Goal: Task Accomplishment & Management: Manage account settings

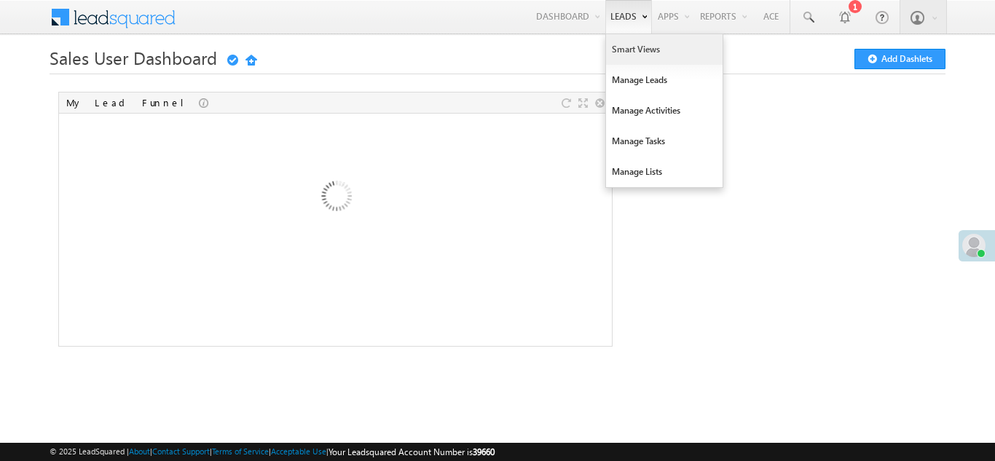
click at [629, 52] on link "Smart Views" at bounding box center [664, 49] width 117 height 31
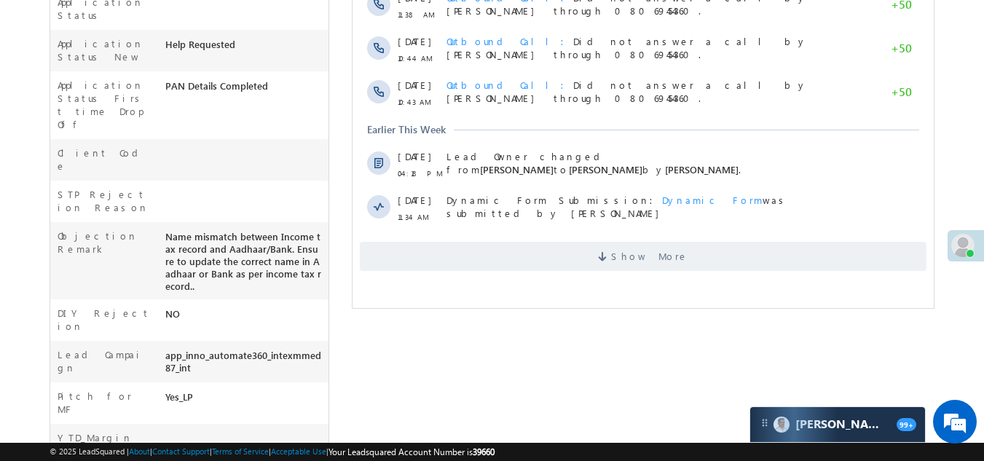
scroll to position [510, 0]
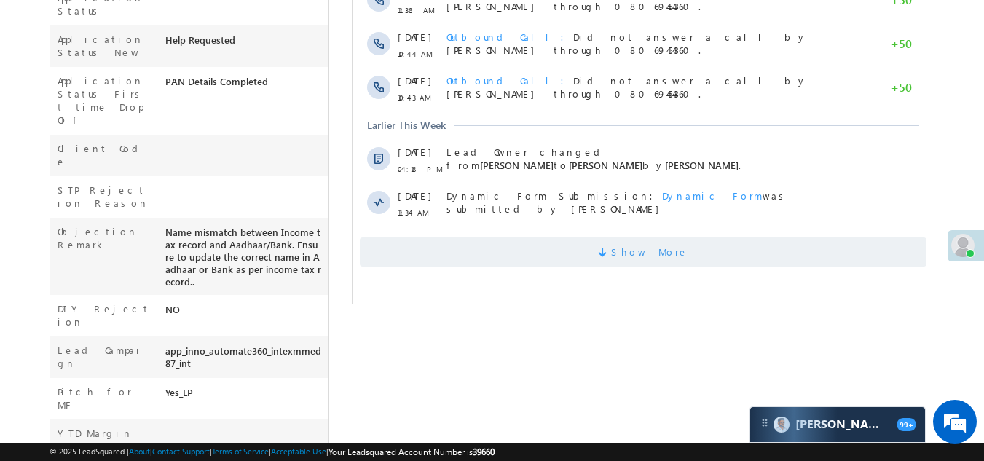
click at [550, 249] on span "Show More" at bounding box center [643, 251] width 567 height 29
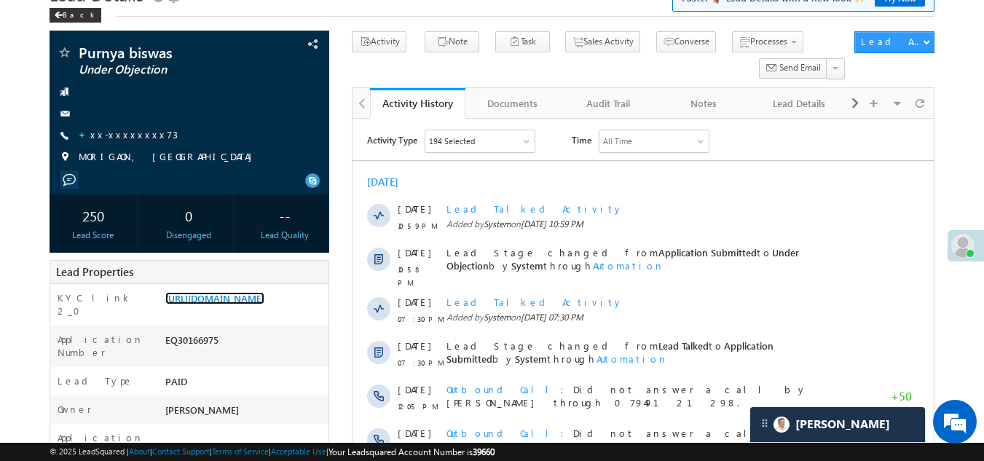
scroll to position [0, 0]
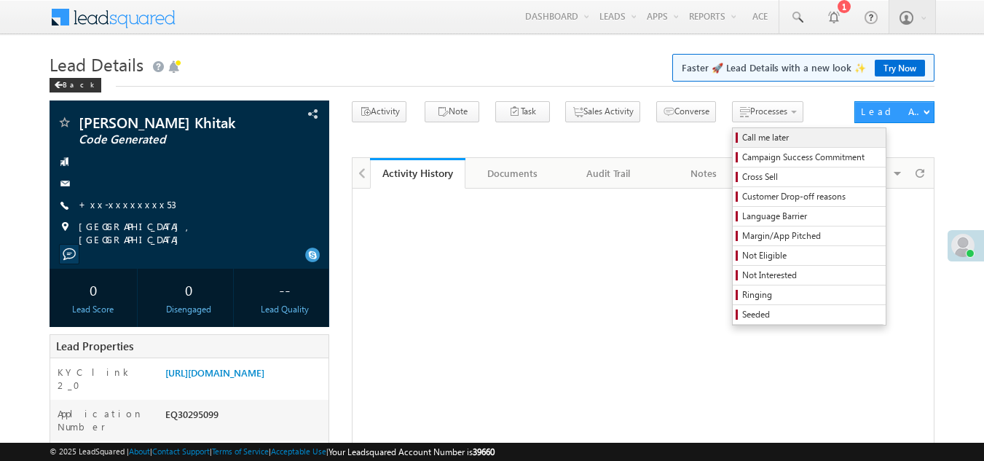
click at [742, 138] on span "Call me later" at bounding box center [811, 137] width 138 height 13
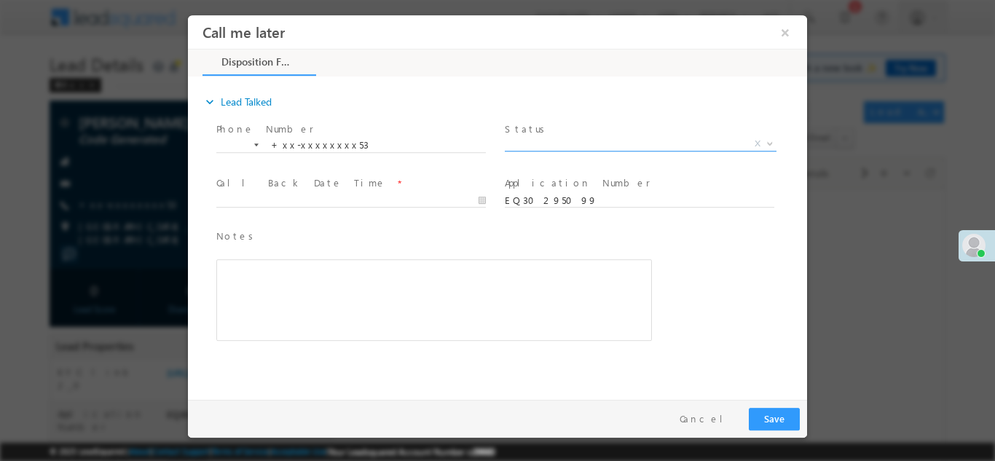
click at [548, 138] on span "X" at bounding box center [641, 143] width 272 height 15
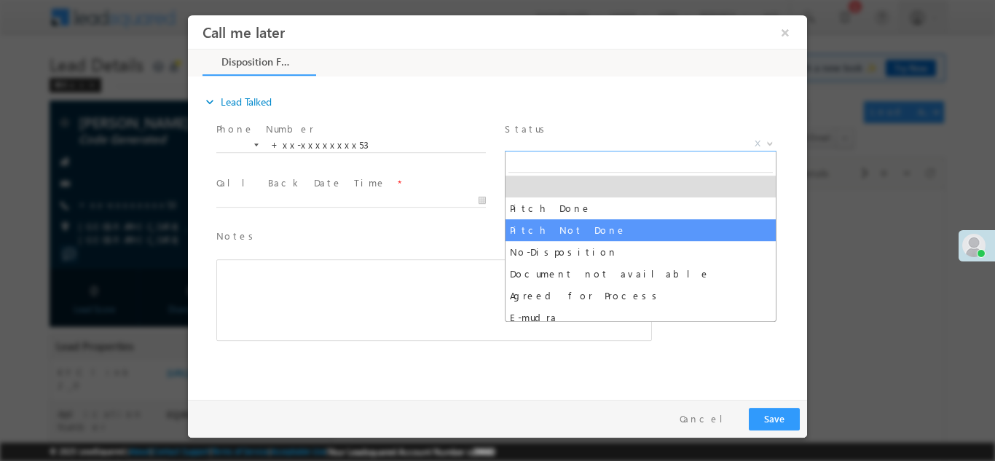
select select "Pitch Not Done"
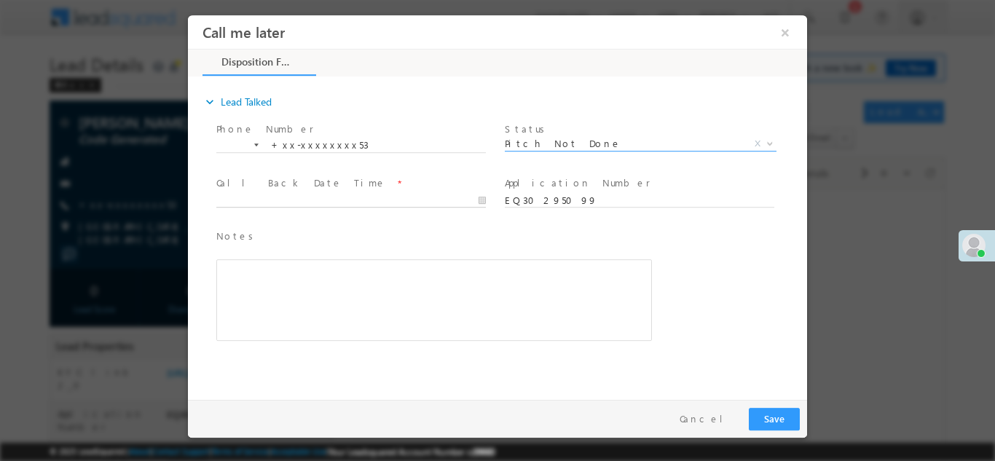
type input "10/10/25 9:59 AM"
click at [313, 198] on input "10/10/25 9:59 AM" at bounding box center [350, 200] width 269 height 15
click at [773, 420] on button "Save" at bounding box center [774, 418] width 51 height 23
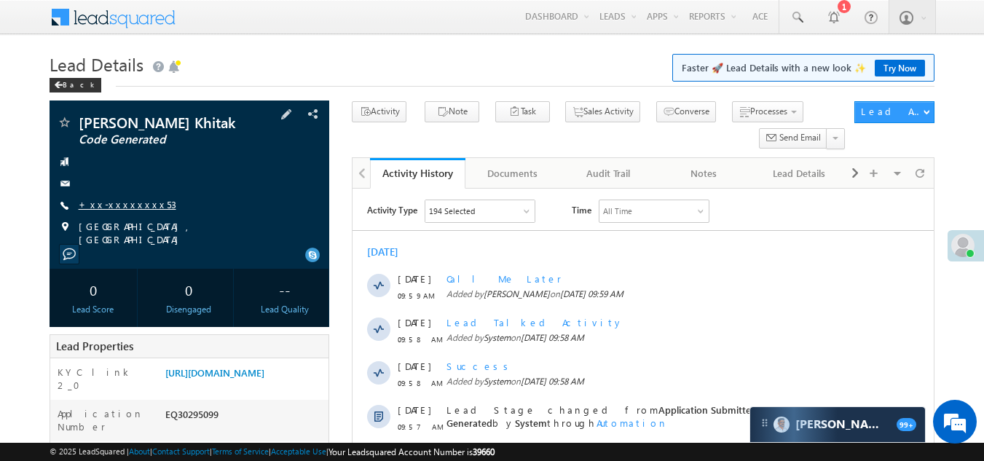
click at [109, 205] on link "+xx-xxxxxxxx53" at bounding box center [128, 204] width 98 height 12
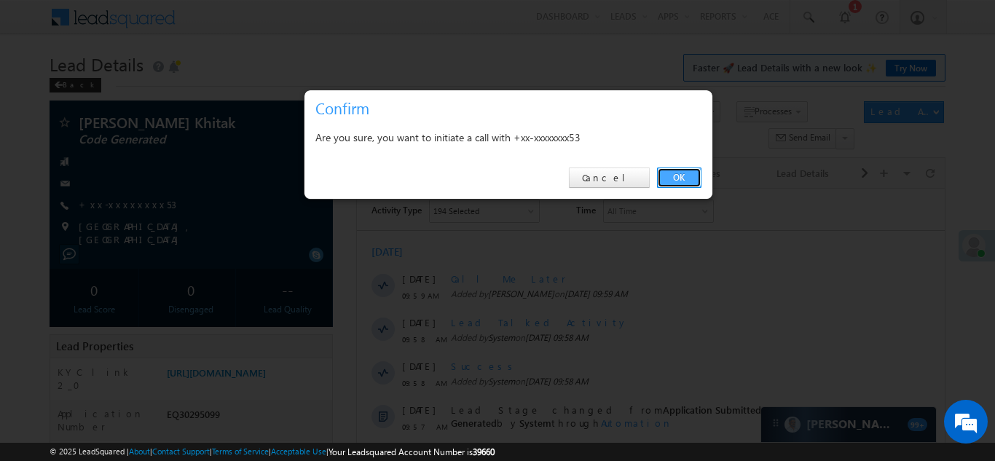
click at [679, 173] on link "OK" at bounding box center [679, 177] width 44 height 20
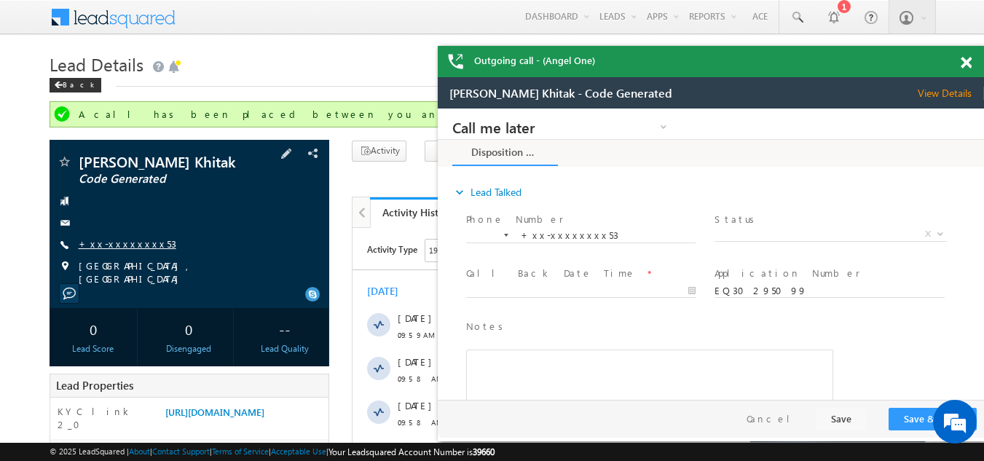
click at [106, 240] on link "+xx-xxxxxxxx53" at bounding box center [128, 243] width 98 height 12
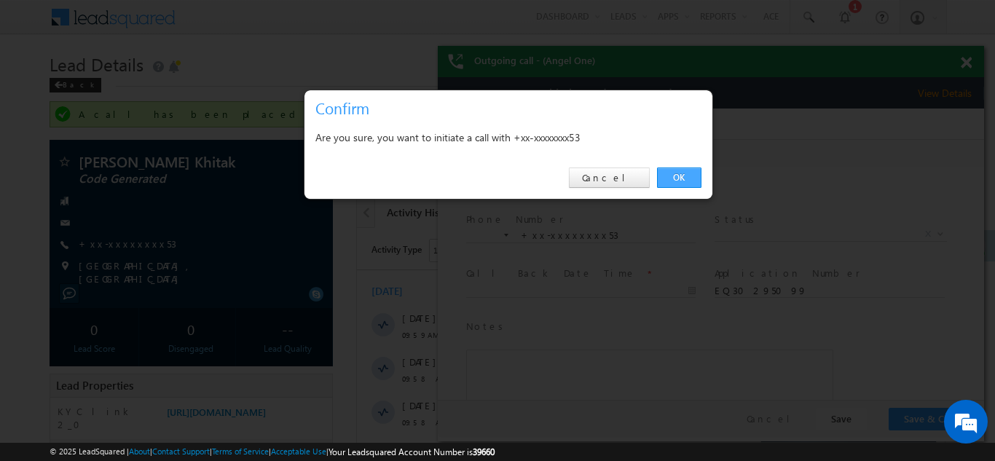
click at [686, 174] on link "OK" at bounding box center [679, 177] width 44 height 20
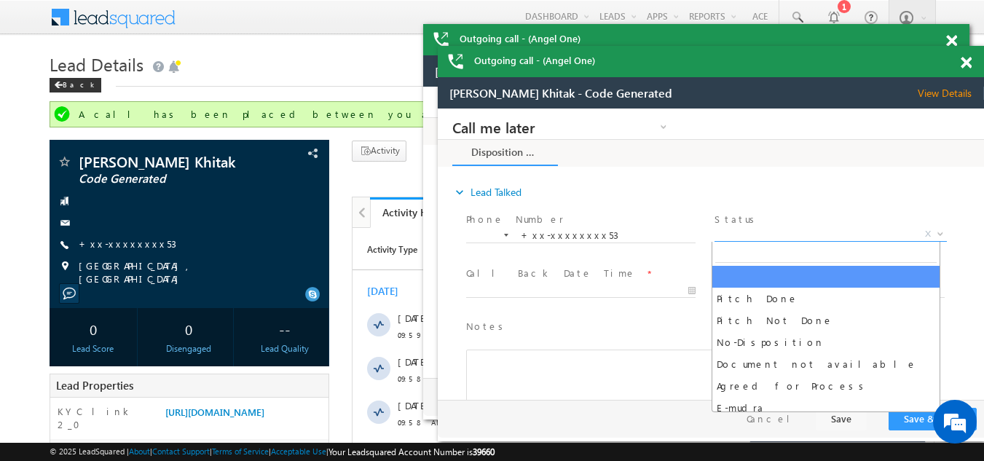
click at [758, 233] on span "X" at bounding box center [830, 234] width 232 height 15
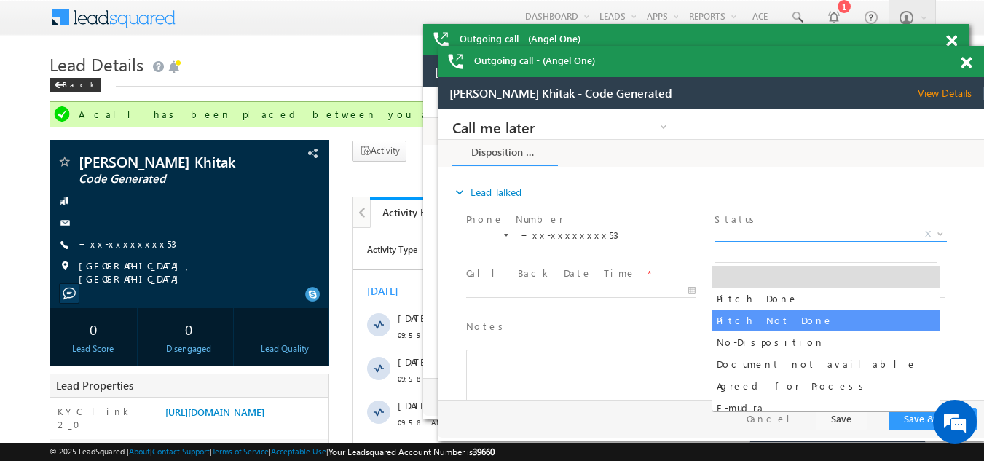
select select "Pitch Not Done"
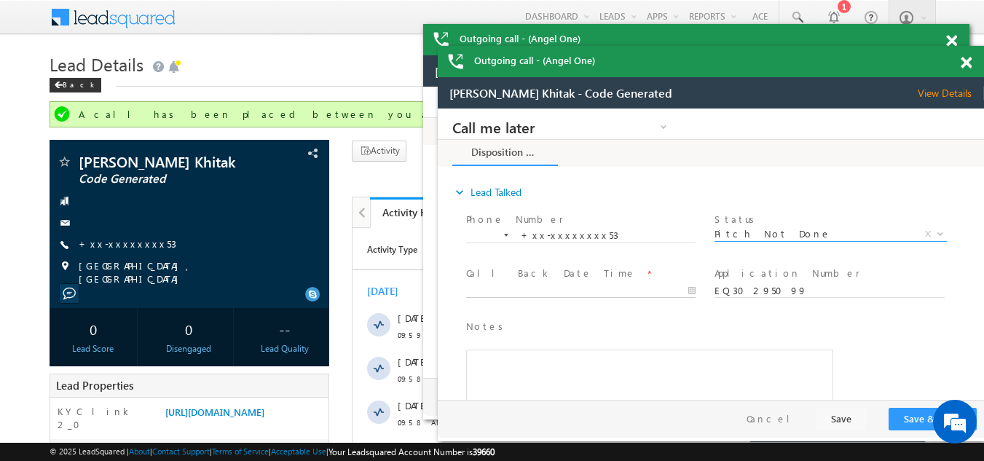
type input "10/10/25 10:02 AM"
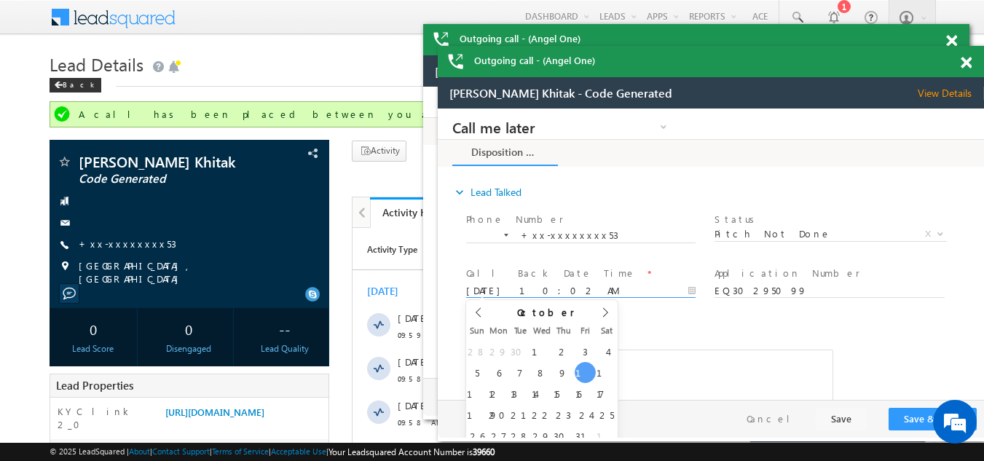
click at [553, 290] on input "10/10/25 10:02 AM" at bounding box center [580, 291] width 229 height 15
click at [916, 417] on button "Save & Close" at bounding box center [932, 419] width 88 height 23
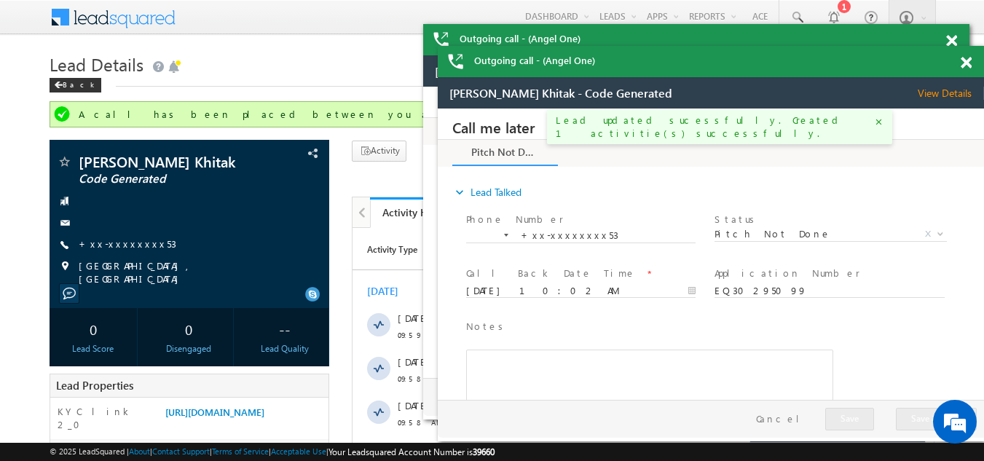
click at [968, 60] on span at bounding box center [965, 63] width 11 height 12
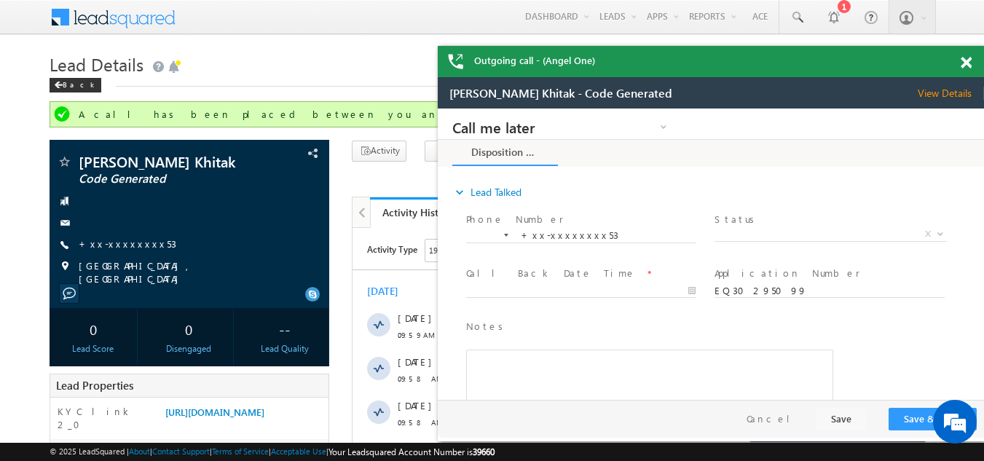
click at [968, 60] on span at bounding box center [965, 63] width 11 height 12
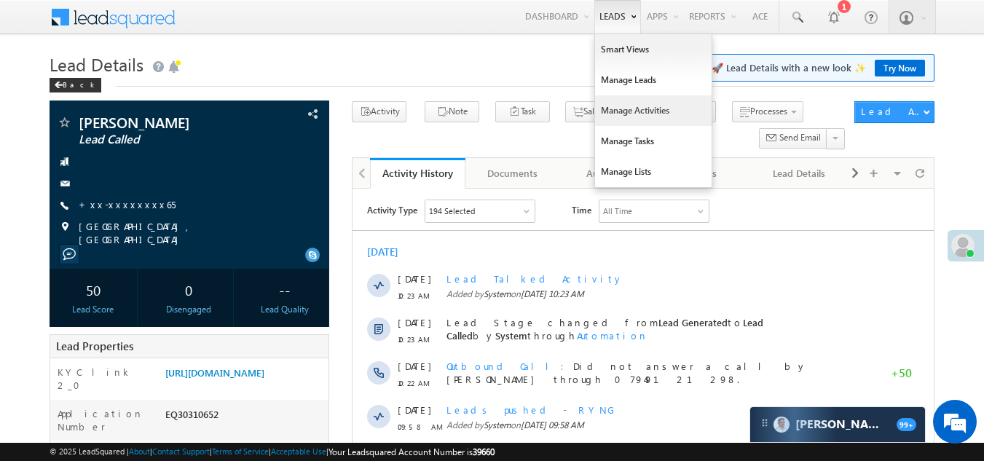
click at [616, 114] on link "Manage Activities" at bounding box center [653, 110] width 117 height 31
click at [610, 119] on link "Manage Activities" at bounding box center [653, 110] width 117 height 31
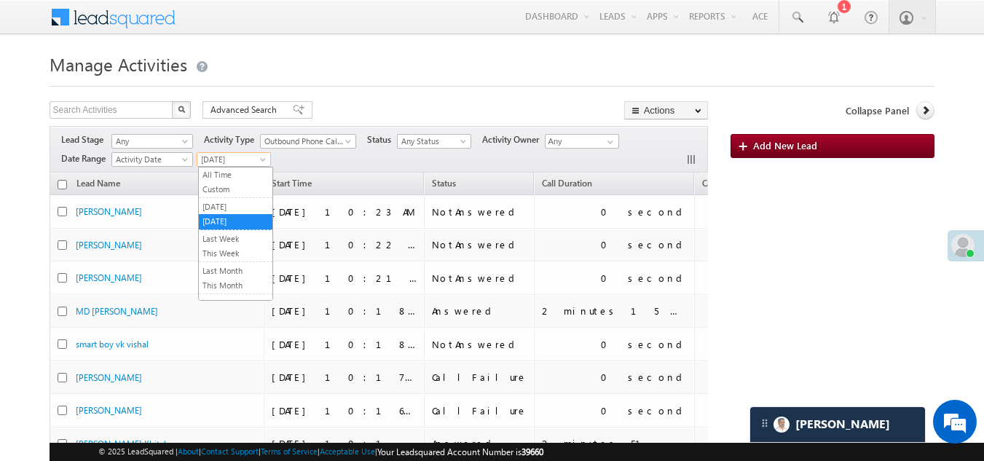
click at [232, 156] on span "[DATE]" at bounding box center [231, 159] width 69 height 13
click at [219, 207] on link "[DATE]" at bounding box center [236, 206] width 74 height 13
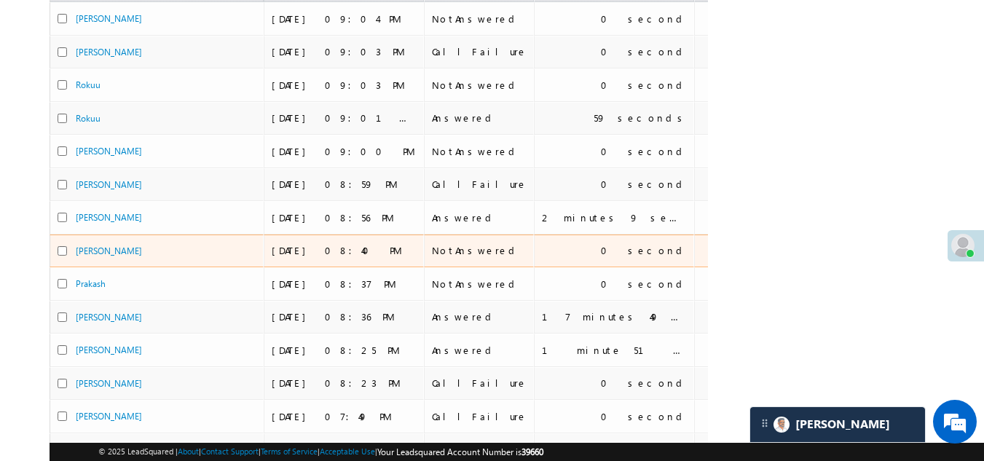
scroll to position [218, 0]
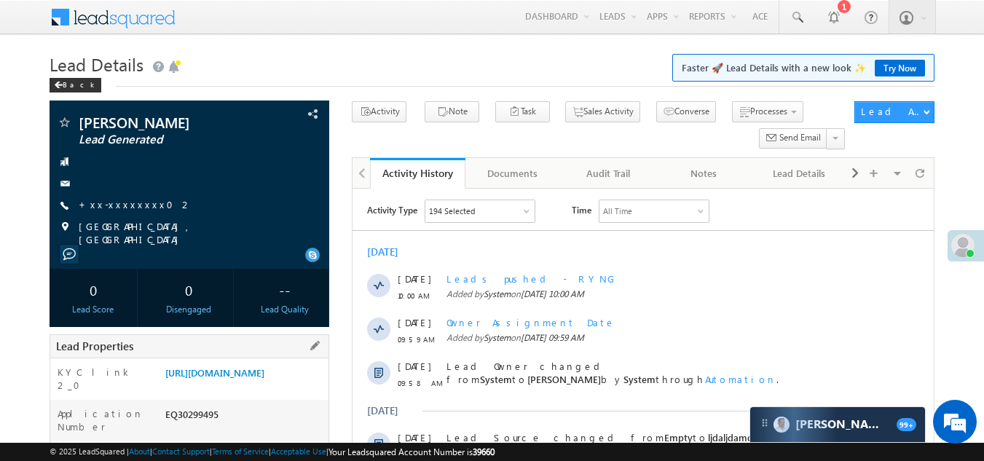
drag, startPoint x: 165, startPoint y: 430, endPoint x: 221, endPoint y: 429, distance: 56.1
click at [221, 427] on div "EQ30299495" at bounding box center [245, 417] width 167 height 20
copy div "EQ30299495"
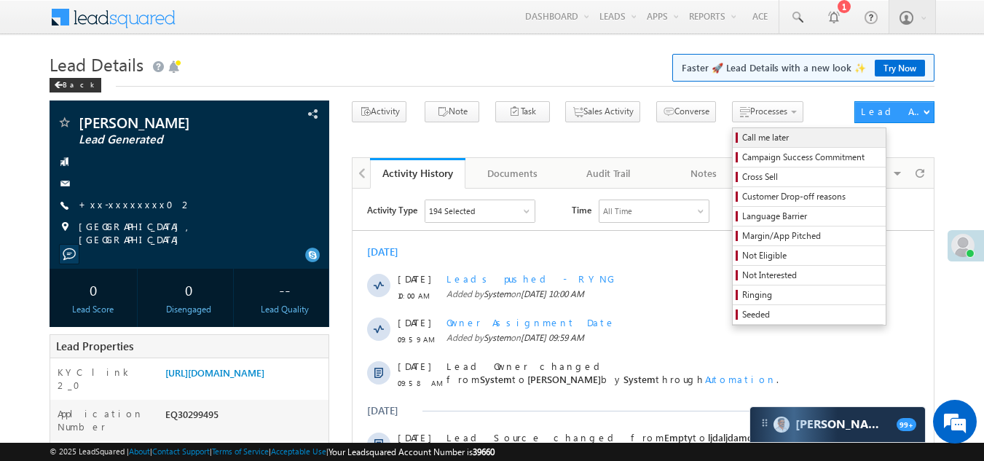
click at [742, 133] on span "Call me later" at bounding box center [811, 137] width 138 height 13
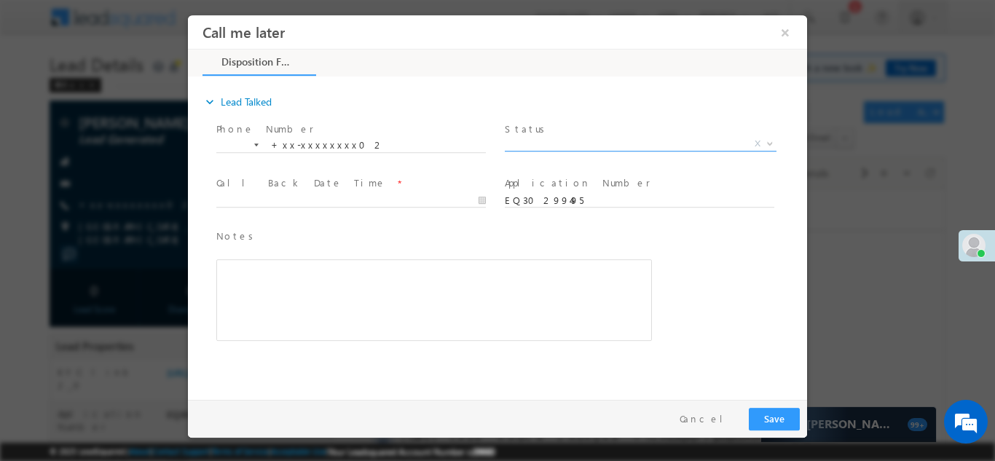
click at [559, 142] on span "X" at bounding box center [641, 143] width 272 height 15
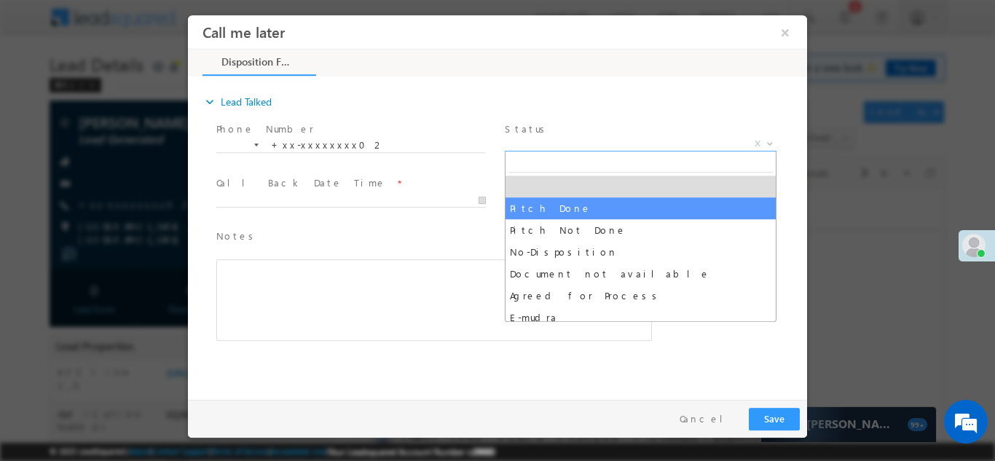
select select "Pitch Done"
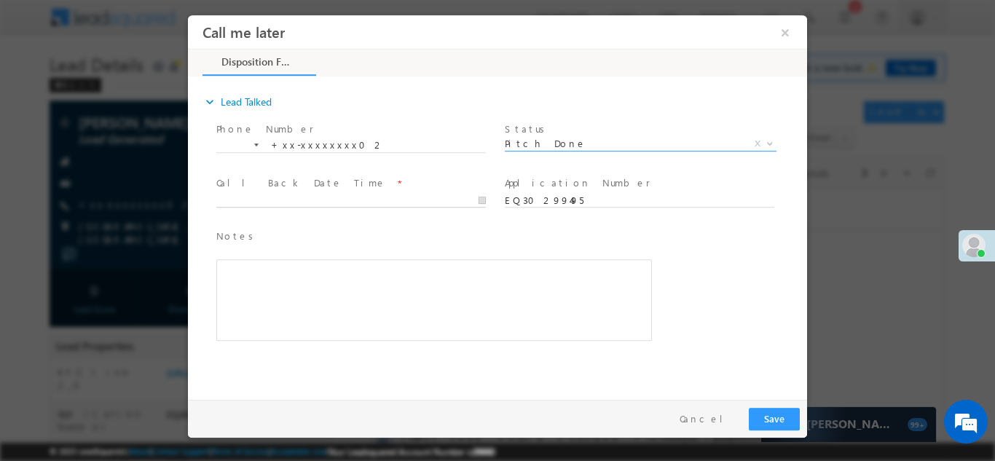
type input "10/10/25 10:30 AM"
click at [343, 200] on body "Call me later ×" at bounding box center [497, 204] width 619 height 378
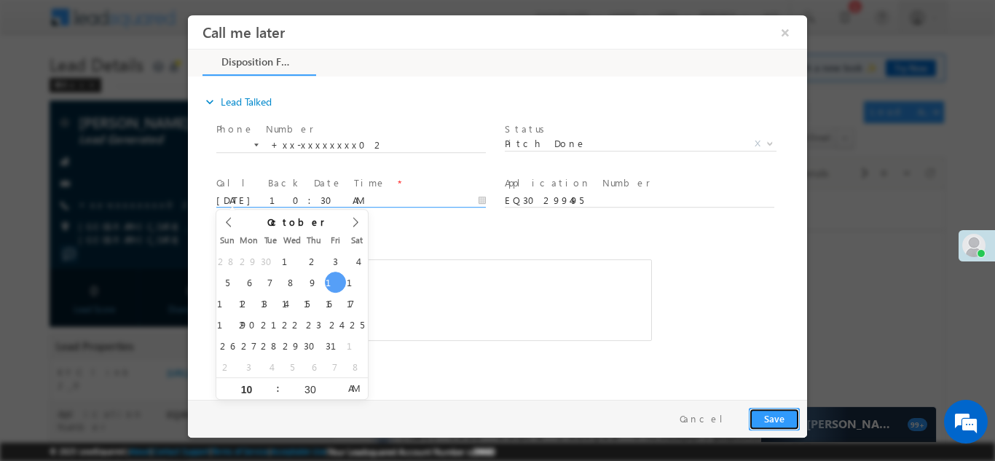
click at [768, 412] on button "Save" at bounding box center [774, 418] width 51 height 23
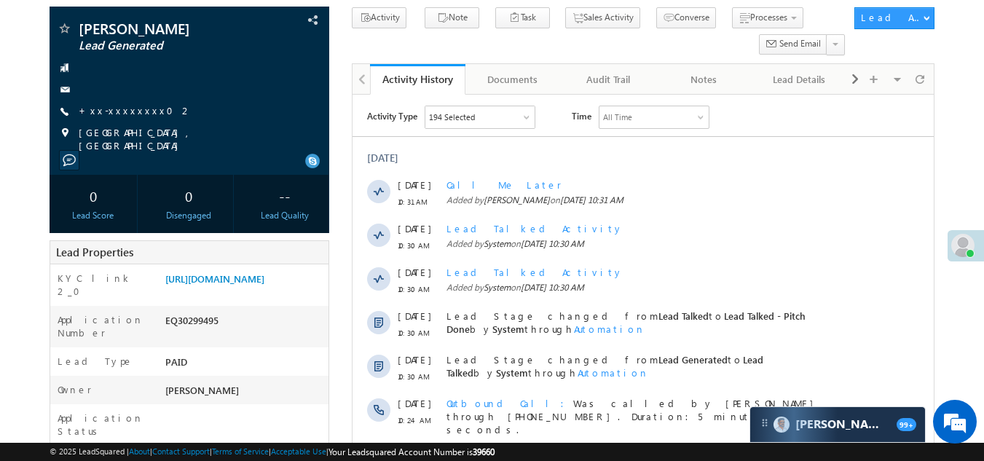
scroll to position [218, 0]
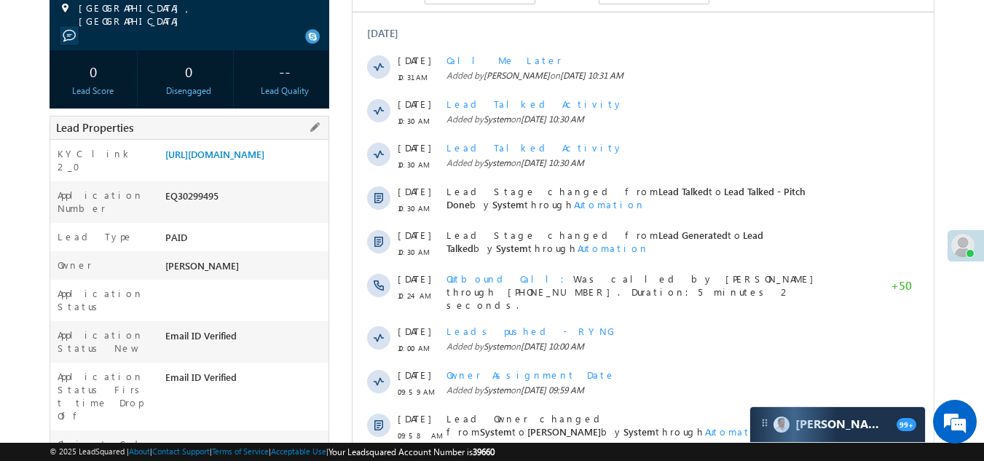
click at [300, 269] on div "[PERSON_NAME]" at bounding box center [245, 269] width 167 height 20
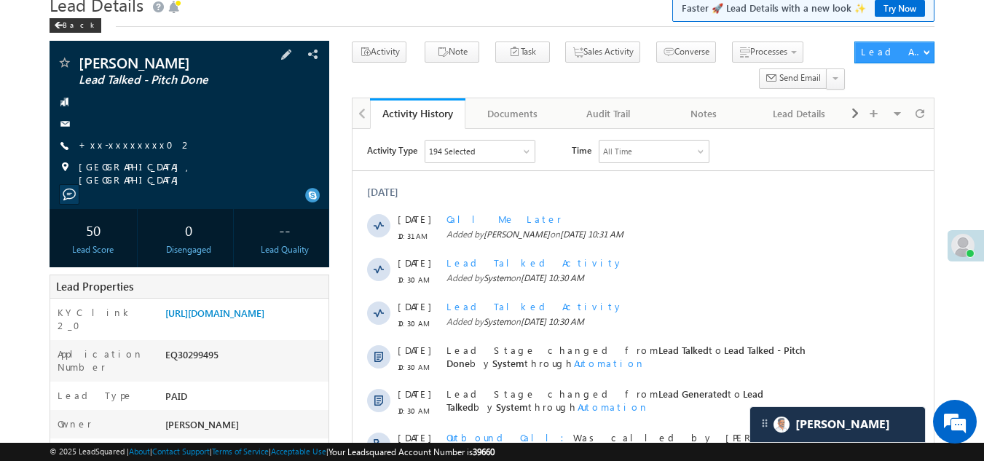
scroll to position [0, 0]
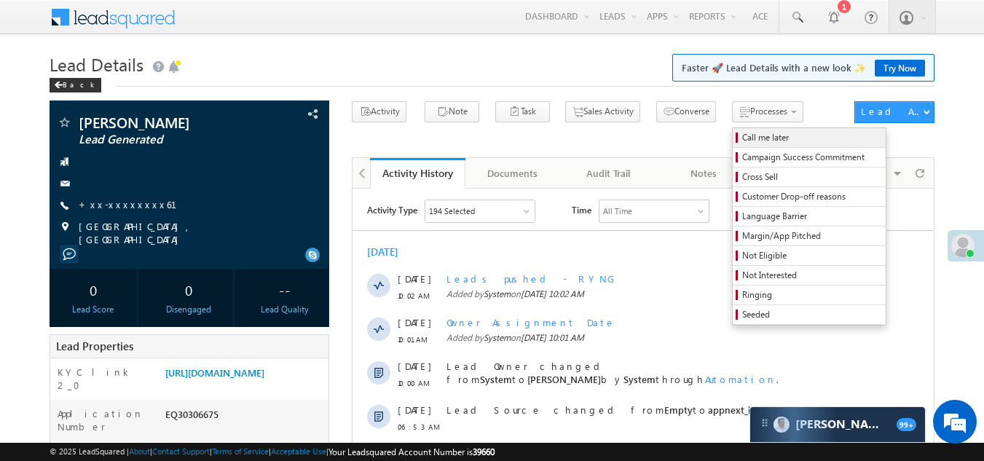
click at [742, 136] on span "Call me later" at bounding box center [811, 137] width 138 height 13
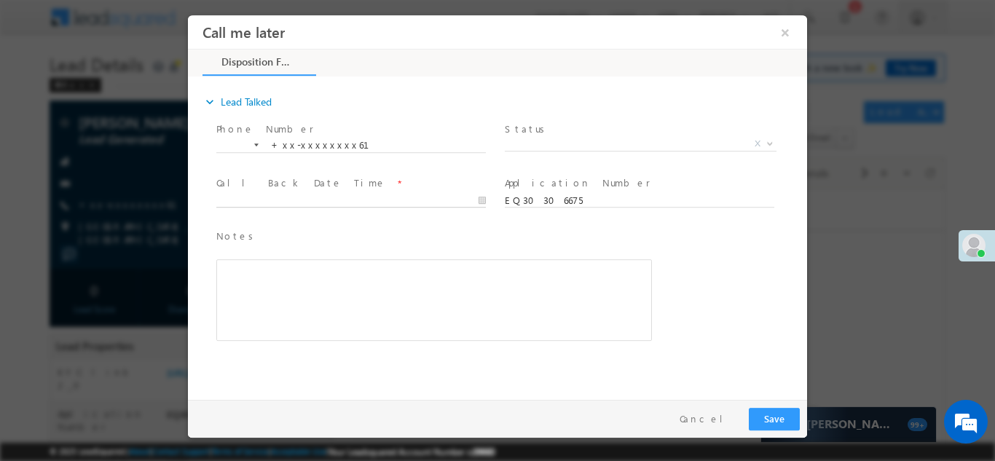
type input "[DATE] 10:34 AM"
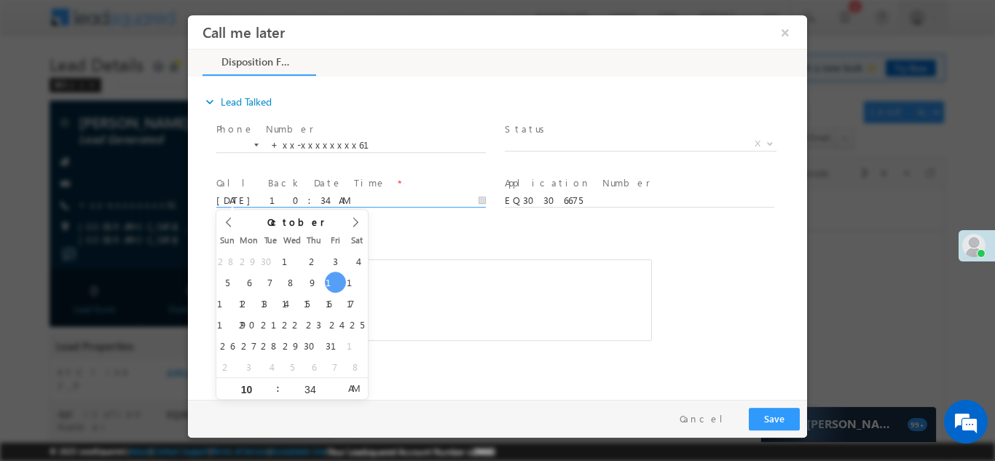
click at [365, 193] on input "[DATE] 10:34 AM" at bounding box center [350, 200] width 269 height 15
click at [569, 139] on span "X" at bounding box center [641, 143] width 272 height 15
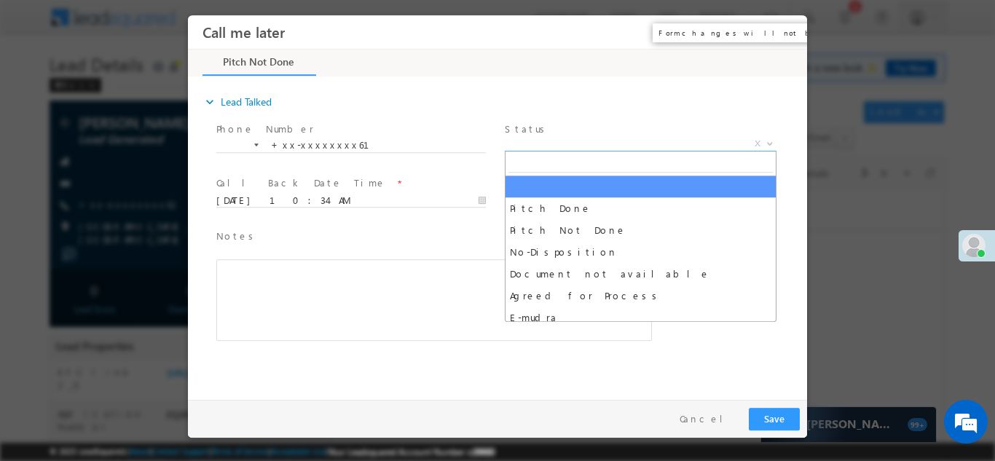
click at [783, 33] on button "×" at bounding box center [785, 31] width 25 height 27
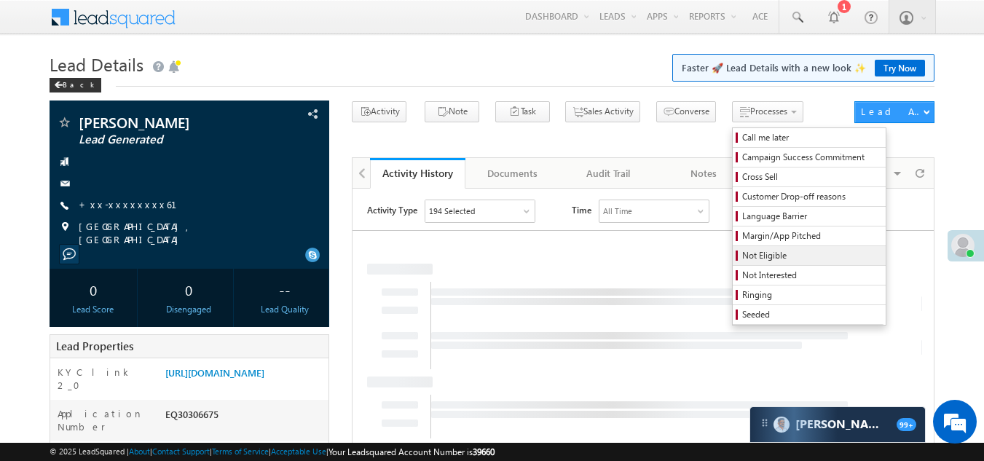
click at [742, 252] on span "Not Eligible" at bounding box center [811, 255] width 138 height 13
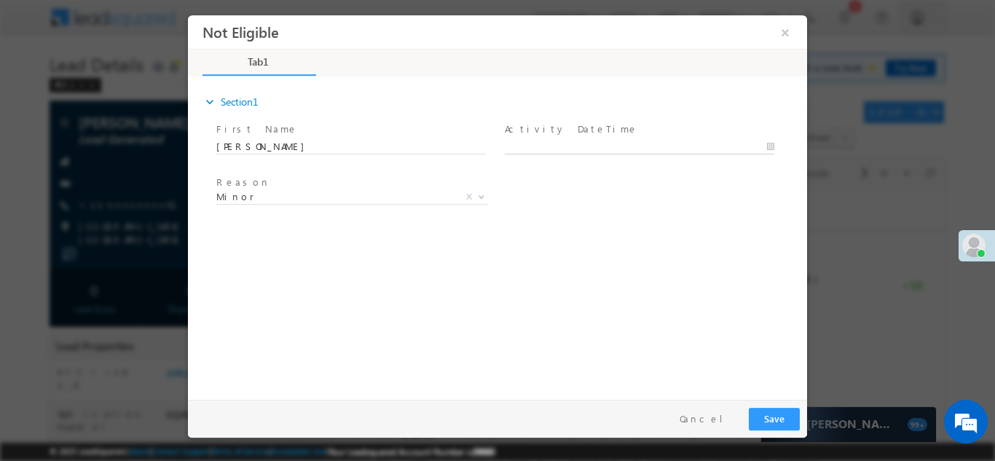
type input "10/10/25 10:34 AM"
click at [587, 142] on input "10/10/25 10:34 AM" at bounding box center [639, 146] width 269 height 15
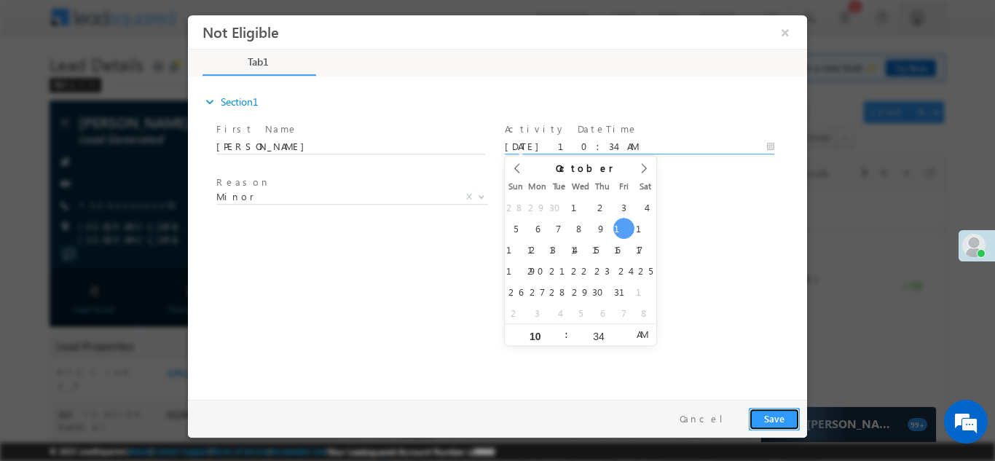
click at [781, 419] on button "Save" at bounding box center [774, 418] width 51 height 23
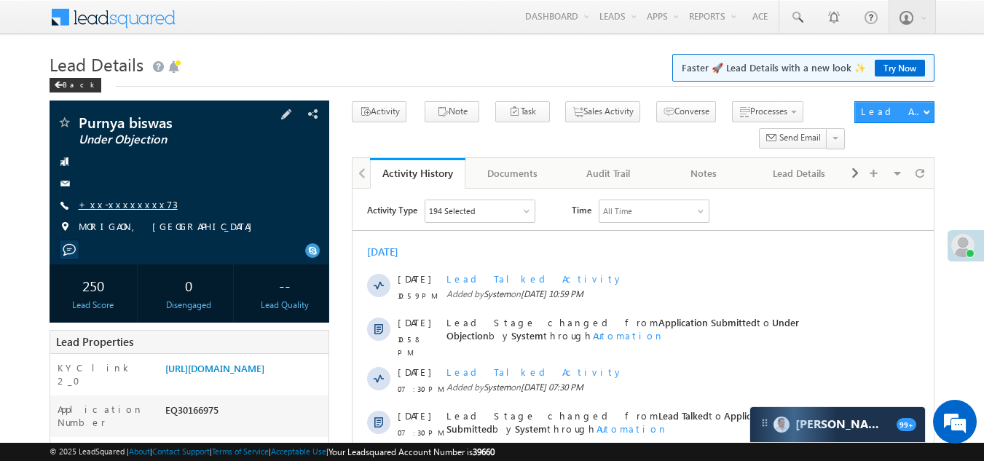
click at [110, 204] on link "+xx-xxxxxxxx73" at bounding box center [128, 204] width 99 height 12
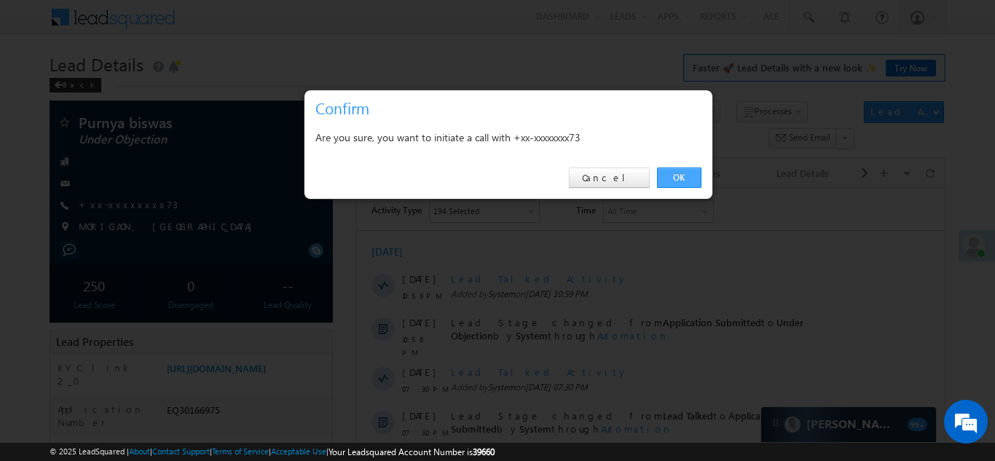
click at [682, 176] on link "OK" at bounding box center [679, 177] width 44 height 20
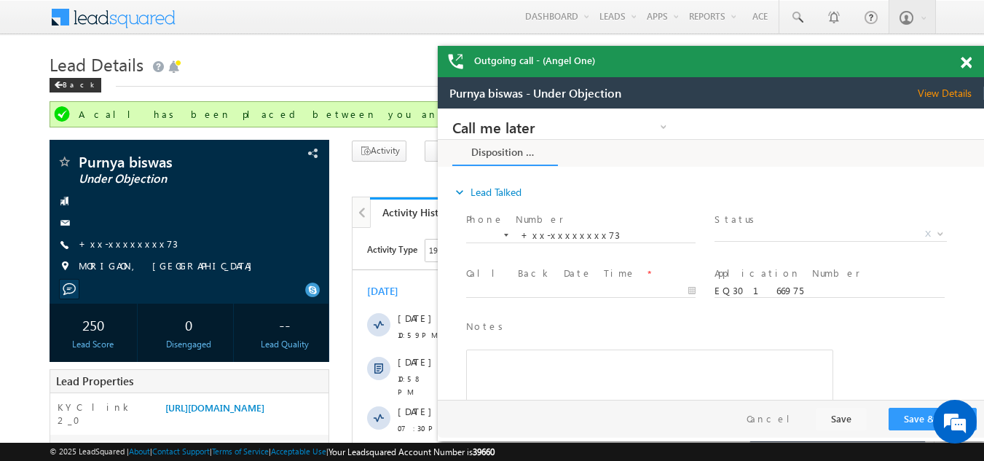
click at [966, 61] on span at bounding box center [965, 63] width 11 height 12
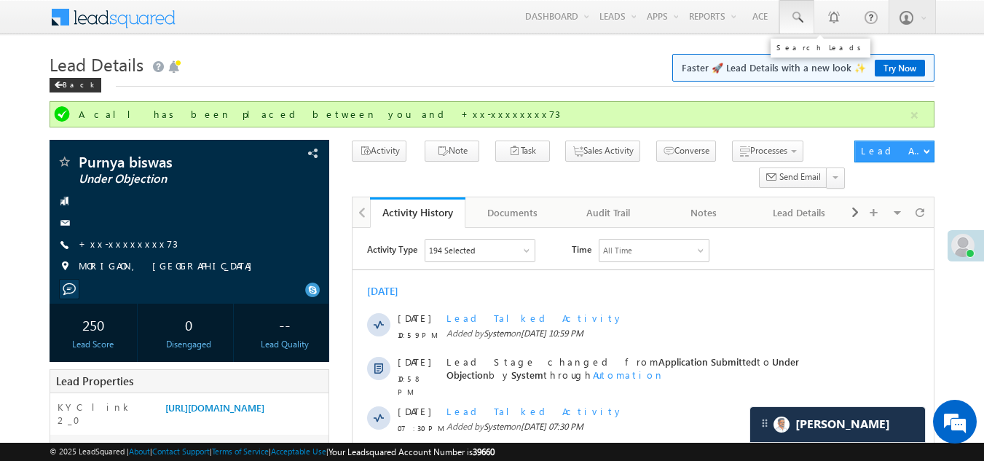
click at [797, 12] on span at bounding box center [796, 17] width 15 height 15
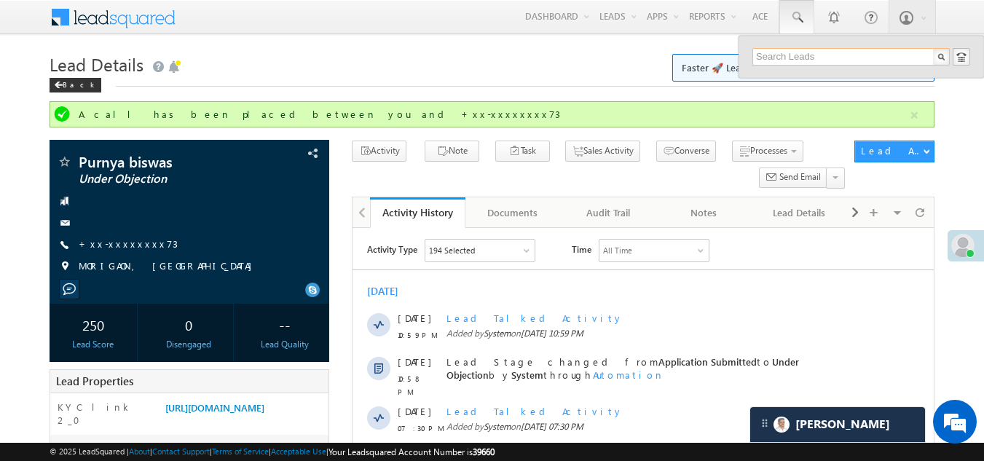
paste input "9395707873"
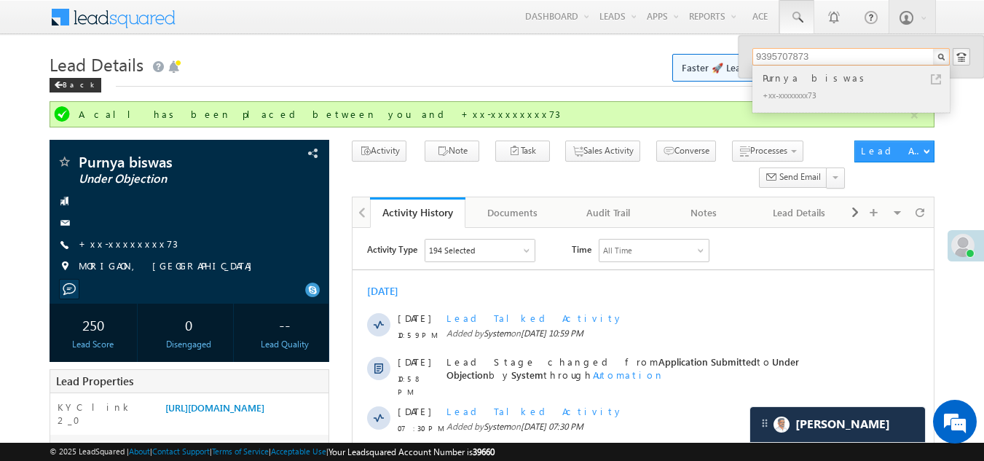
type input "9395707873"
click at [777, 86] on div "+xx-xxxxxxxx73" at bounding box center [856, 94] width 195 height 17
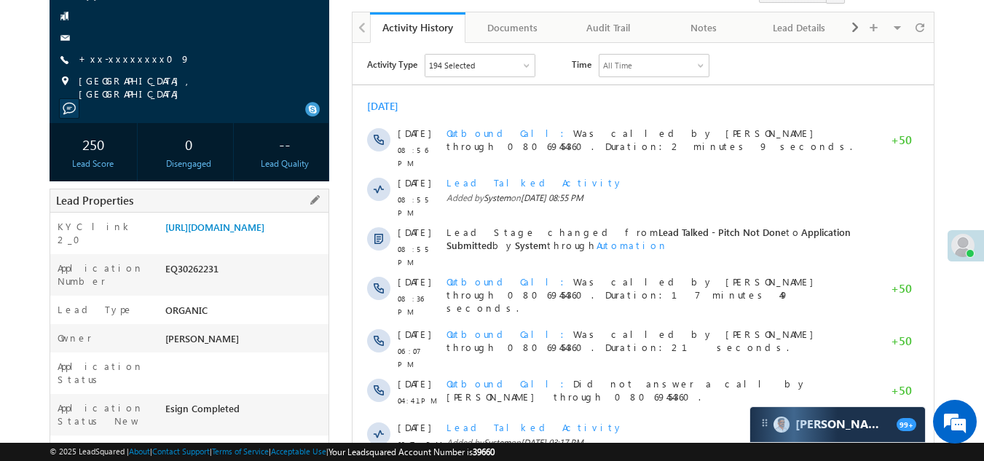
drag, startPoint x: 164, startPoint y: 283, endPoint x: 239, endPoint y: 281, distance: 75.0
click at [239, 281] on div "EQ30262231" at bounding box center [245, 271] width 167 height 20
copy div "EQ30262231"
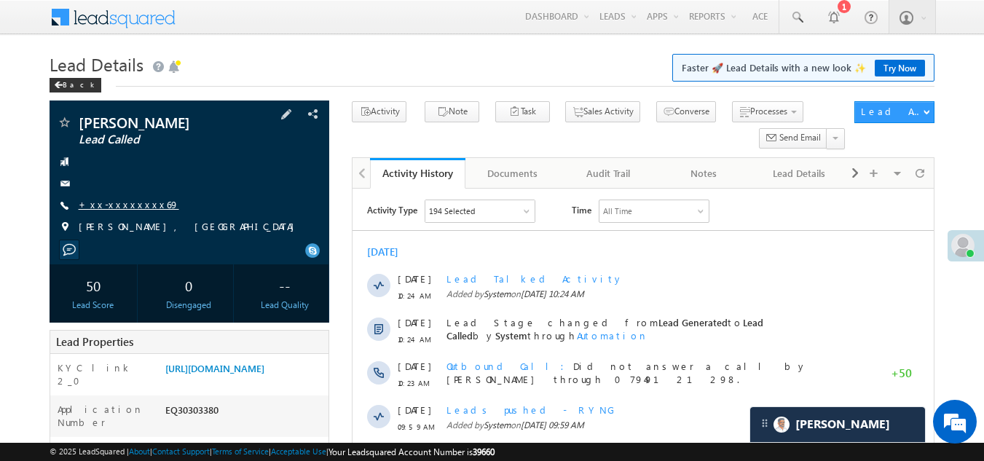
click at [110, 208] on link "+xx-xxxxxxxx69" at bounding box center [129, 204] width 100 height 12
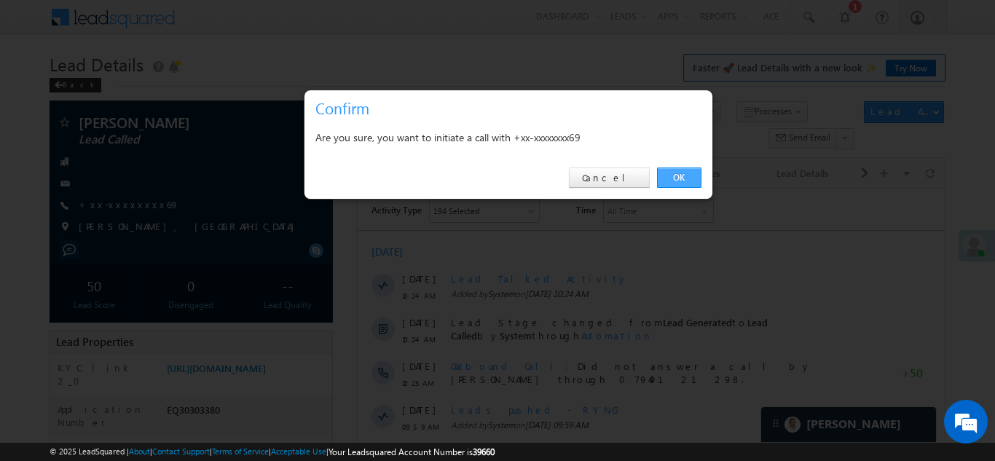
click at [683, 169] on link "OK" at bounding box center [679, 177] width 44 height 20
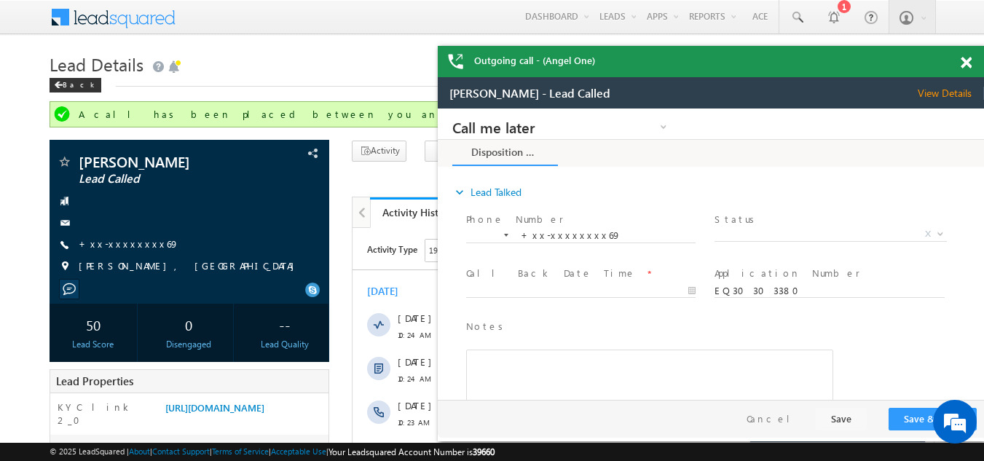
click at [963, 64] on span at bounding box center [965, 63] width 11 height 12
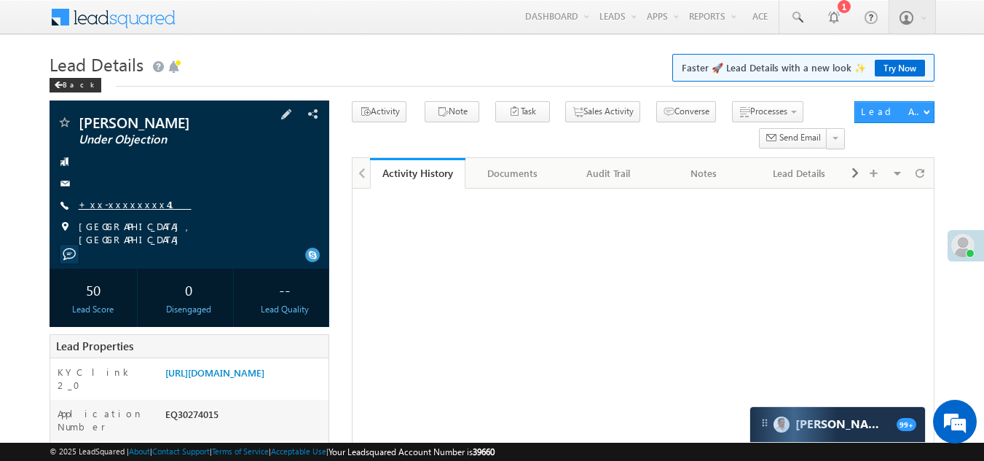
click at [127, 205] on link "+xx-xxxxxxxx41" at bounding box center [135, 204] width 113 height 12
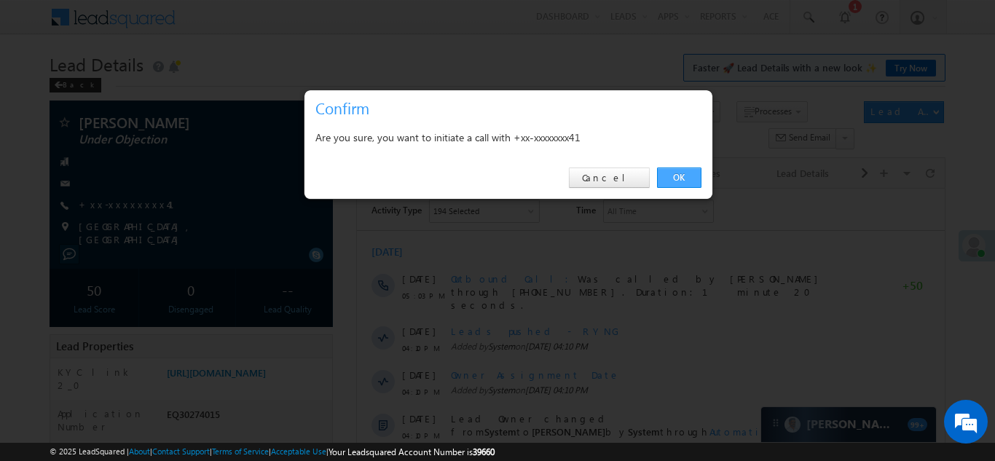
click at [681, 175] on link "OK" at bounding box center [679, 177] width 44 height 20
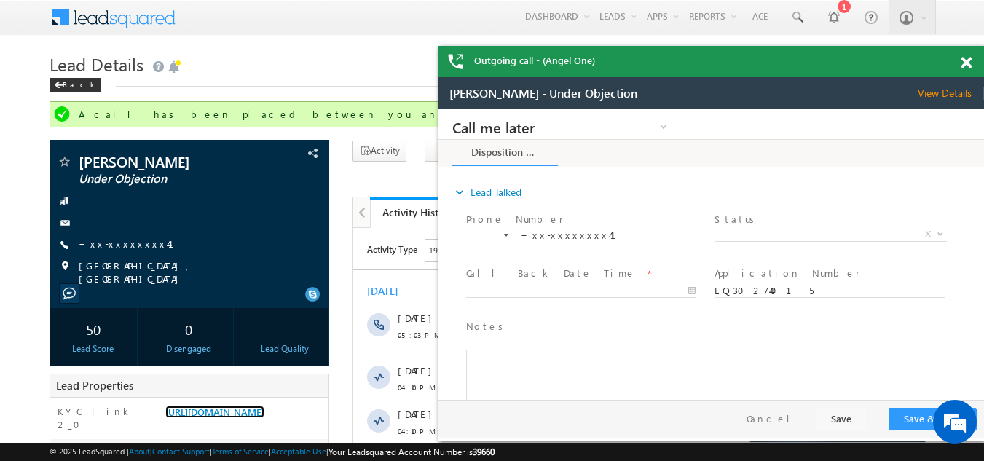
click at [962, 64] on span at bounding box center [965, 63] width 11 height 12
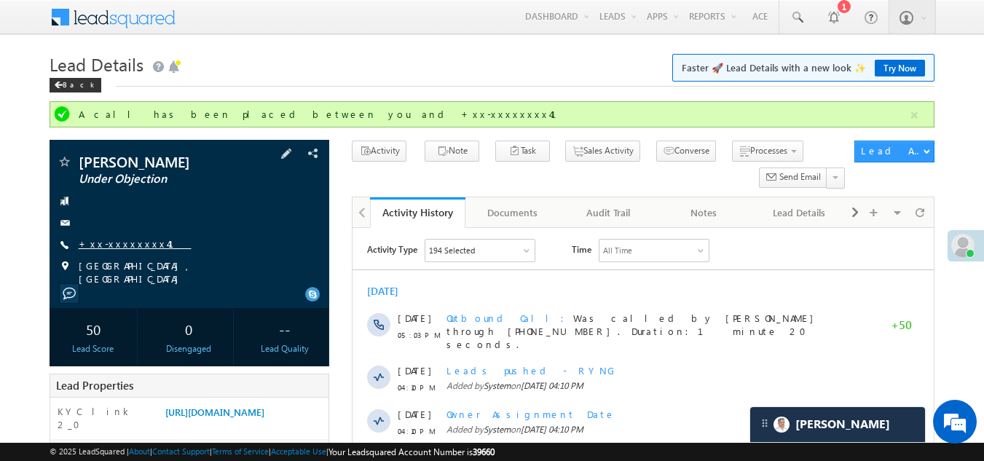
click at [114, 241] on link "+xx-xxxxxxxx41" at bounding box center [135, 243] width 113 height 12
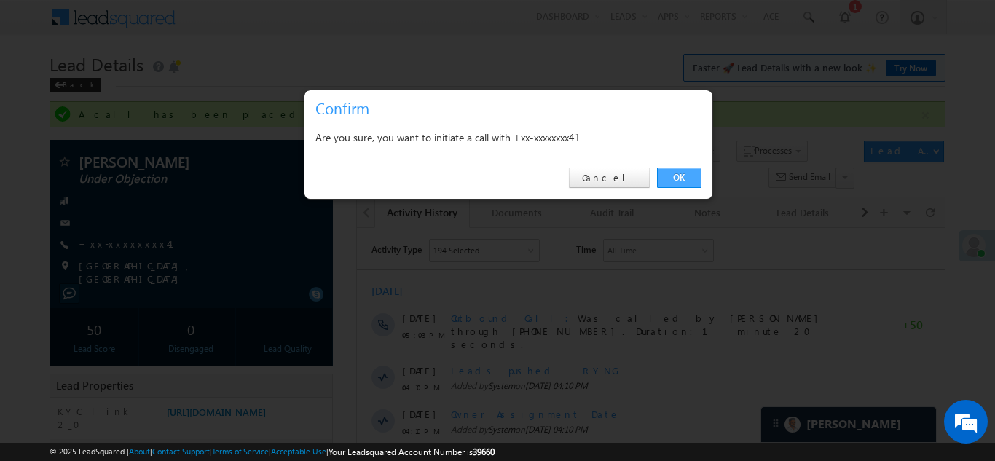
click at [676, 170] on link "OK" at bounding box center [679, 177] width 44 height 20
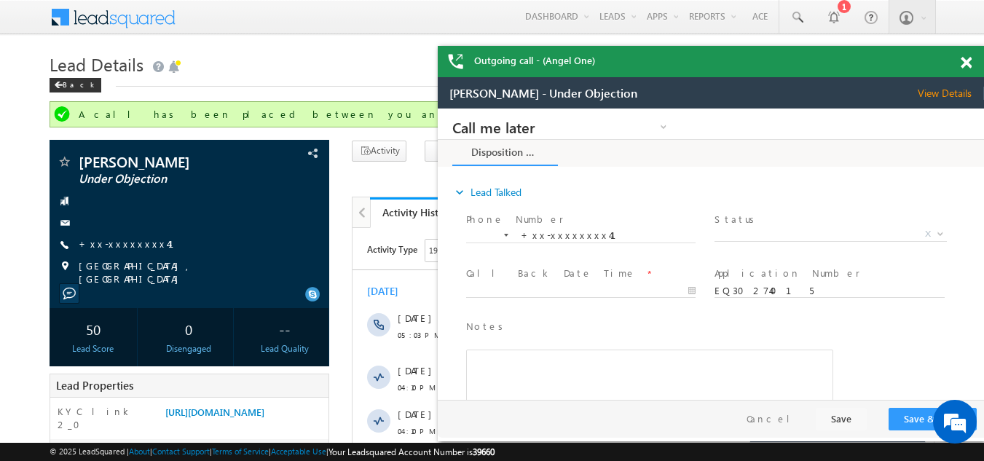
click at [966, 62] on span at bounding box center [965, 63] width 11 height 12
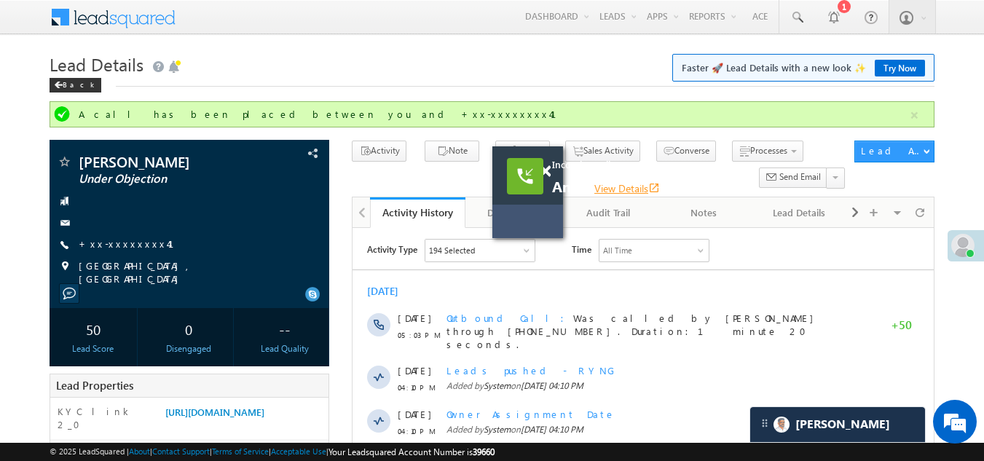
click at [617, 186] on link "View Details open_in_new" at bounding box center [627, 188] width 66 height 14
click at [545, 173] on span at bounding box center [545, 171] width 11 height 12
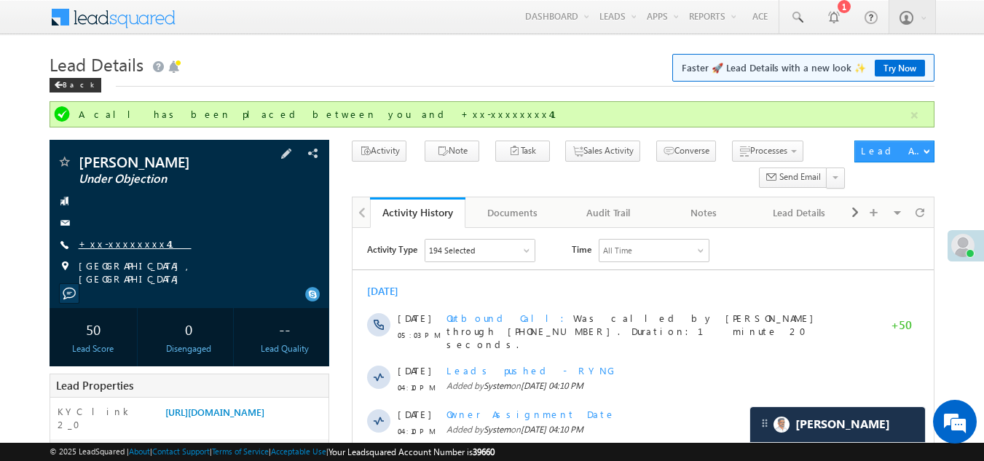
click at [101, 239] on link "+xx-xxxxxxxx41" at bounding box center [135, 243] width 113 height 12
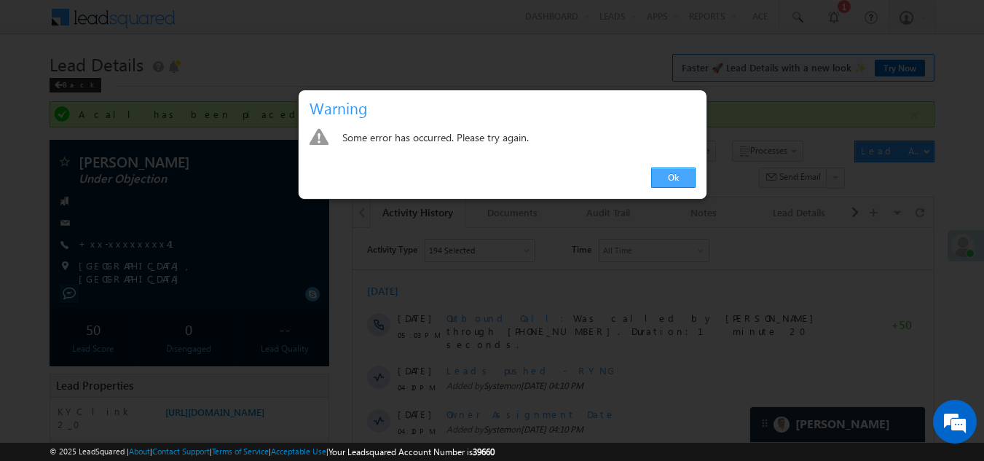
click at [682, 174] on link "Ok" at bounding box center [673, 177] width 44 height 20
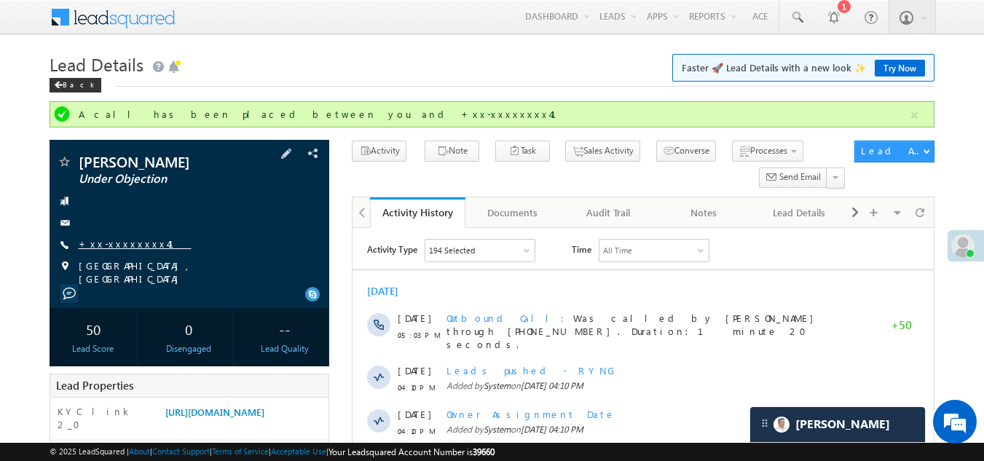
click at [112, 240] on link "+xx-xxxxxxxx41" at bounding box center [135, 243] width 113 height 12
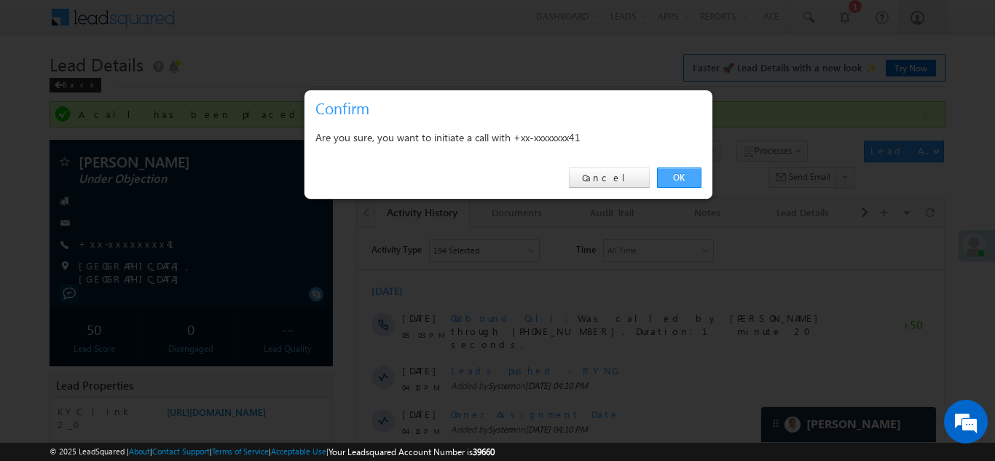
click at [675, 182] on link "OK" at bounding box center [679, 177] width 44 height 20
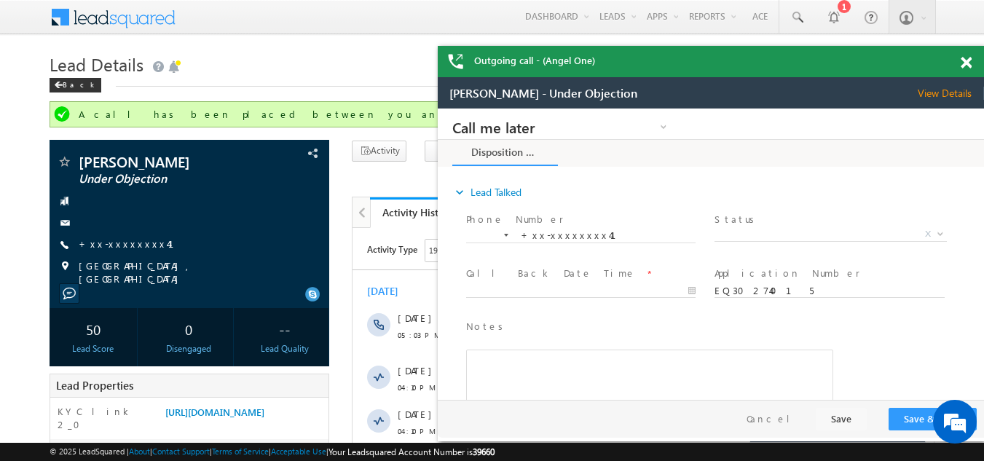
click at [969, 64] on span at bounding box center [965, 63] width 11 height 12
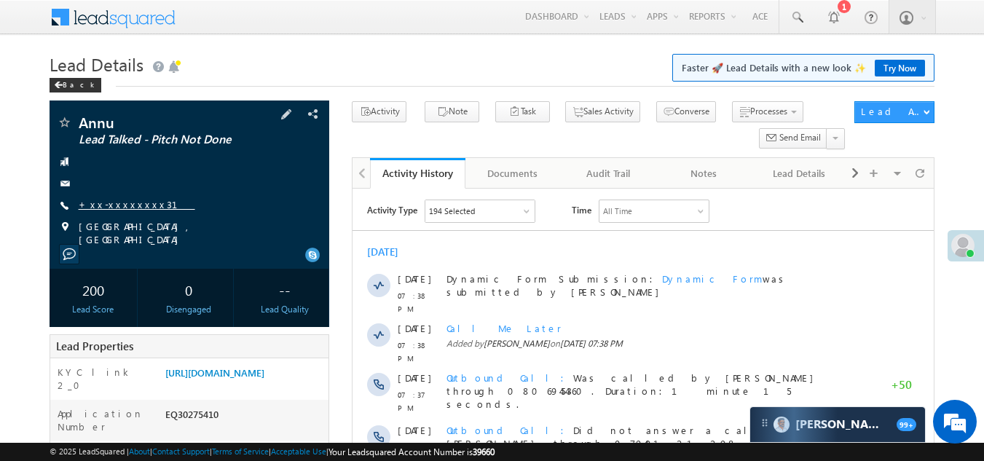
click at [119, 207] on link "+xx-xxxxxxxx31" at bounding box center [137, 204] width 117 height 12
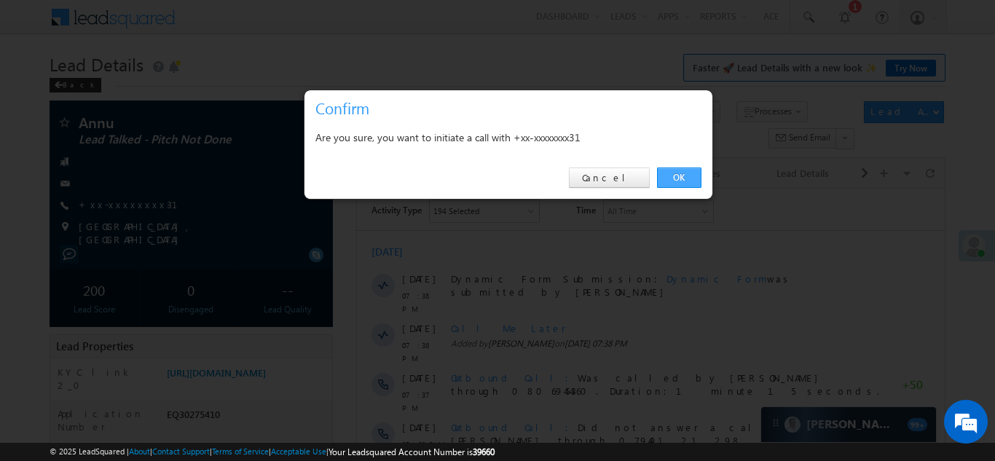
click at [675, 180] on link "OK" at bounding box center [679, 177] width 44 height 20
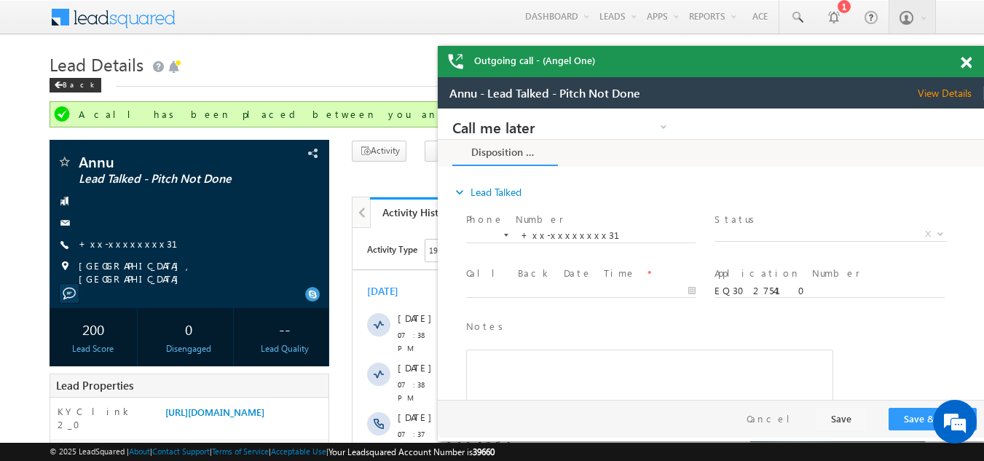
click at [966, 61] on span at bounding box center [965, 63] width 11 height 12
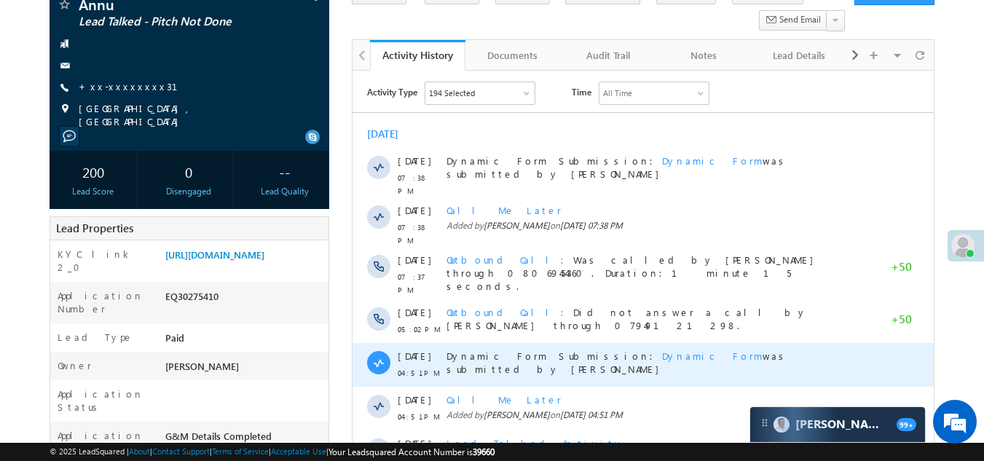
scroll to position [73, 0]
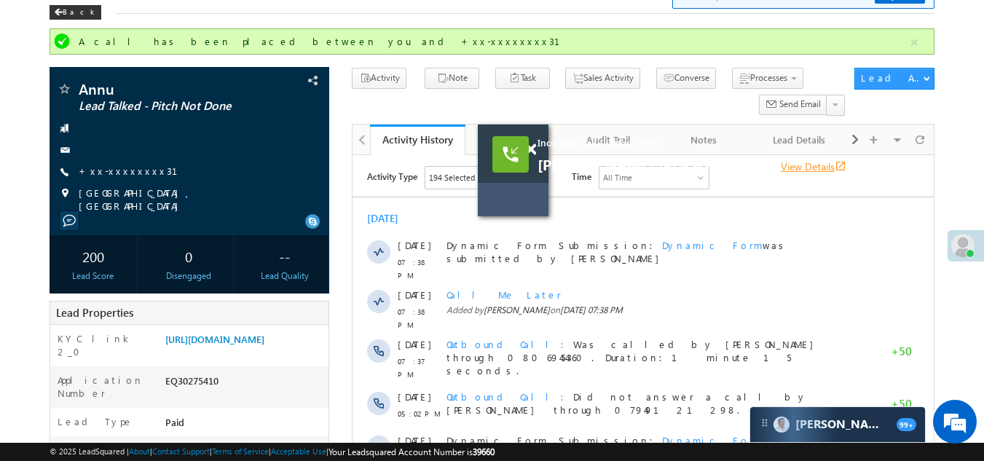
click at [781, 165] on link "View Details open_in_new" at bounding box center [814, 166] width 66 height 14
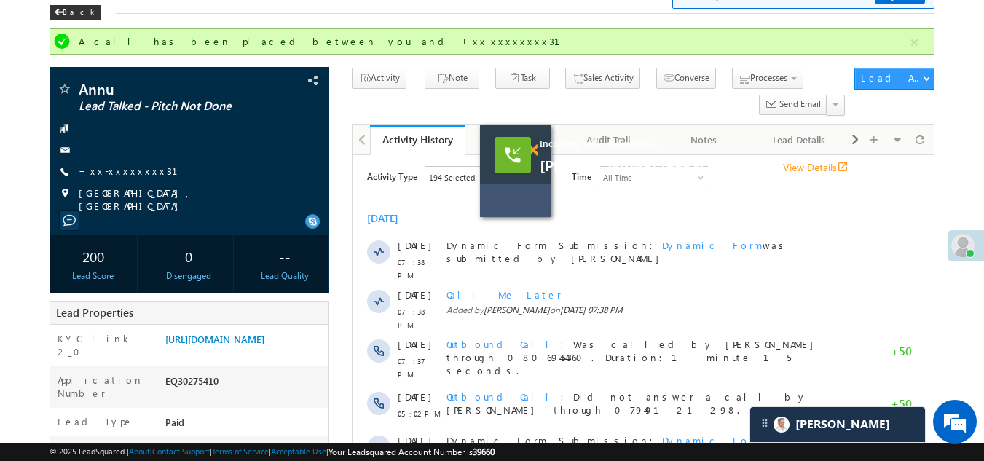
click at [531, 147] on div "Incoming call - (Angel One) [PERSON_NAME] [PERSON_NAME] View Details open_in_new" at bounding box center [515, 154] width 71 height 58
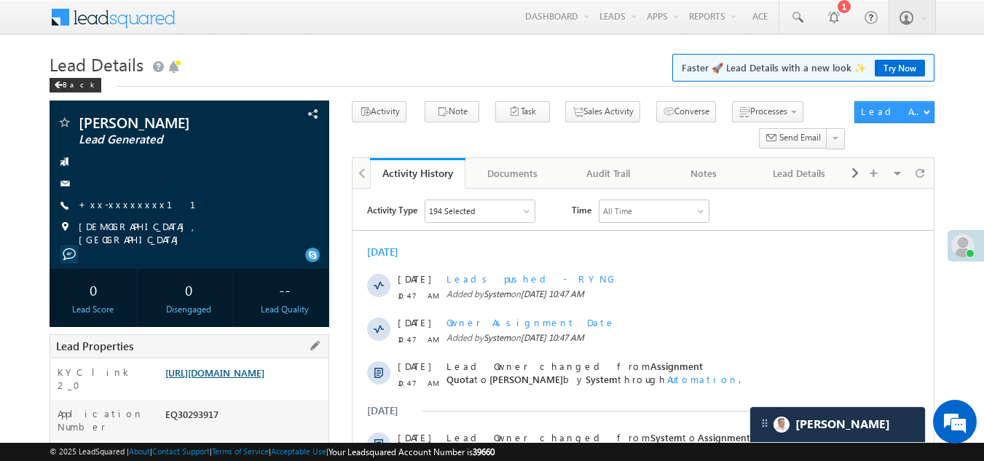
click at [243, 376] on link "[URL][DOMAIN_NAME]" at bounding box center [214, 372] width 99 height 12
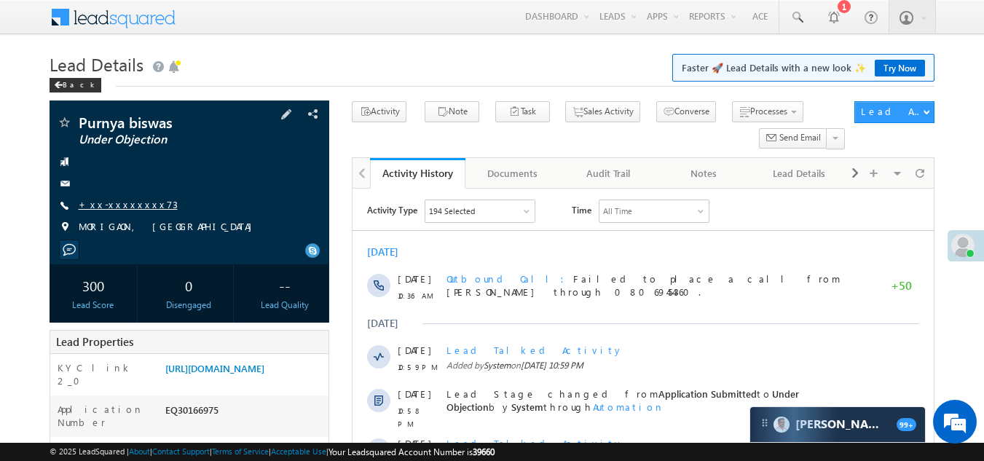
click at [111, 204] on link "+xx-xxxxxxxx73" at bounding box center [128, 204] width 99 height 12
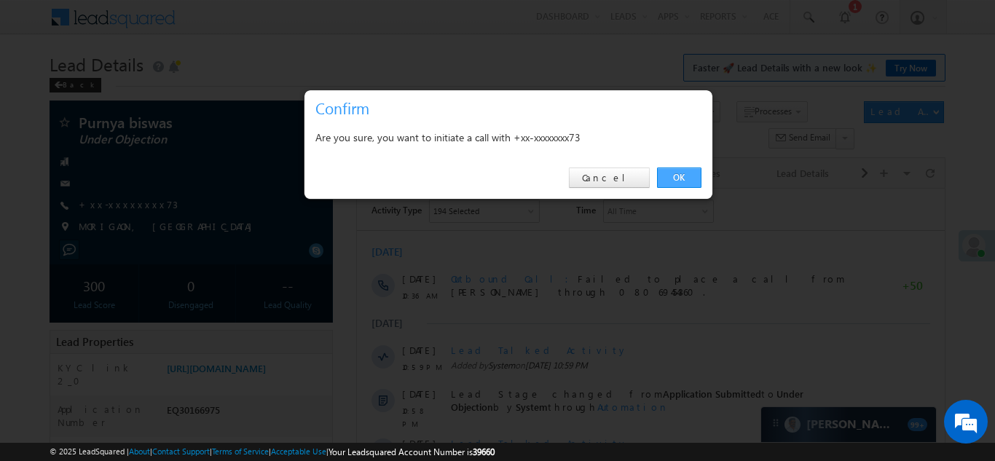
click at [674, 174] on link "OK" at bounding box center [679, 177] width 44 height 20
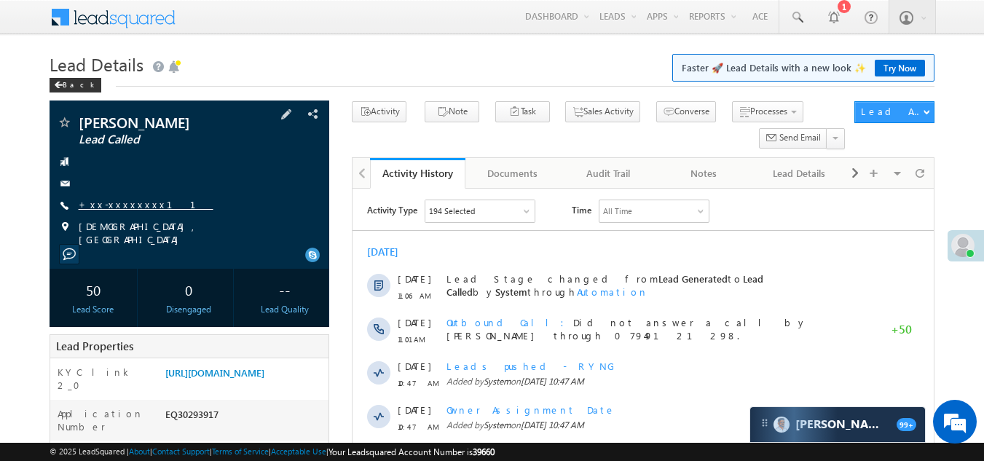
click at [114, 205] on link "+xx-xxxxxxxx11" at bounding box center [146, 204] width 135 height 12
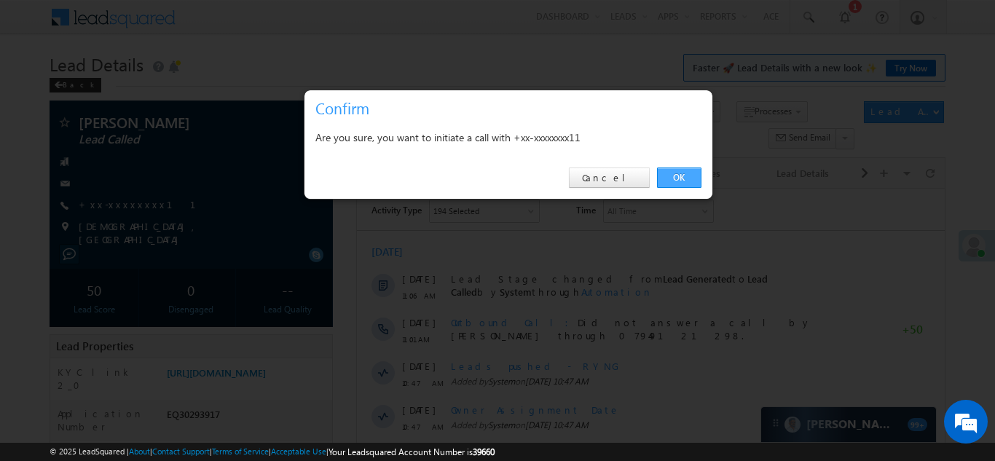
click at [675, 175] on link "OK" at bounding box center [679, 177] width 44 height 20
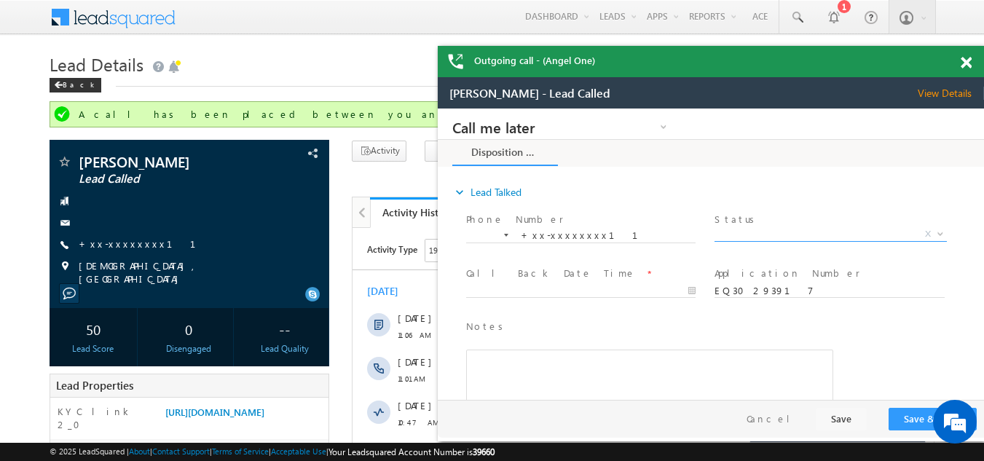
click at [779, 232] on span "X" at bounding box center [830, 234] width 232 height 15
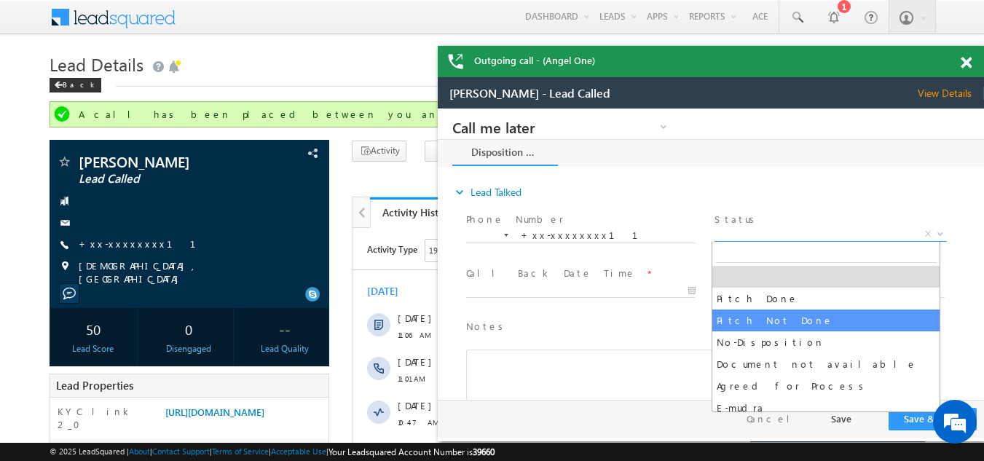
select select "Pitch Not Done"
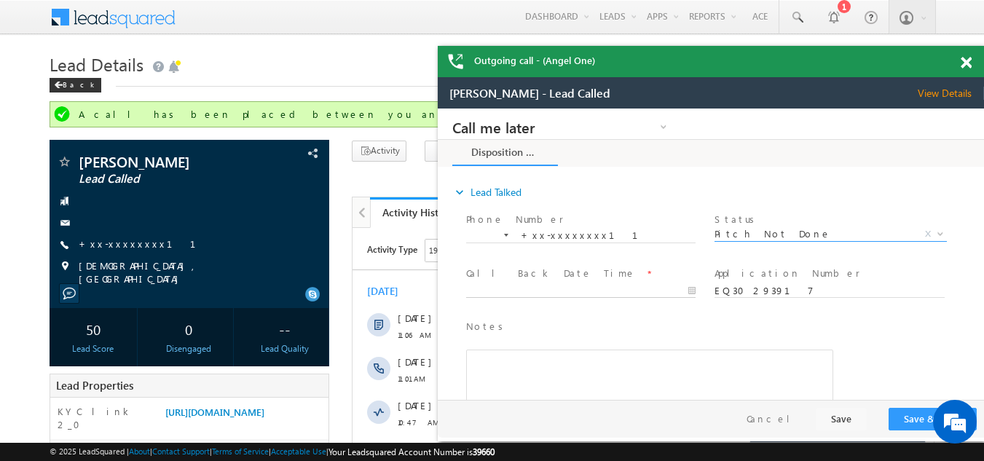
type input "10/10/25 11:08 AM"
click at [543, 288] on input "10/10/25 11:08 AM" at bounding box center [580, 291] width 229 height 15
click at [912, 419] on button "Save & Close" at bounding box center [932, 419] width 88 height 23
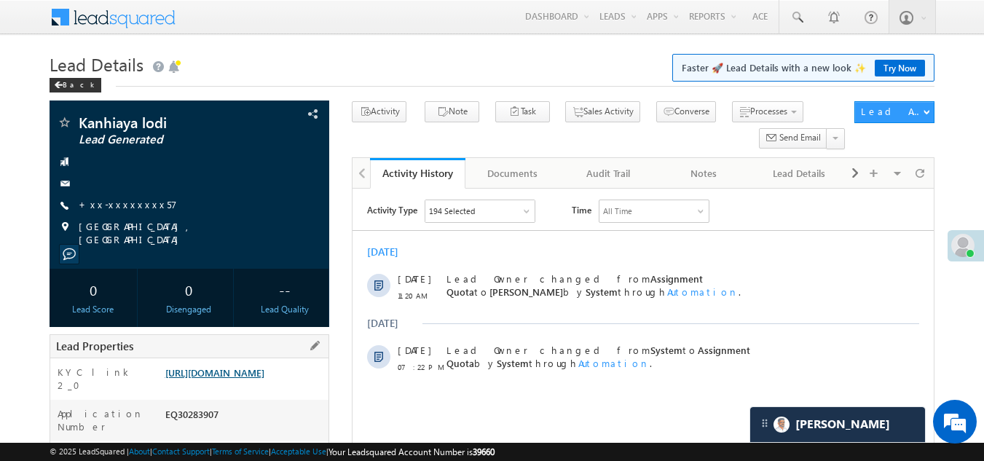
click at [222, 374] on link "[URL][DOMAIN_NAME]" at bounding box center [214, 372] width 99 height 12
click at [114, 204] on link "+xx-xxxxxxxx57" at bounding box center [128, 204] width 98 height 12
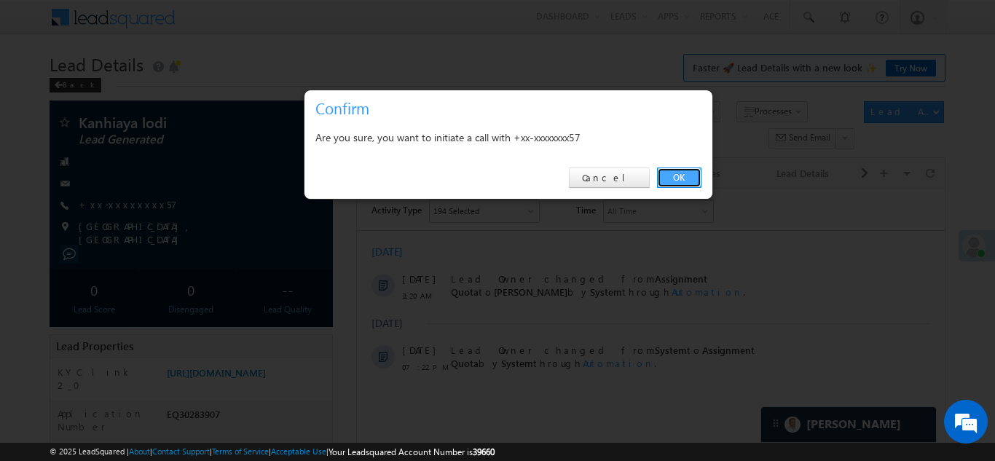
click at [676, 178] on link "OK" at bounding box center [679, 177] width 44 height 20
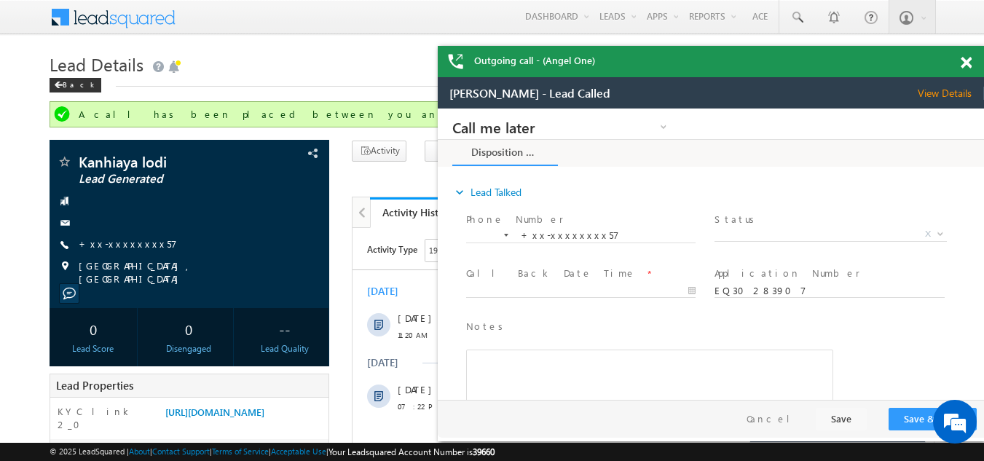
click at [764, 225] on span "Status *" at bounding box center [829, 220] width 231 height 16
click at [759, 234] on span "X" at bounding box center [830, 234] width 232 height 15
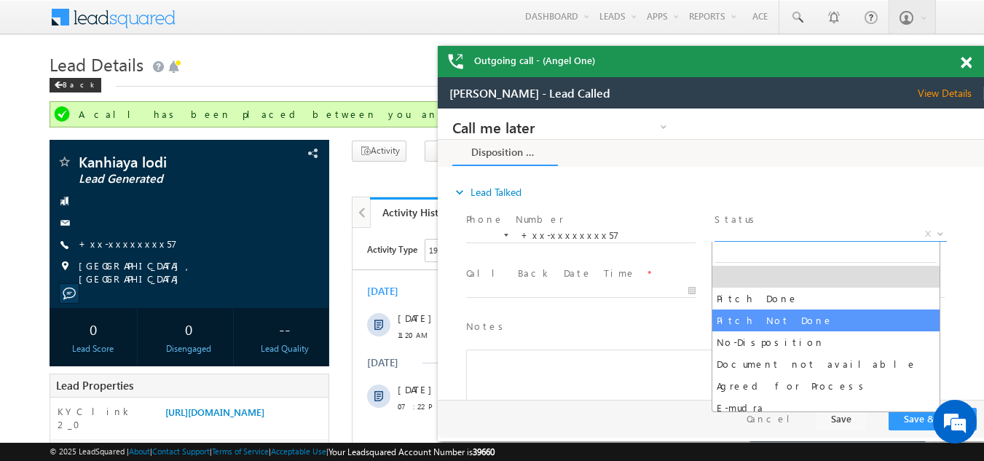
select select "Pitch Not Done"
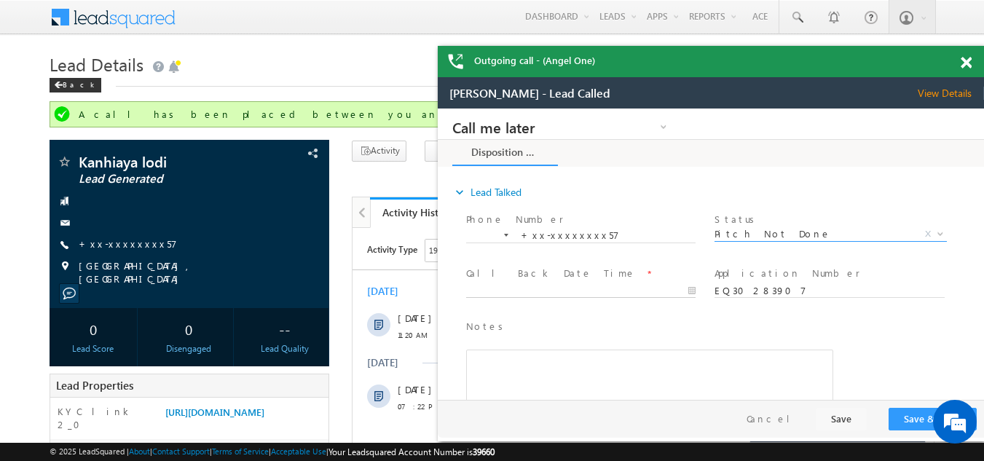
type input "10/10/25 12:00 PM"
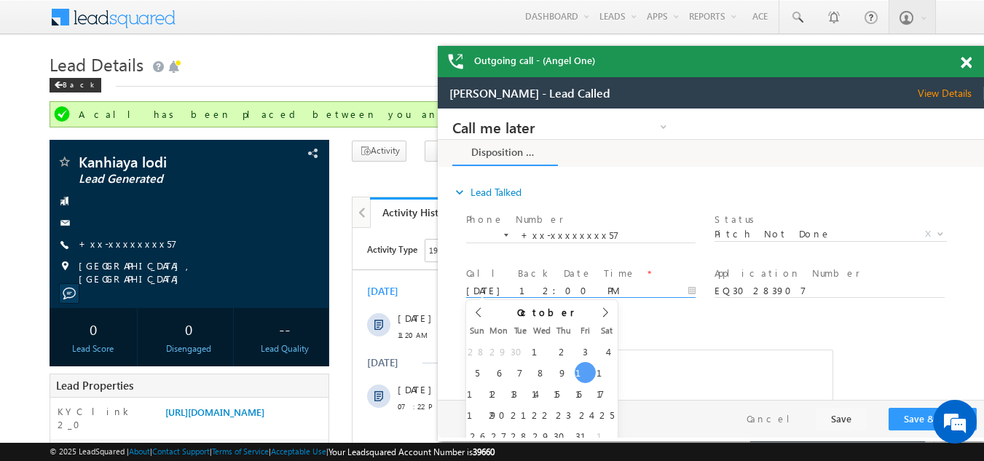
click at [519, 288] on body "Call me later Campaign Success Commitment Cross Sell Customer Drop-off reasons …" at bounding box center [711, 253] width 546 height 291
click at [904, 411] on button "Save & Close" at bounding box center [932, 419] width 88 height 23
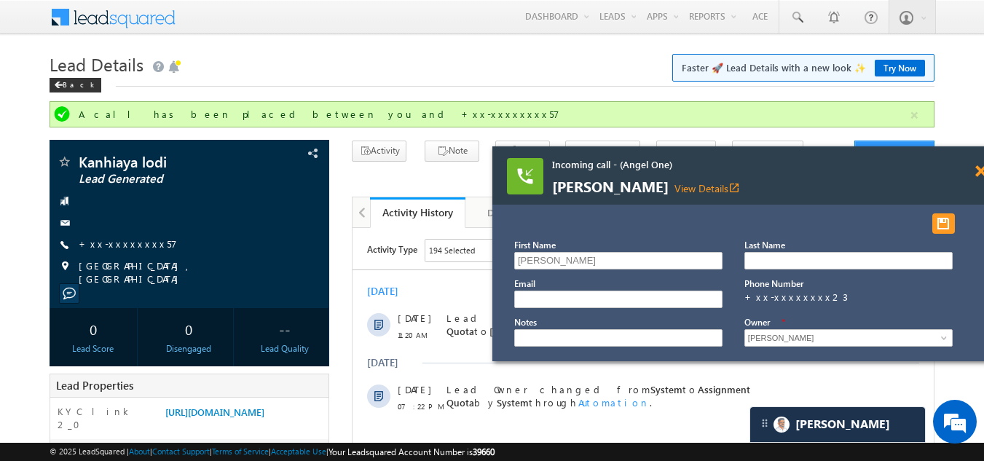
click at [979, 169] on span at bounding box center [980, 171] width 11 height 12
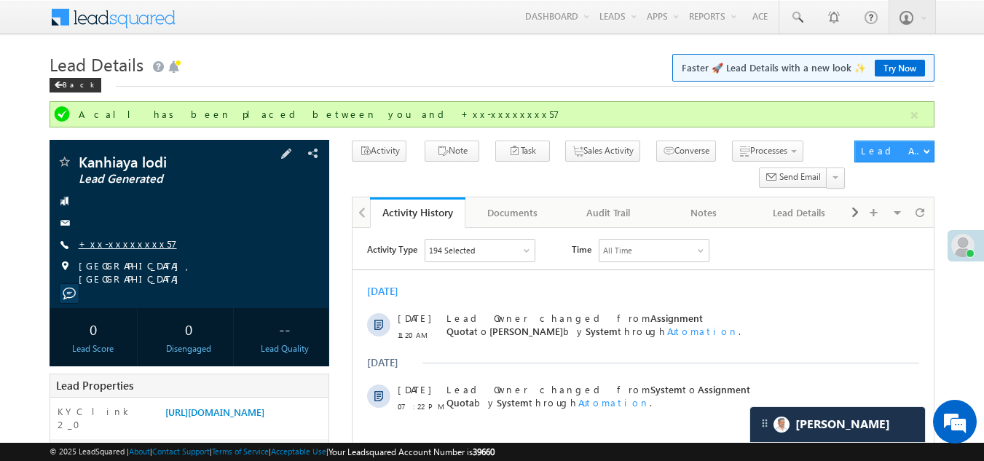
click at [106, 242] on link "+xx-xxxxxxxx57" at bounding box center [128, 243] width 98 height 12
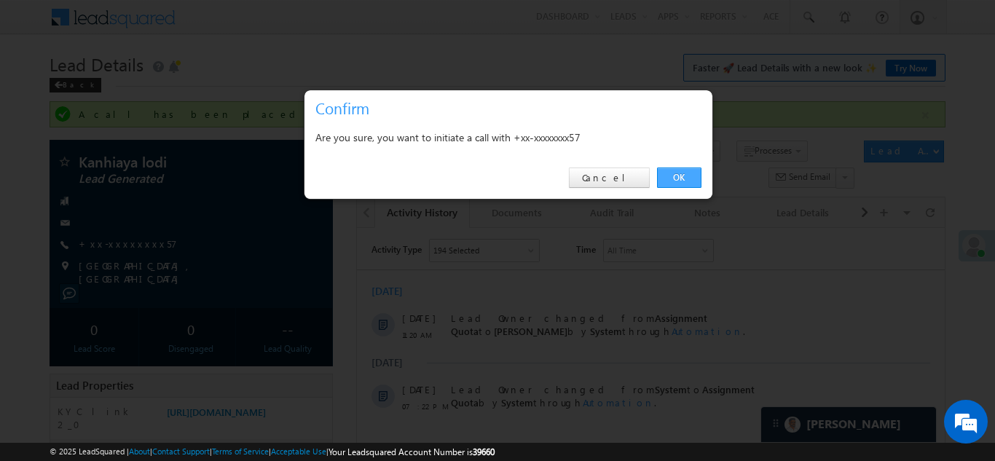
click at [681, 172] on link "OK" at bounding box center [679, 177] width 44 height 20
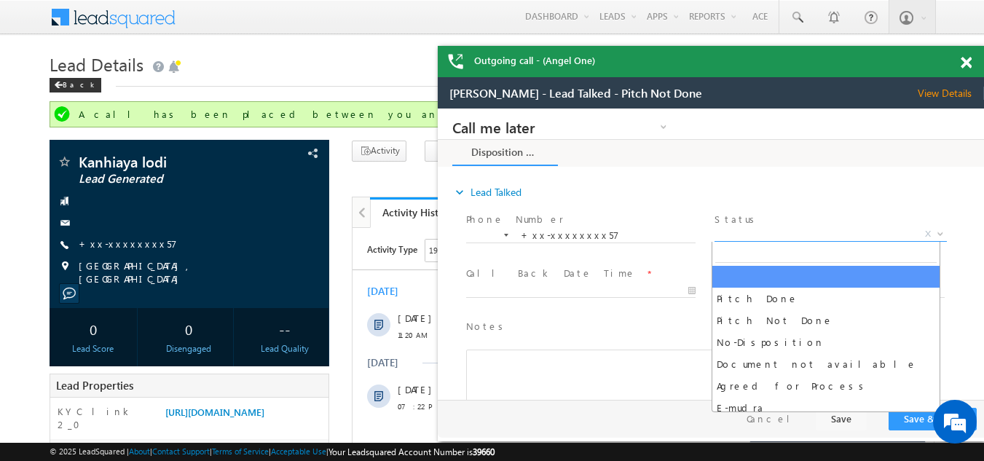
click at [792, 229] on span "X" at bounding box center [830, 234] width 232 height 15
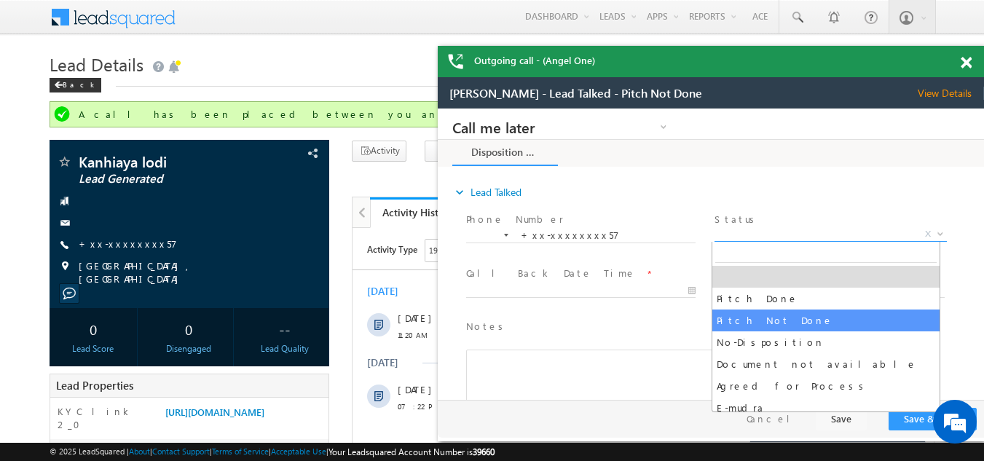
select select "Pitch Not Done"
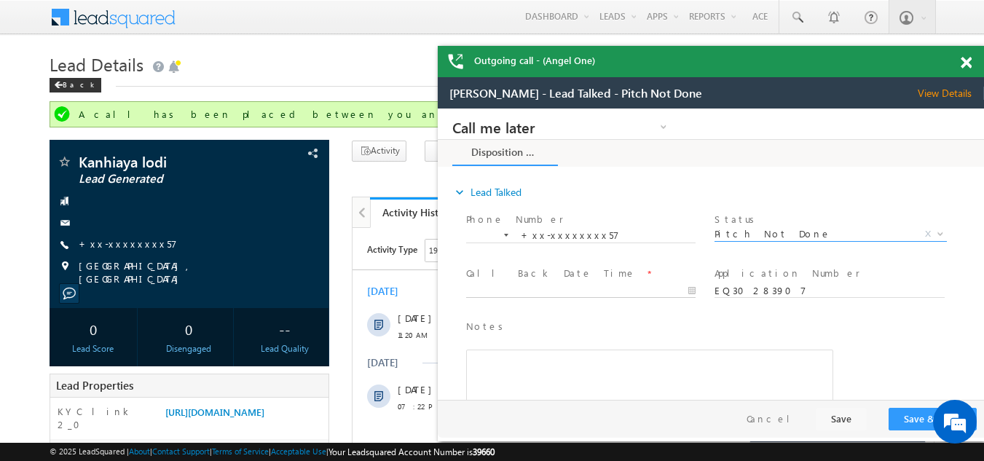
type input "10/10/25 12:02 PM"
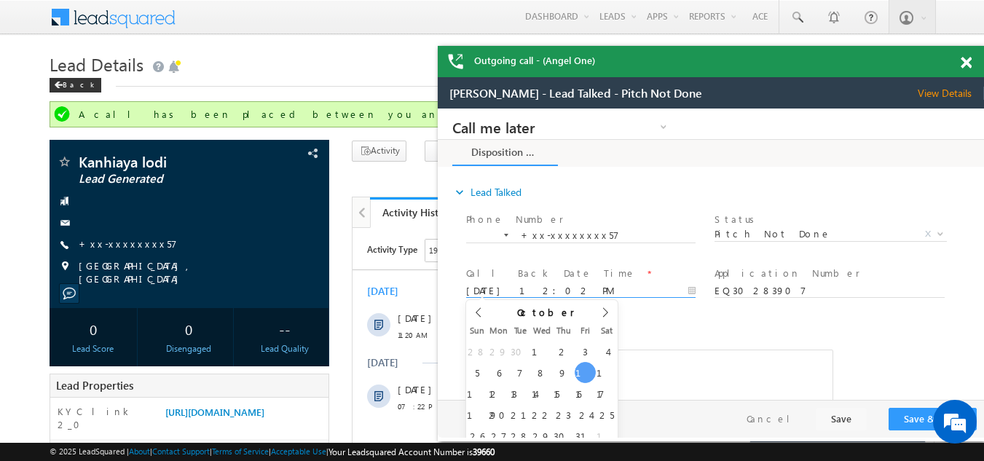
click at [532, 288] on input "10/10/25 12:02 PM" at bounding box center [580, 291] width 229 height 15
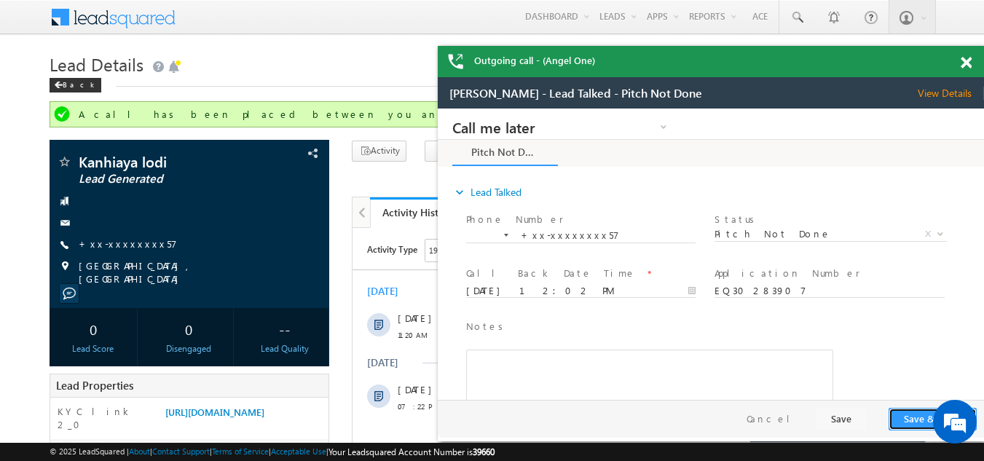
click at [909, 421] on button "Save & Close" at bounding box center [932, 419] width 88 height 23
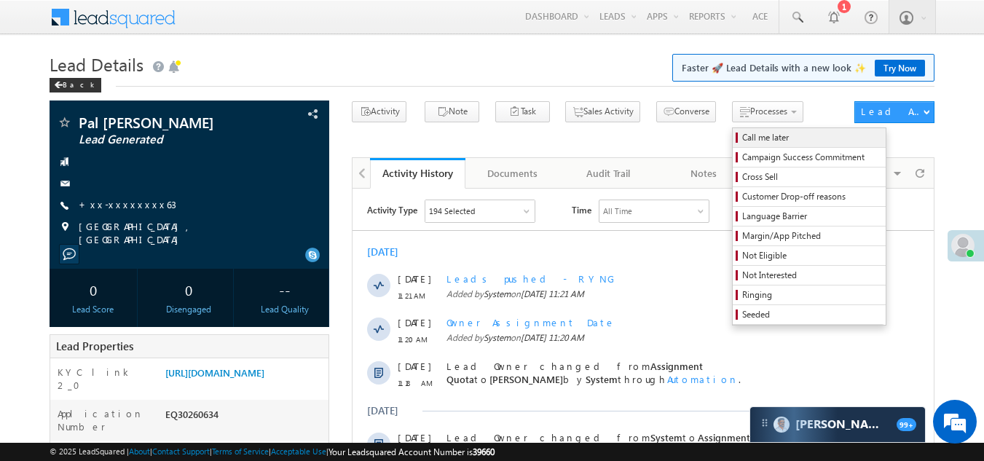
click at [742, 134] on span "Call me later" at bounding box center [811, 137] width 138 height 13
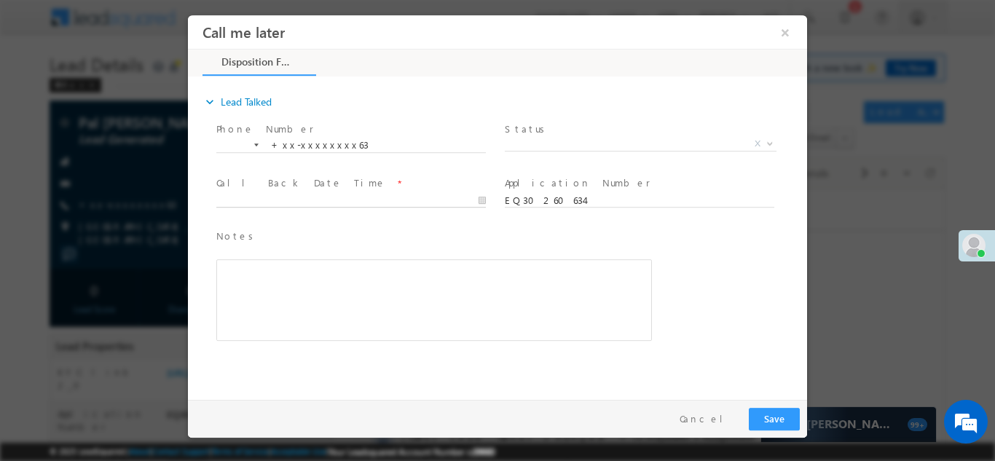
type input "10/10/25 11:27 AM"
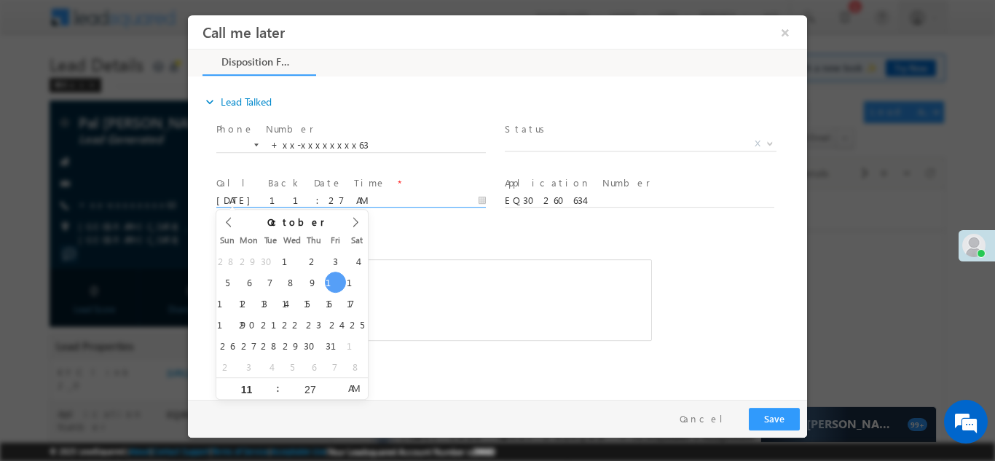
click at [339, 194] on input "10/10/25 11:27 AM" at bounding box center [350, 200] width 269 height 15
click at [565, 141] on span "X" at bounding box center [641, 143] width 272 height 15
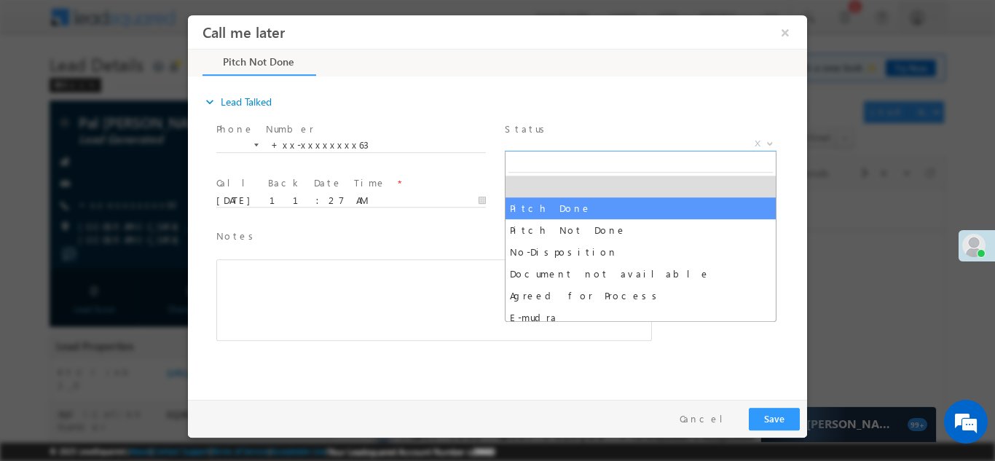
select select "Pitch Done"
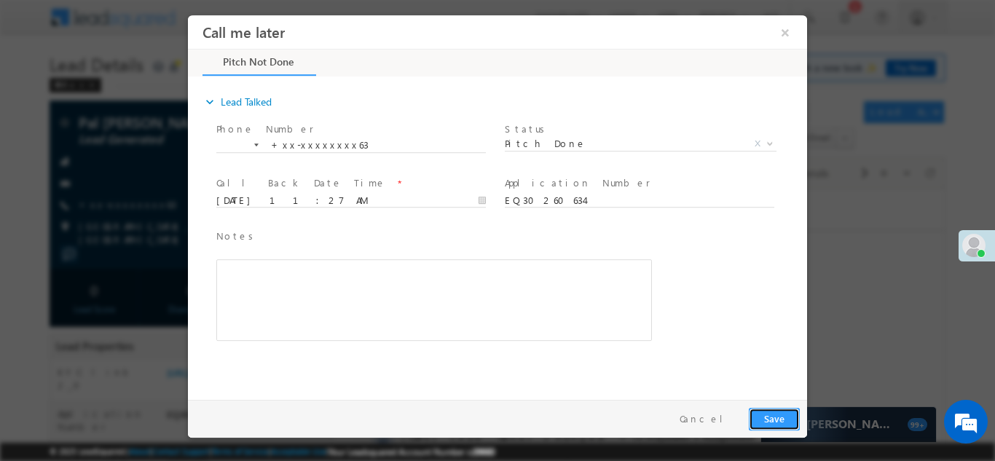
click at [773, 419] on button "Save" at bounding box center [774, 418] width 51 height 23
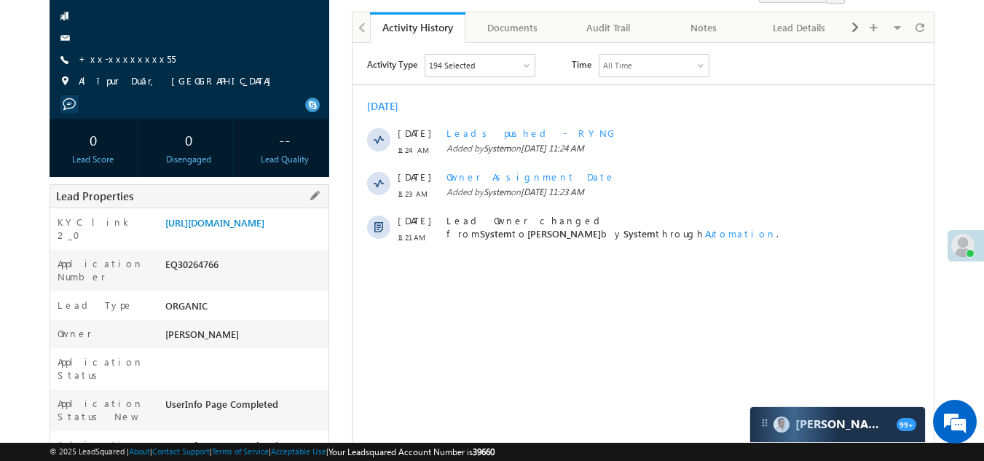
drag, startPoint x: 164, startPoint y: 285, endPoint x: 225, endPoint y: 286, distance: 61.2
click at [225, 277] on div "EQ30264766" at bounding box center [245, 267] width 167 height 20
copy div "EQ30264766"
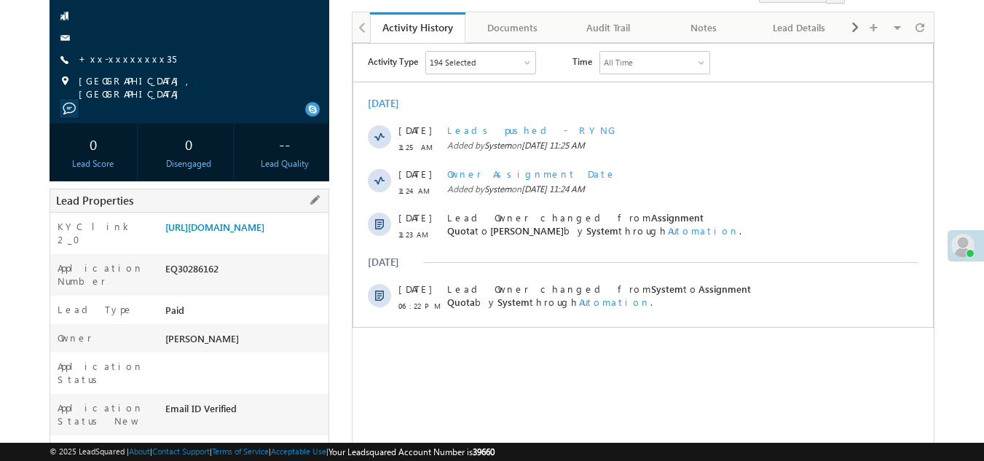
drag, startPoint x: 164, startPoint y: 283, endPoint x: 229, endPoint y: 291, distance: 66.0
click at [229, 282] on div "EQ30286162" at bounding box center [245, 271] width 167 height 20
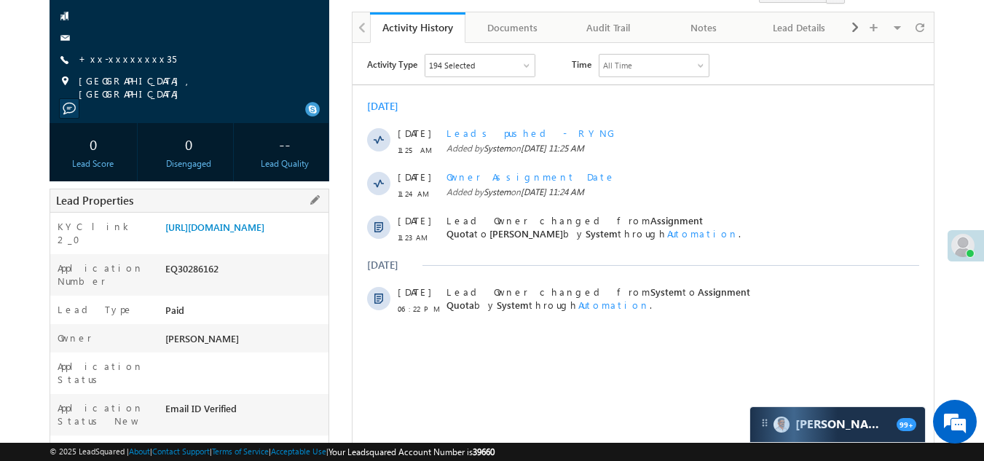
copy div "EQ30286162"
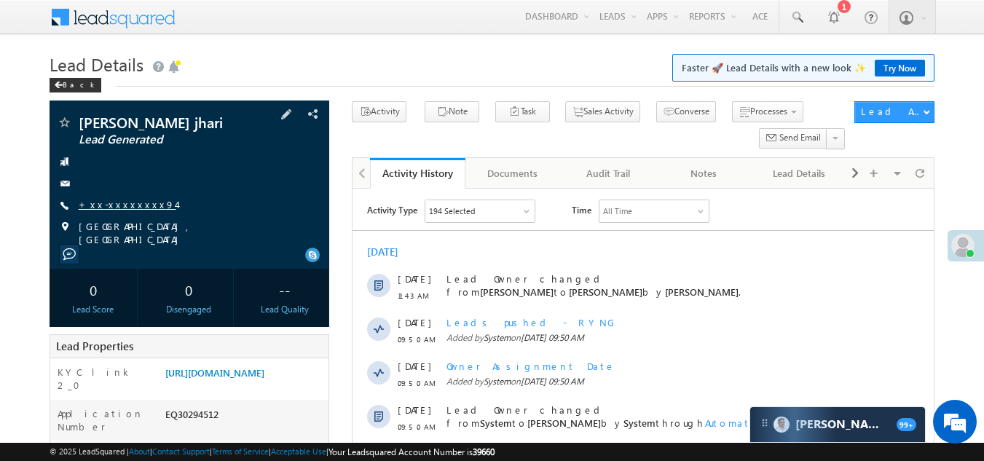
click at [106, 202] on link "+xx-xxxxxxxx94" at bounding box center [128, 204] width 98 height 12
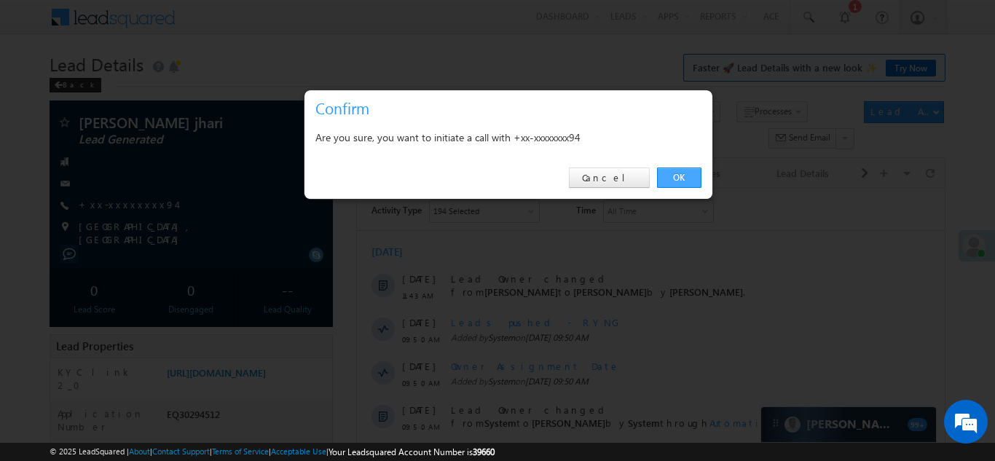
click at [675, 178] on link "OK" at bounding box center [679, 177] width 44 height 20
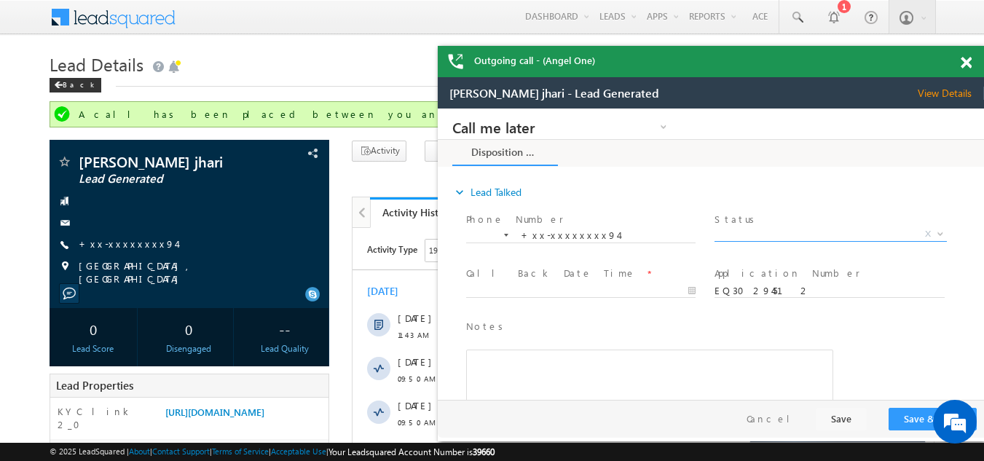
click at [778, 234] on span "X" at bounding box center [830, 234] width 232 height 15
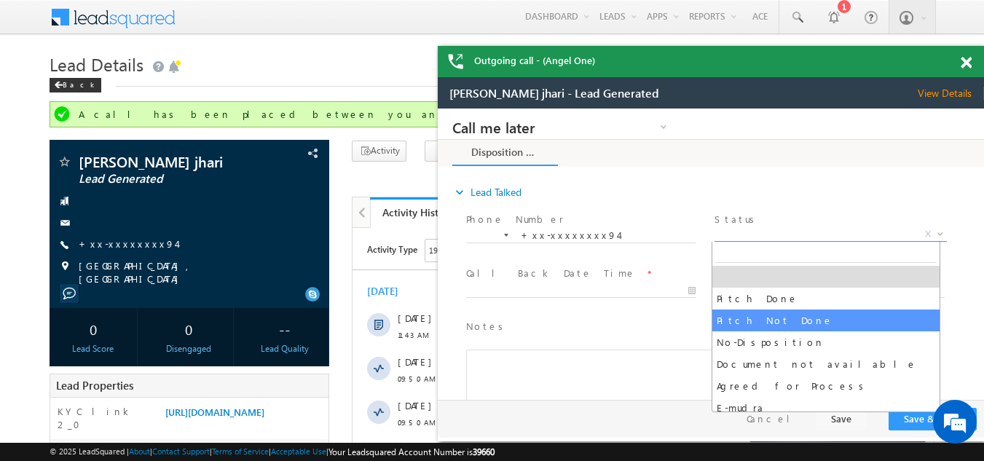
select select "Pitch Not Done"
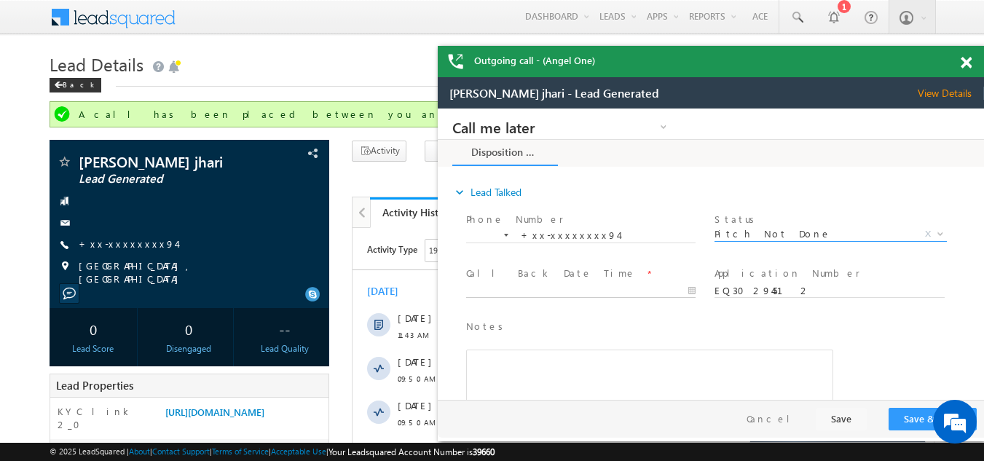
type input "10/10/25 11:52 AM"
click at [530, 286] on input "10/10/25 11:52 AM" at bounding box center [580, 291] width 229 height 15
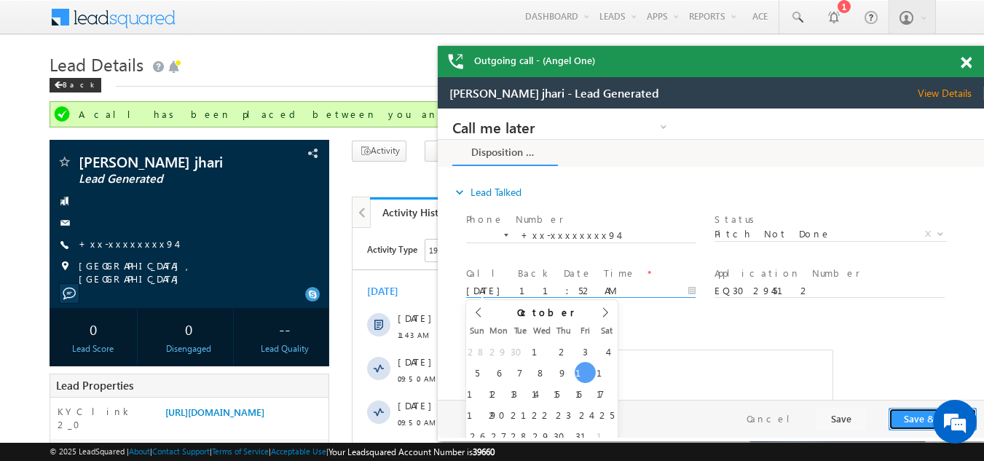
click at [917, 412] on button "Save & Close" at bounding box center [932, 419] width 88 height 23
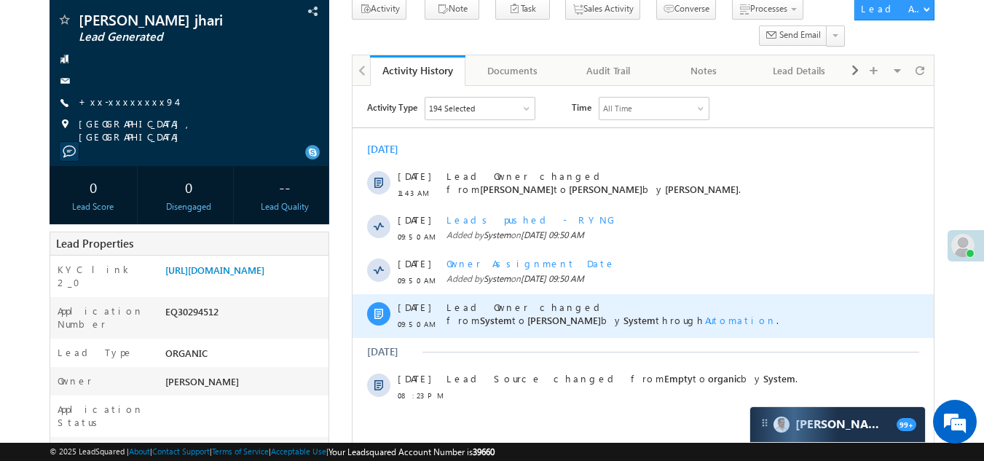
scroll to position [146, 0]
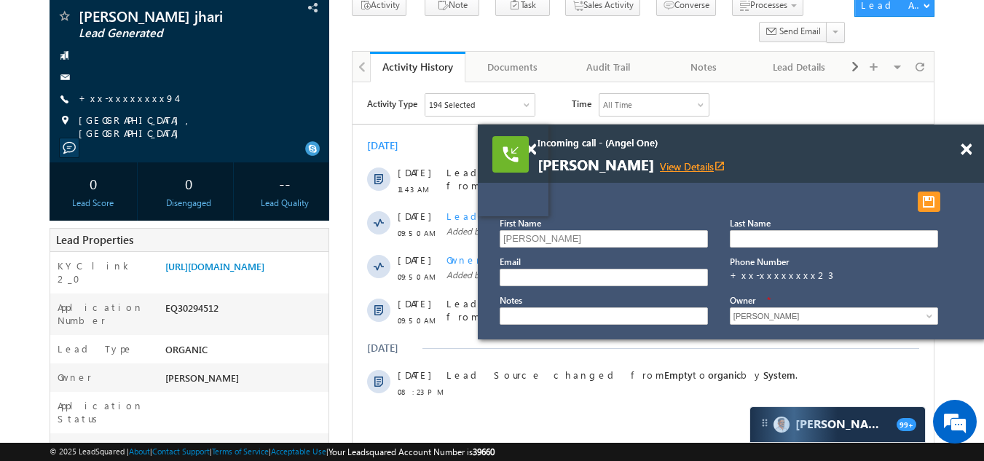
click at [719, 165] on link "View Details open_in_new" at bounding box center [693, 166] width 66 height 14
click at [967, 148] on span at bounding box center [965, 149] width 11 height 12
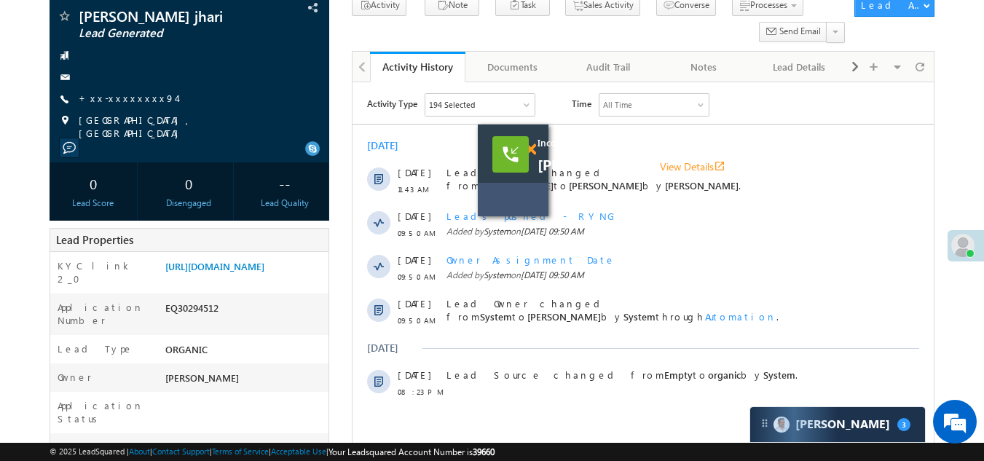
click at [531, 149] on span at bounding box center [530, 149] width 11 height 12
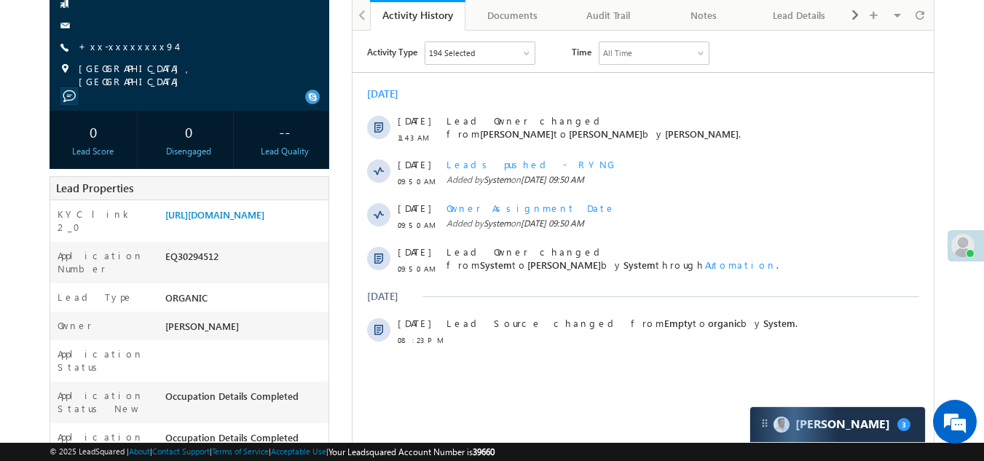
scroll to position [0, 0]
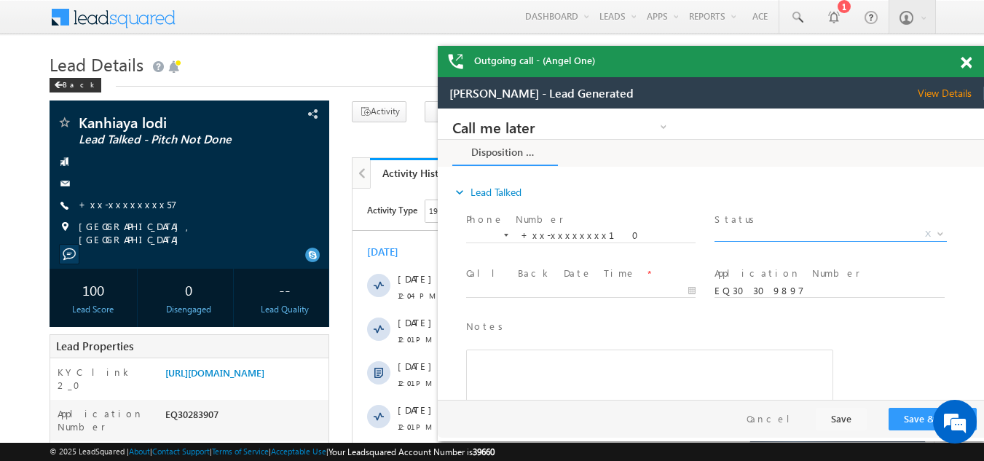
click at [755, 234] on span "X" at bounding box center [830, 234] width 232 height 15
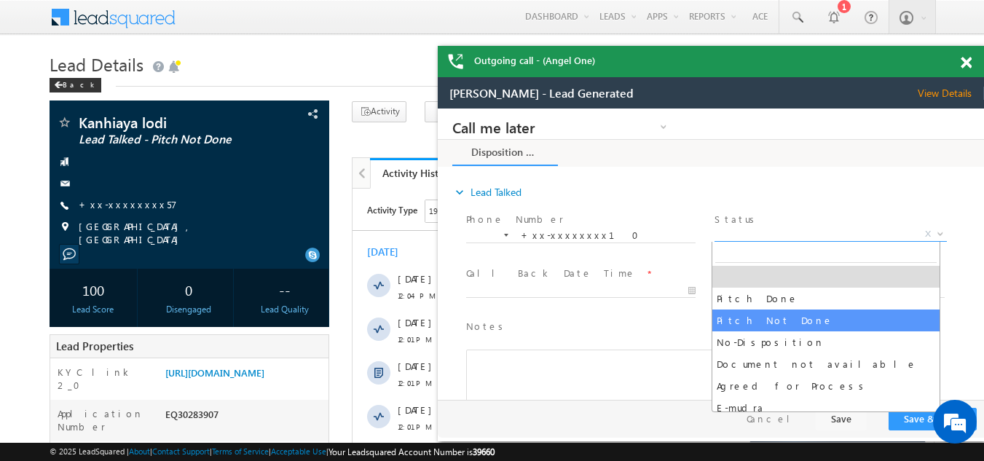
select select "Pitch Not Done"
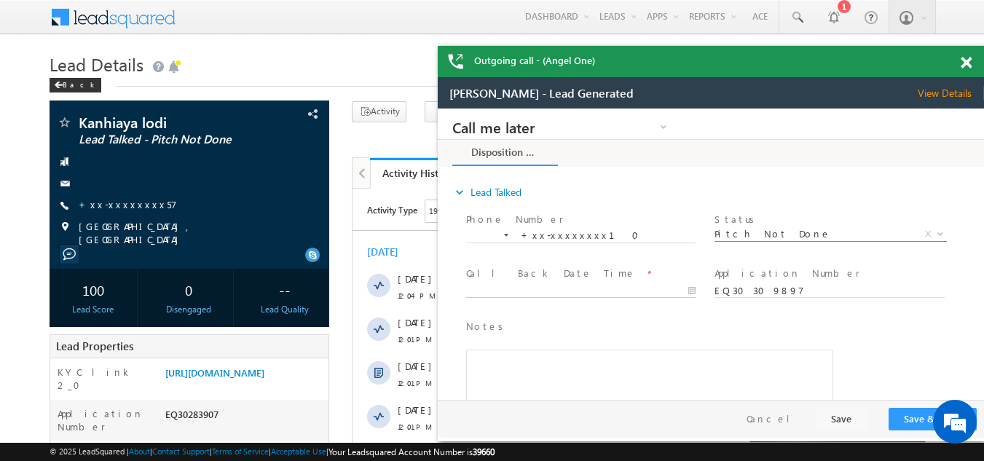
type input "10/10/25 12:09 PM"
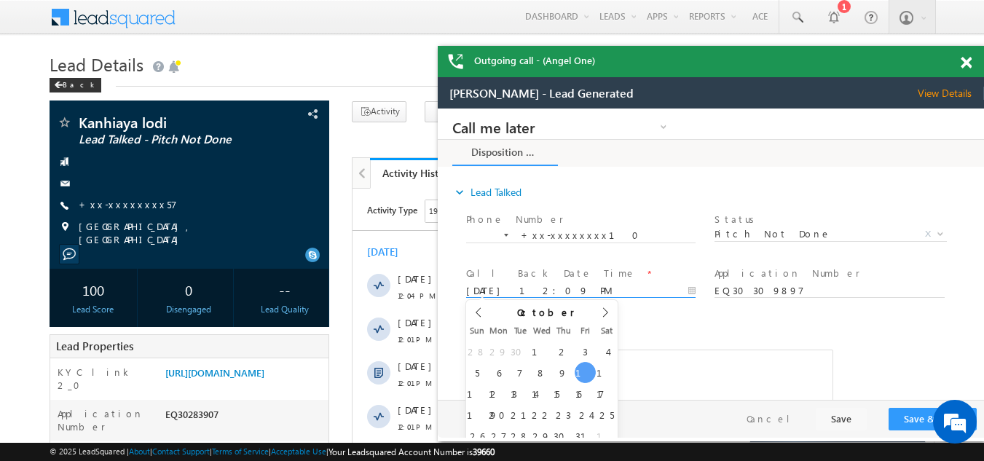
click at [548, 288] on input "10/10/25 12:09 PM" at bounding box center [580, 291] width 229 height 15
click at [906, 425] on button "Save & Close" at bounding box center [932, 419] width 88 height 23
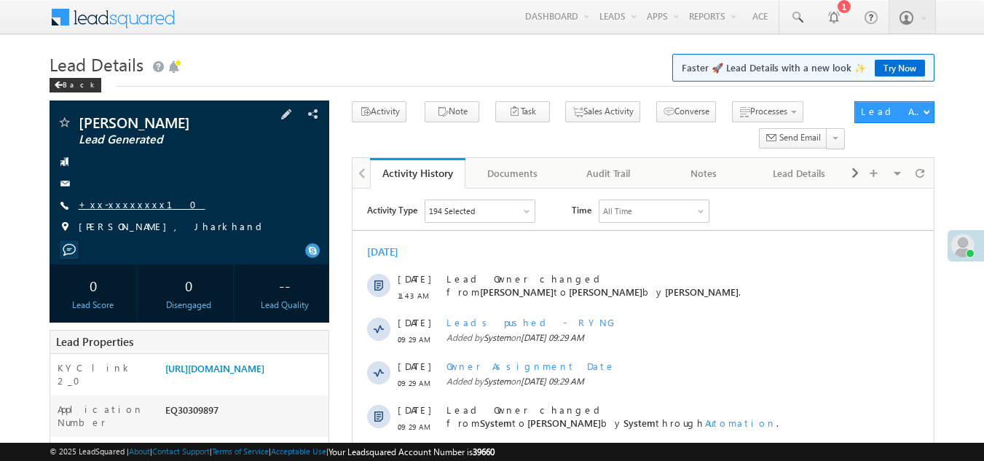
click at [119, 204] on link "+xx-xxxxxxxx10" at bounding box center [142, 204] width 127 height 12
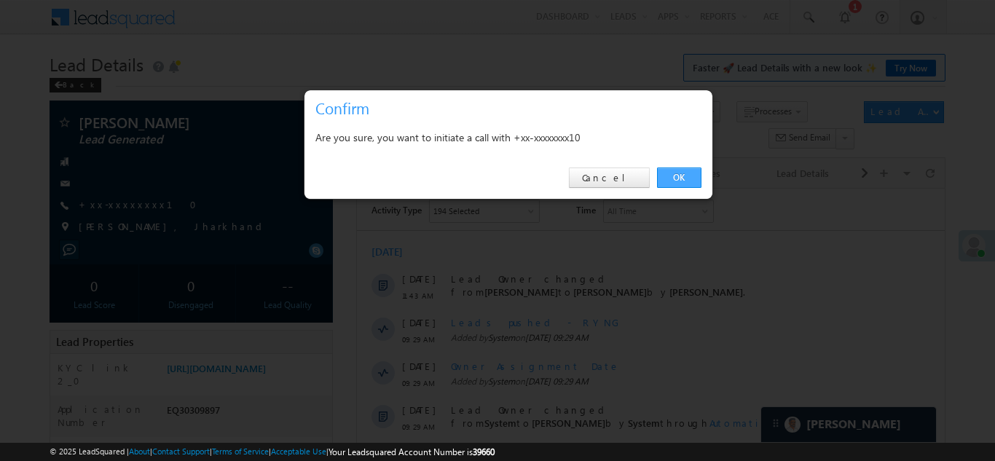
click at [677, 175] on link "OK" at bounding box center [679, 177] width 44 height 20
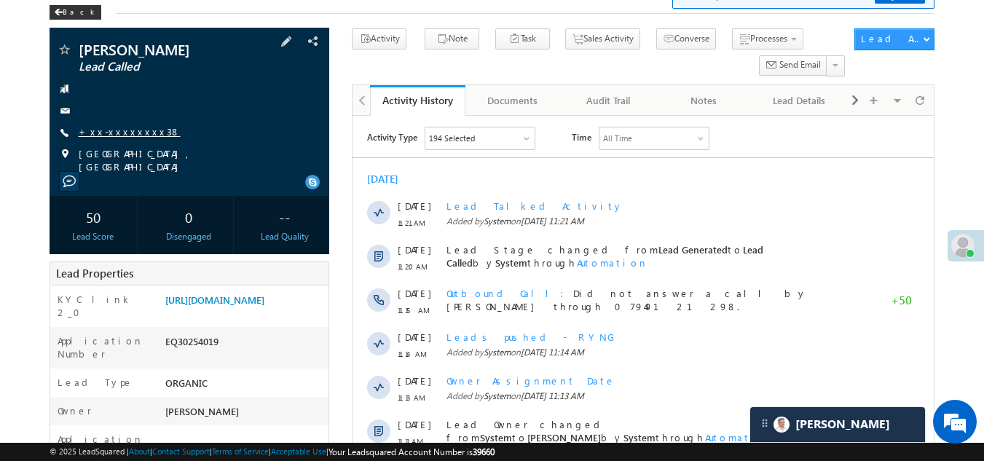
click at [117, 130] on link "+xx-xxxxxxxx38" at bounding box center [130, 131] width 102 height 12
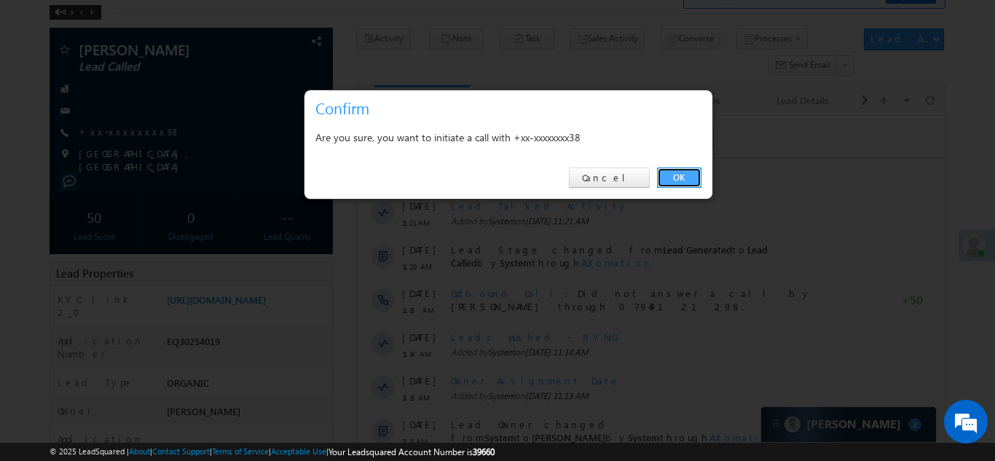
click at [679, 175] on link "OK" at bounding box center [679, 177] width 44 height 20
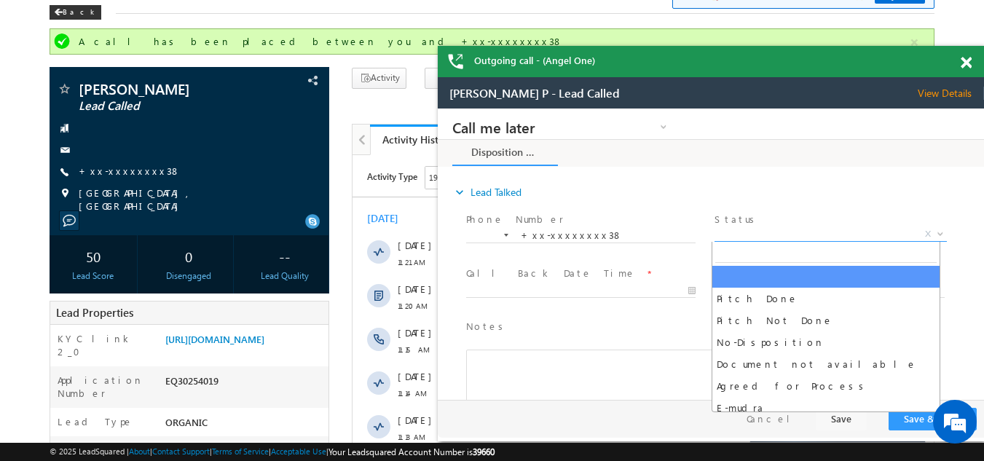
click at [750, 230] on span "X" at bounding box center [830, 234] width 232 height 15
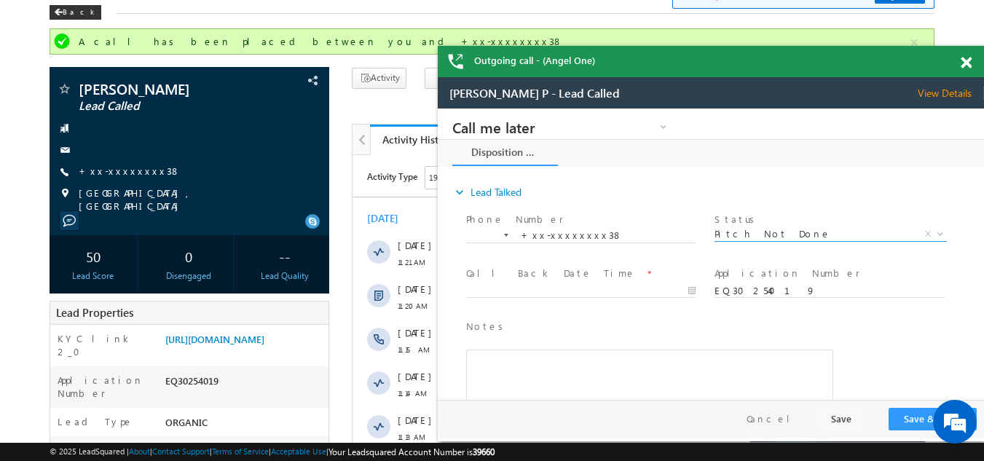
select select "Pitch Not Done"
type input "10/10/25 12:11 PM"
click at [512, 288] on body "Call me later Campaign Success Commitment Cross Sell Customer Drop-off reasons …" at bounding box center [711, 253] width 546 height 291
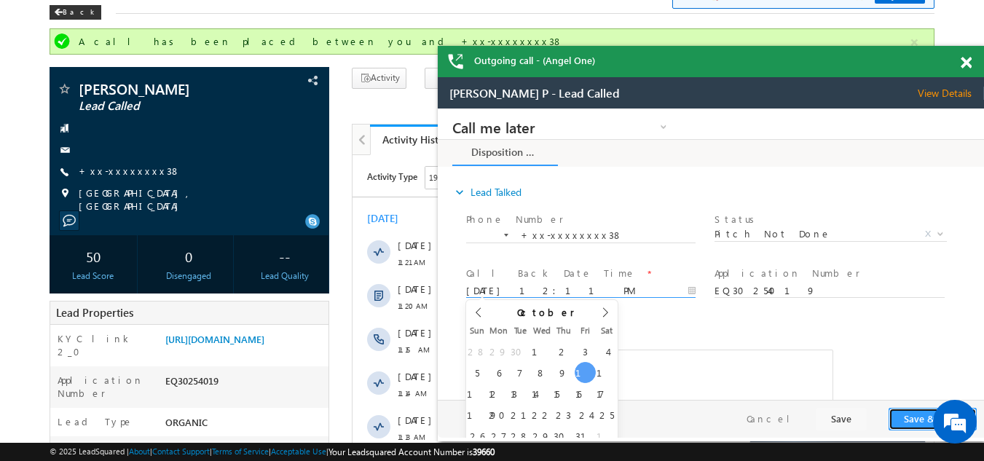
click at [918, 414] on button "Save & Close" at bounding box center [932, 419] width 88 height 23
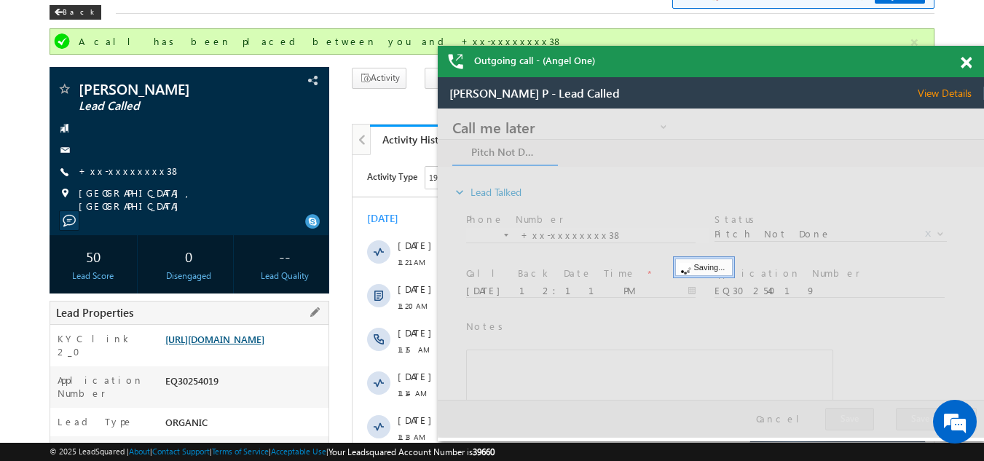
click at [261, 345] on link "https://angelbroking1-pk3em7sa.customui-test.leadsquared.com?leadId=266b1c3a-57…" at bounding box center [214, 339] width 99 height 12
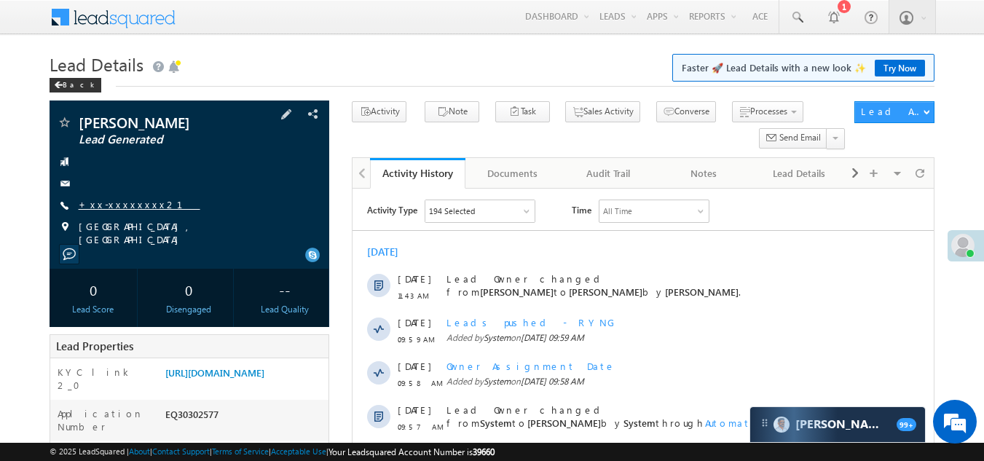
click at [106, 207] on link "+xx-xxxxxxxx21" at bounding box center [140, 204] width 122 height 12
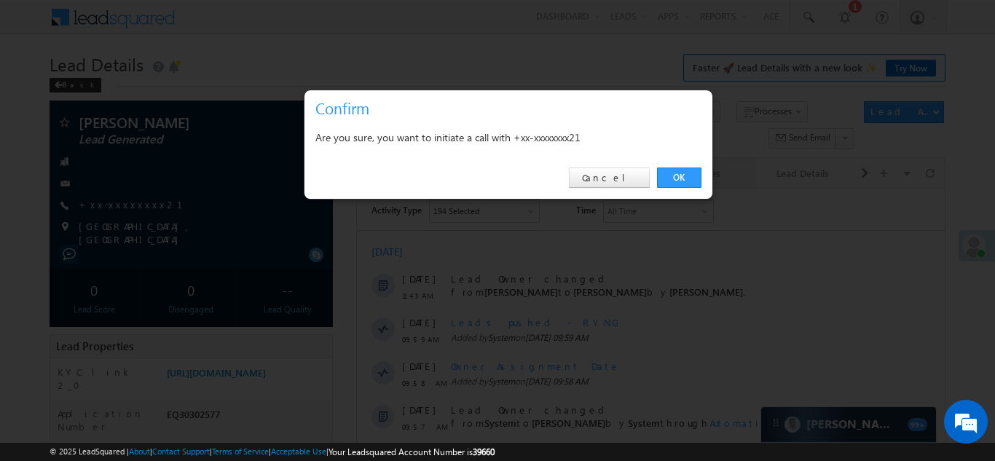
click at [684, 170] on link "OK" at bounding box center [679, 177] width 44 height 20
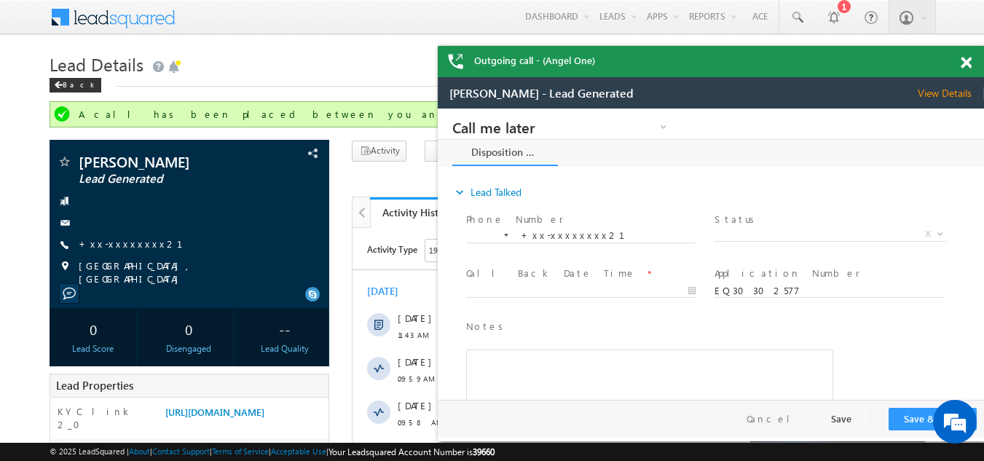
click at [945, 91] on span "View Details" at bounding box center [950, 93] width 66 height 13
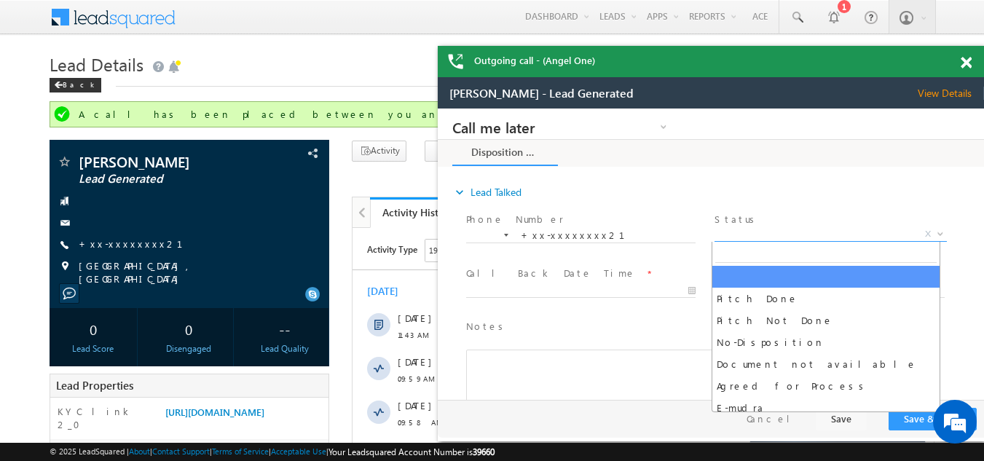
click at [771, 230] on span "X" at bounding box center [830, 234] width 232 height 15
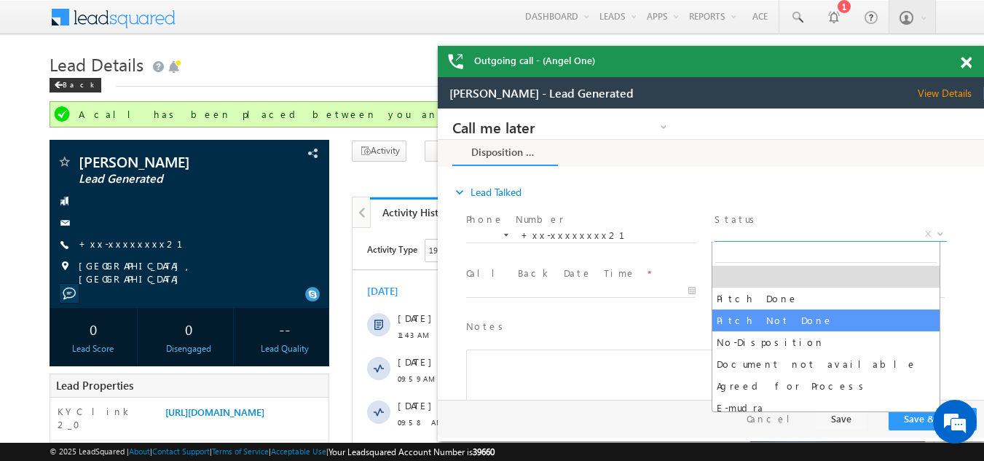
select select "Pitch Not Done"
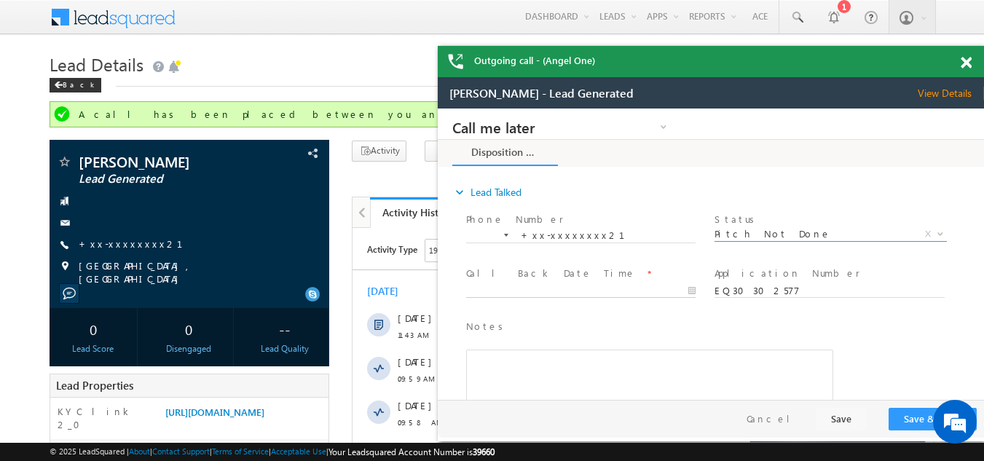
type input "10/10/25 12:13 PM"
click at [542, 284] on input "10/10/25 12:13 PM" at bounding box center [580, 291] width 229 height 15
click at [923, 416] on button "Save & Close" at bounding box center [932, 419] width 88 height 23
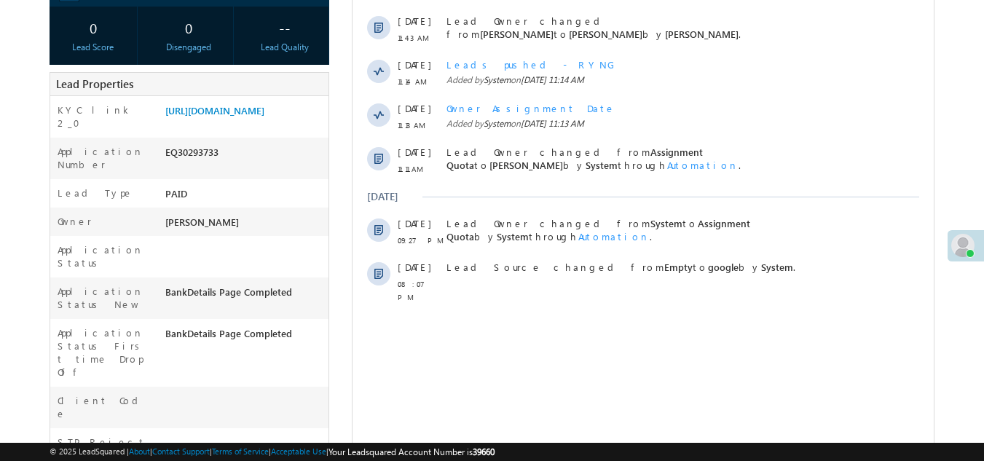
scroll to position [73, 0]
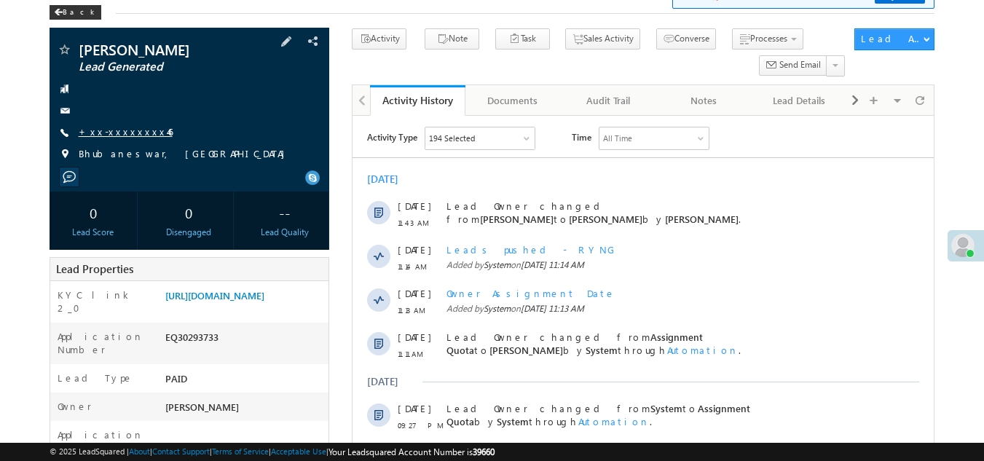
click at [118, 125] on link "+xx-xxxxxxxx46" at bounding box center [126, 131] width 94 height 12
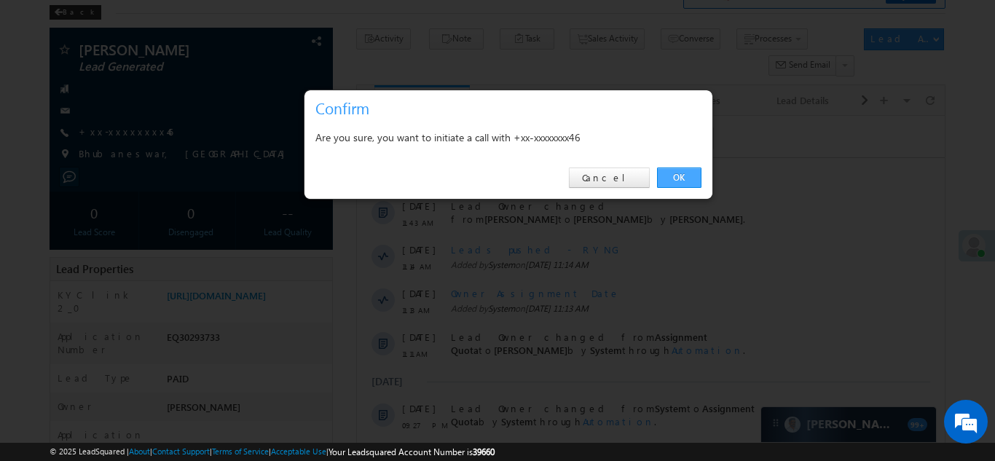
click at [671, 176] on link "OK" at bounding box center [679, 177] width 44 height 20
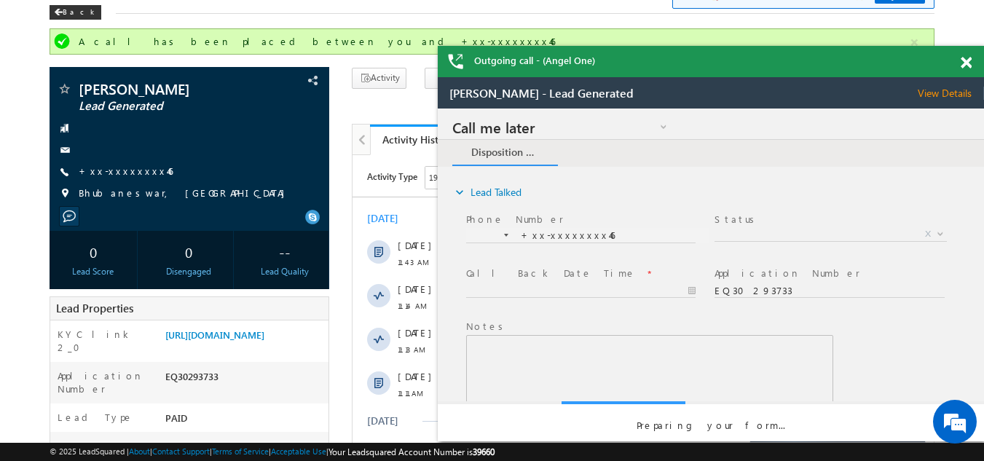
scroll to position [0, 0]
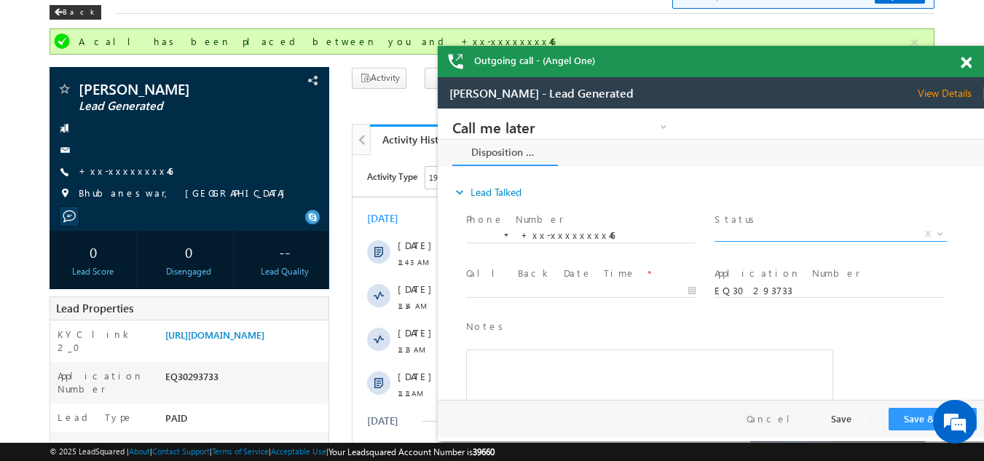
click at [765, 228] on span "X" at bounding box center [830, 234] width 232 height 15
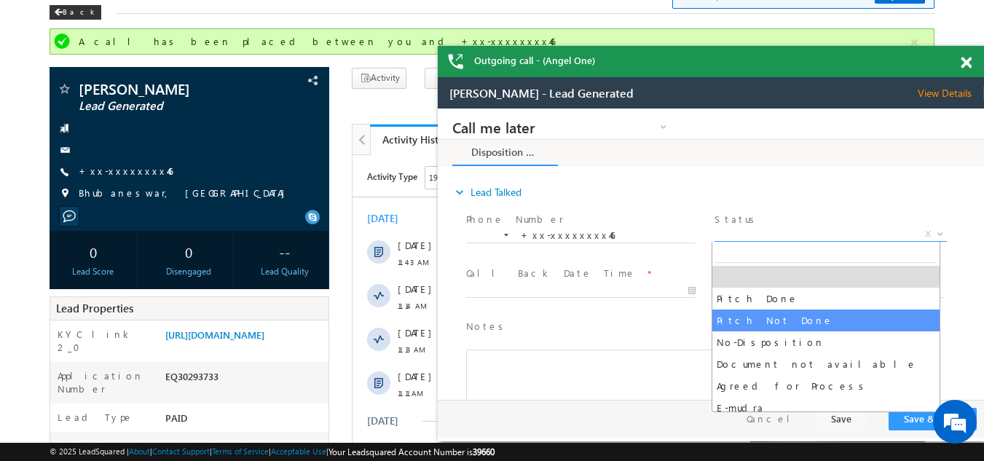
select select "Pitch Not Done"
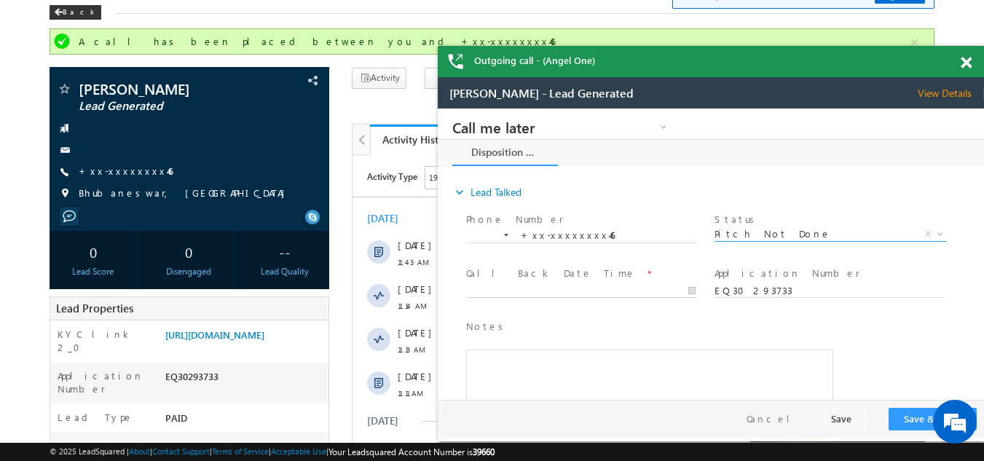
type input "10/10/25 12:18 PM"
click at [492, 286] on input "10/10/25 12:18 PM" at bounding box center [580, 291] width 229 height 15
click at [901, 414] on button "Save & Close" at bounding box center [932, 419] width 88 height 23
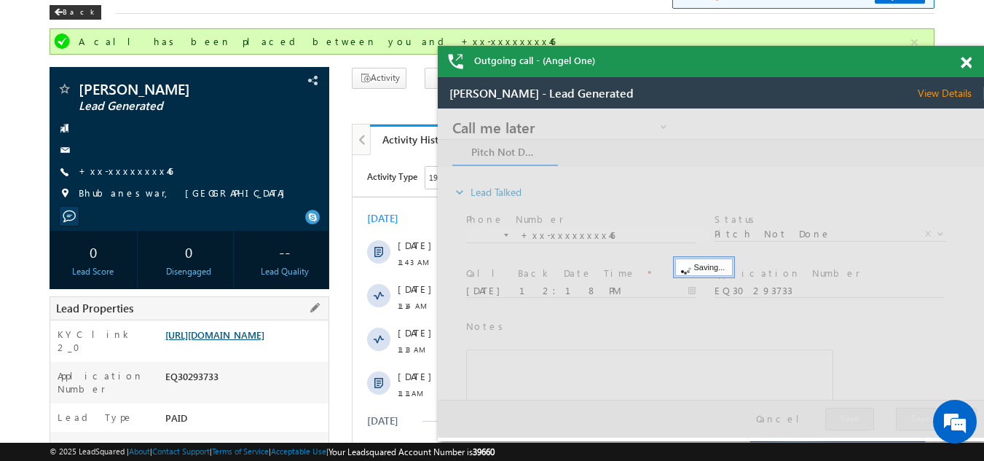
click at [264, 334] on link "https://angelbroking1-pk3em7sa.customui-test.leadsquared.com?leadId=3d1fb755-2d…" at bounding box center [214, 334] width 99 height 12
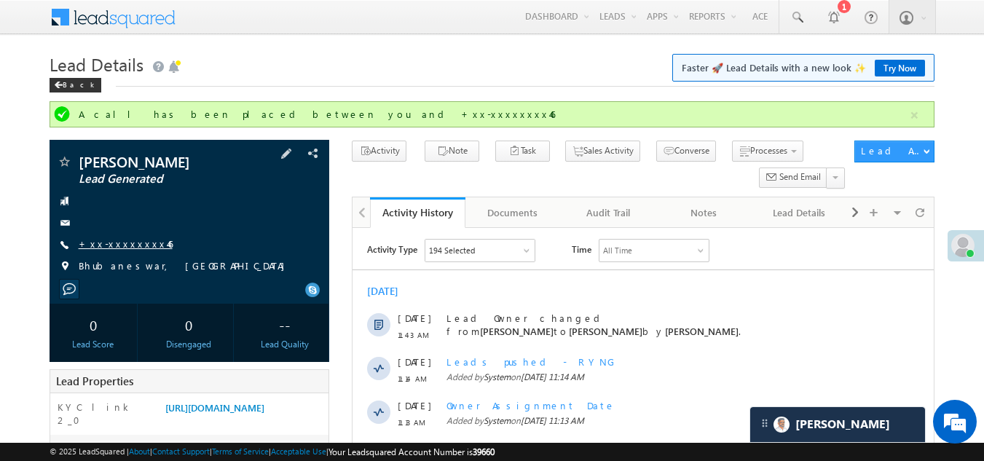
click at [117, 245] on link "+xx-xxxxxxxx46" at bounding box center [126, 243] width 94 height 12
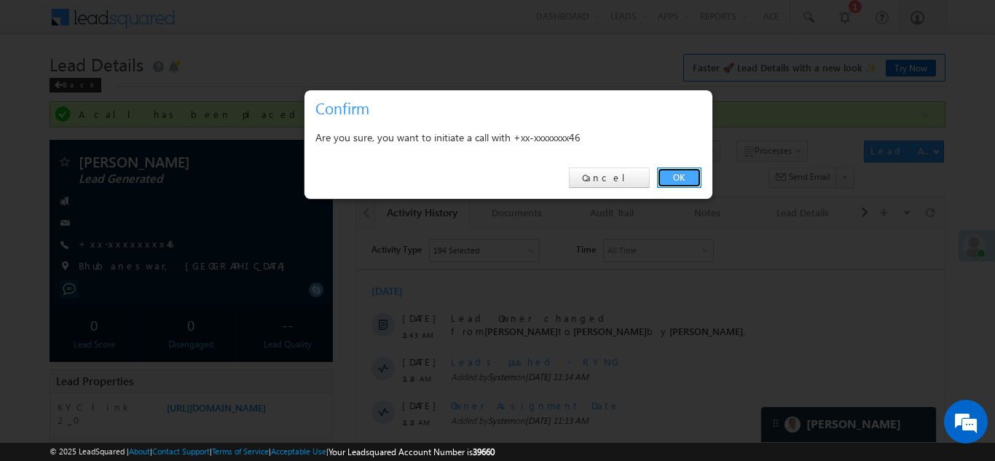
click at [679, 180] on link "OK" at bounding box center [679, 177] width 44 height 20
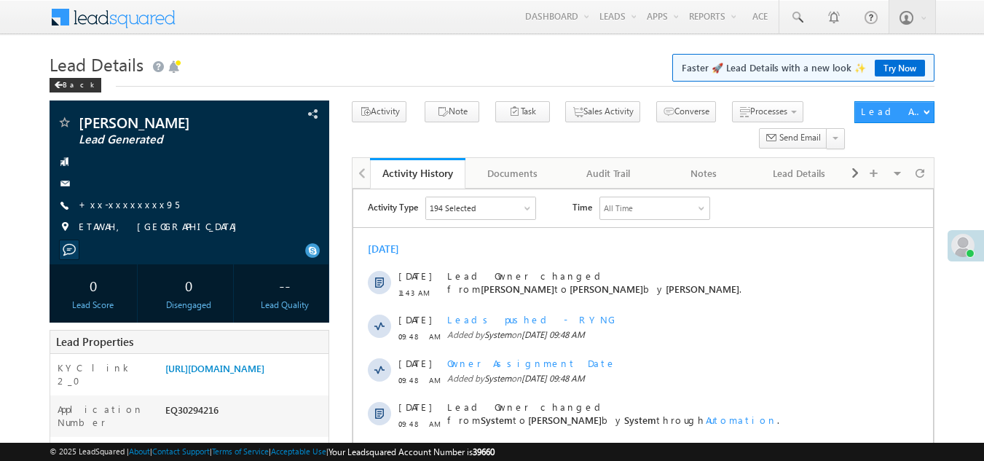
click at [129, 202] on link "+xx-xxxxxxxx95" at bounding box center [129, 204] width 100 height 12
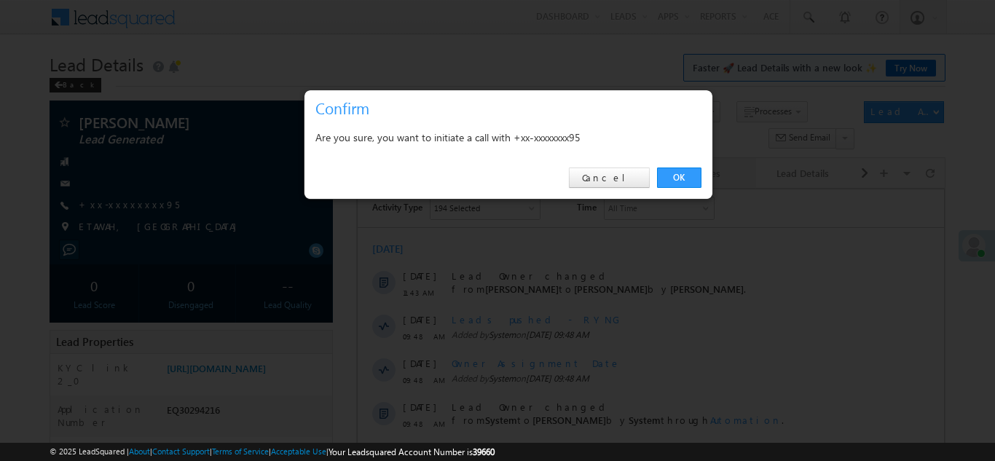
click at [674, 174] on link "OK" at bounding box center [679, 177] width 44 height 20
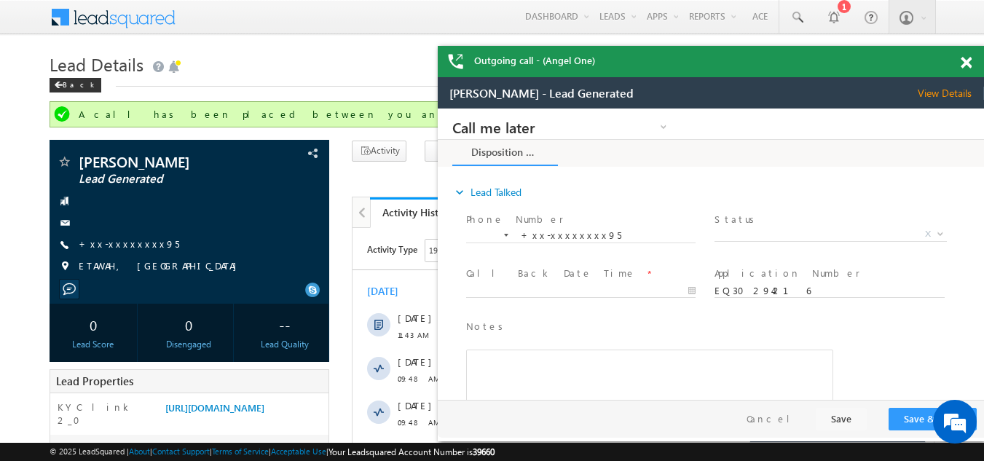
scroll to position [291, 0]
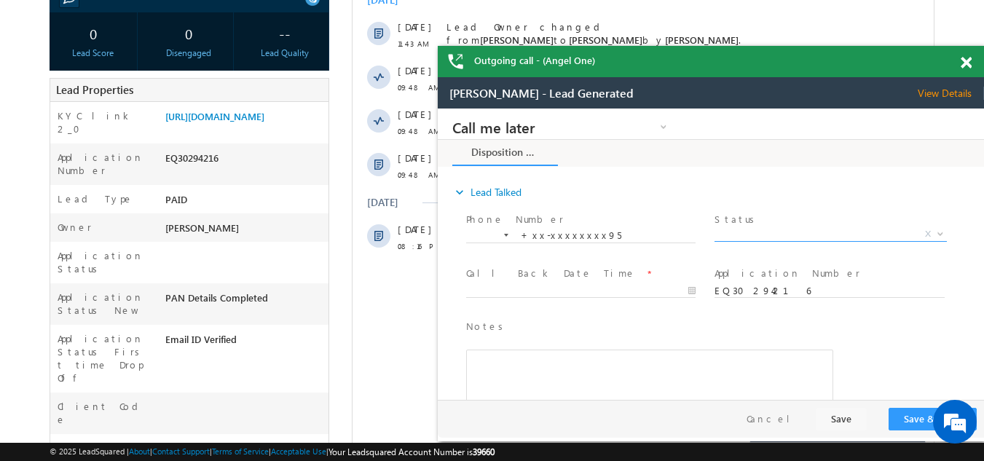
click at [799, 232] on span "X" at bounding box center [830, 234] width 232 height 15
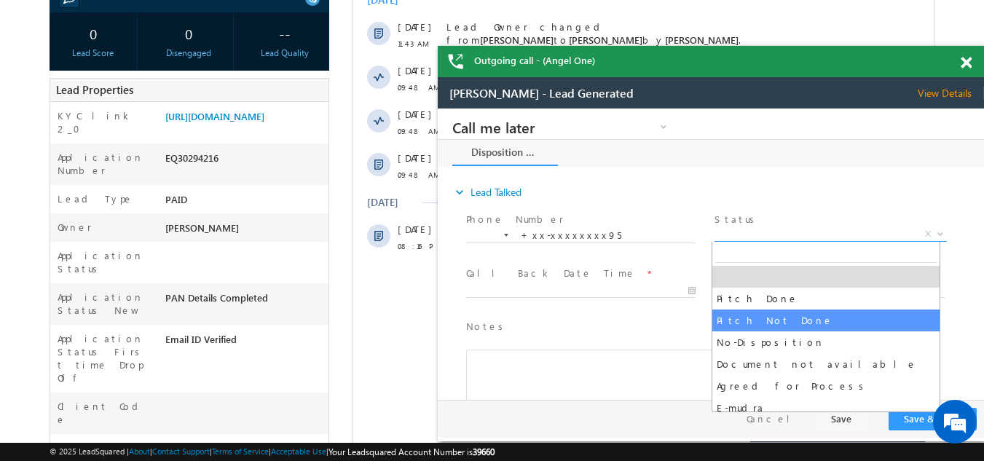
select select "Pitch Not Done"
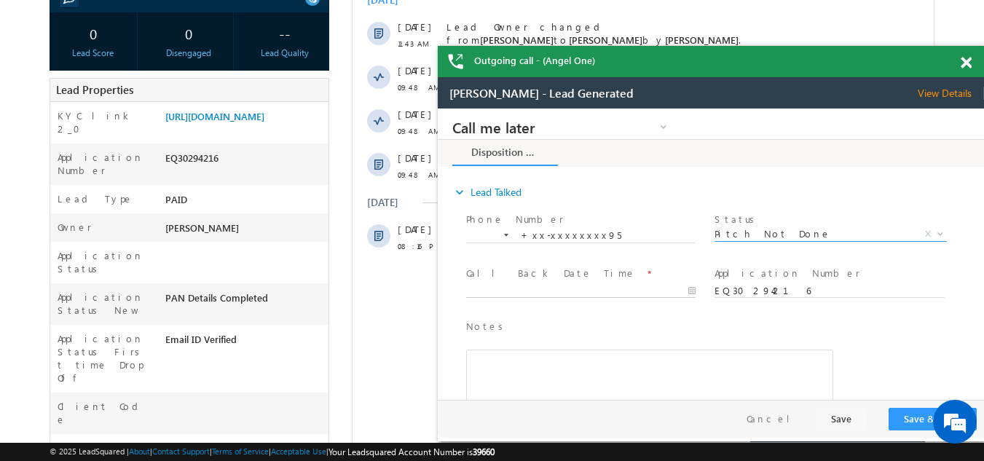
type input "10/10/25 12:24 PM"
click at [561, 285] on input "10/10/25 12:24 PM" at bounding box center [580, 291] width 229 height 15
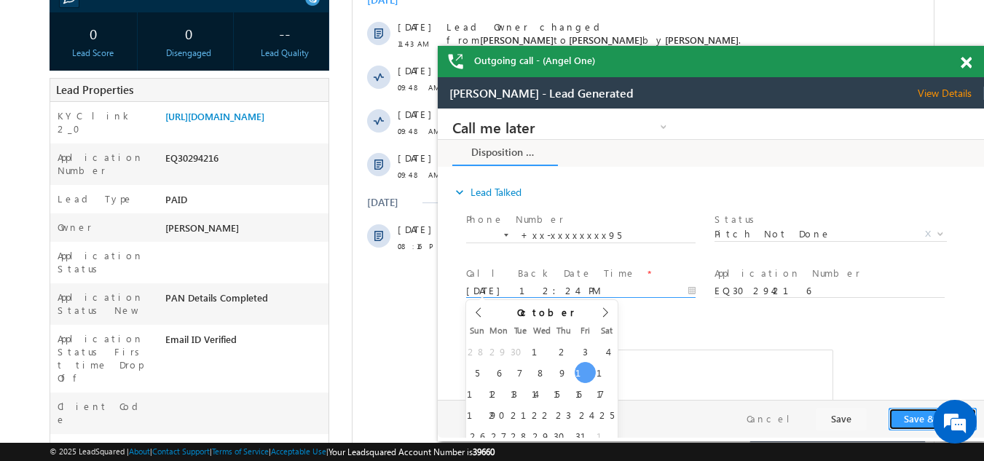
click at [900, 419] on button "Save & Close" at bounding box center [932, 419] width 88 height 23
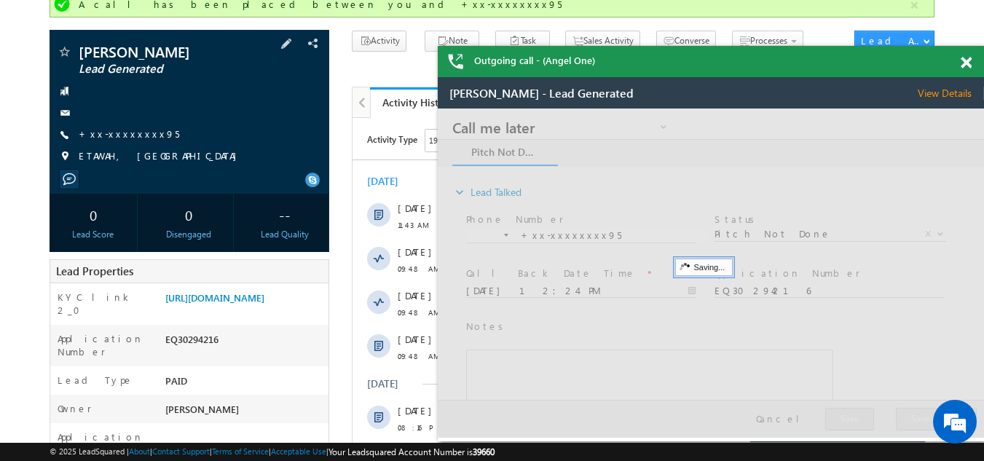
scroll to position [0, 0]
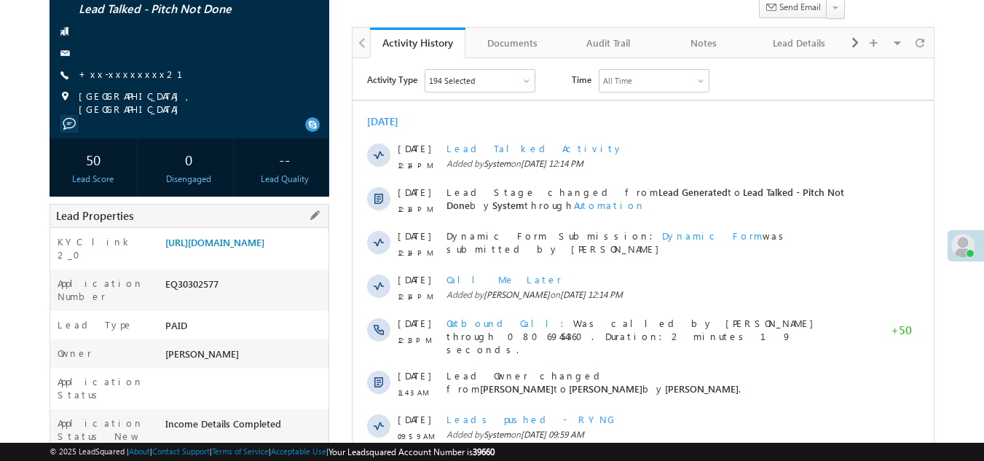
scroll to position [146, 0]
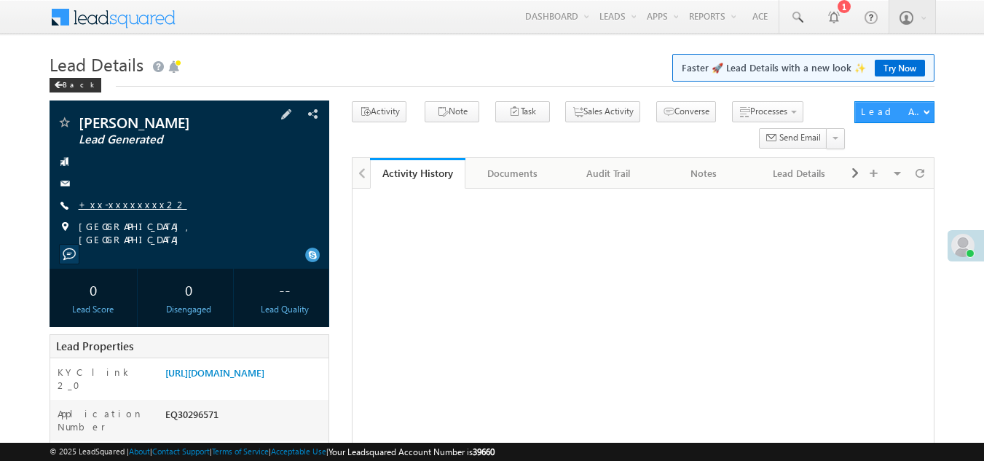
click at [111, 204] on link "+xx-xxxxxxxx22" at bounding box center [133, 204] width 108 height 12
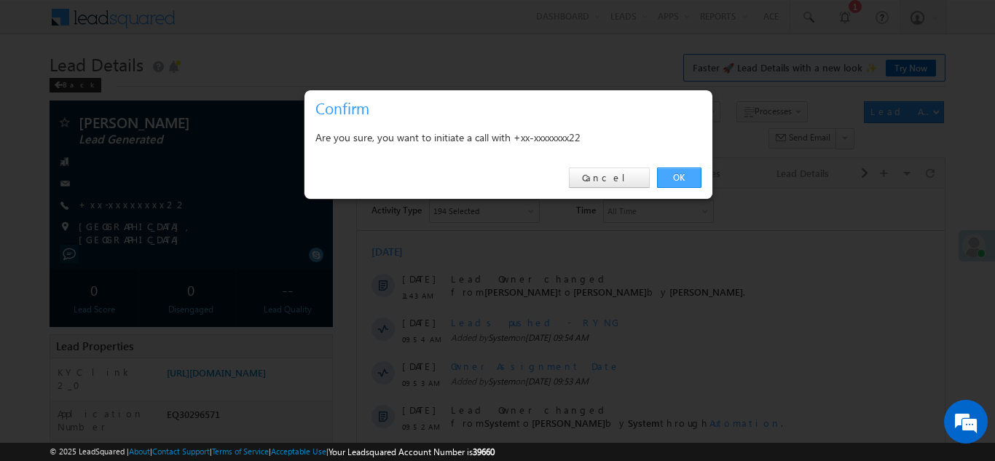
click at [678, 174] on link "OK" at bounding box center [679, 177] width 44 height 20
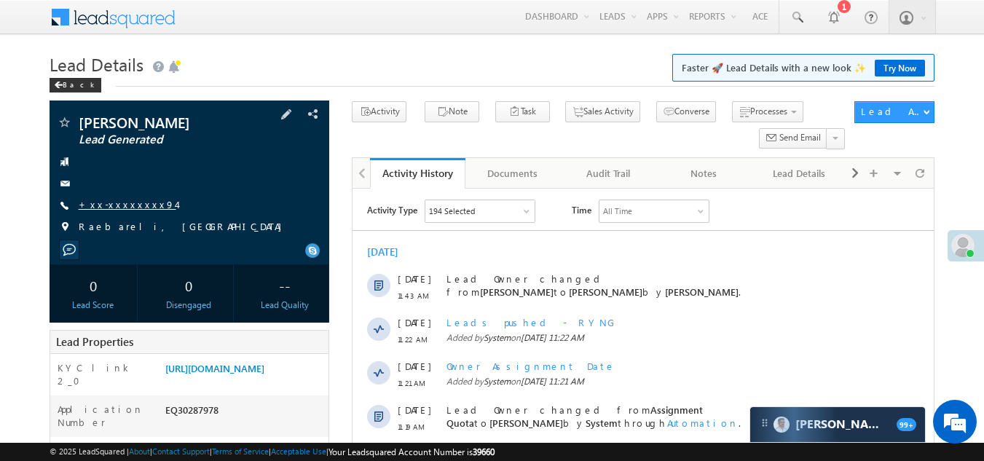
click at [114, 203] on link "+xx-xxxxxxxx94" at bounding box center [128, 204] width 98 height 12
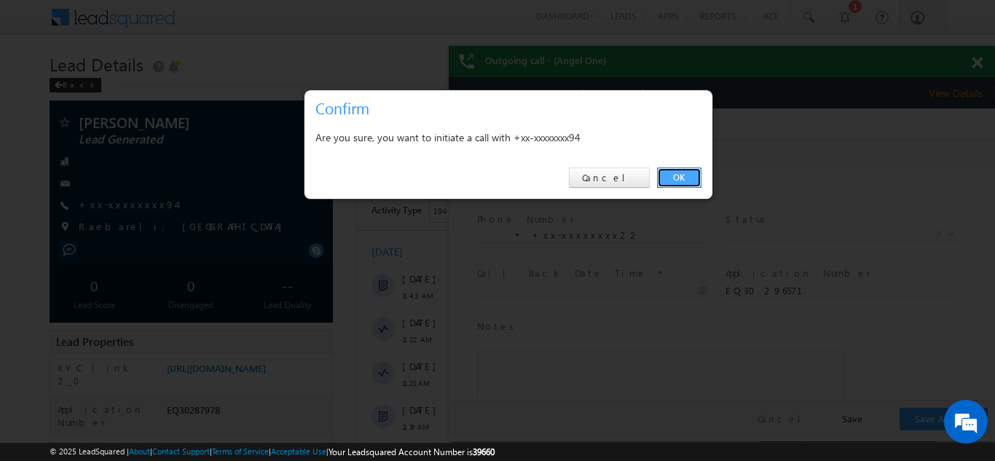
click at [676, 171] on link "OK" at bounding box center [679, 177] width 44 height 20
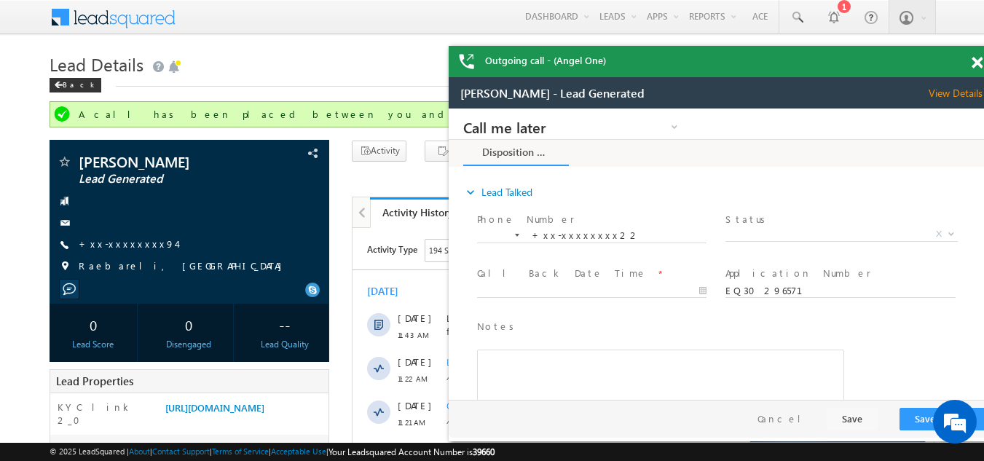
click at [974, 58] on span at bounding box center [976, 63] width 11 height 12
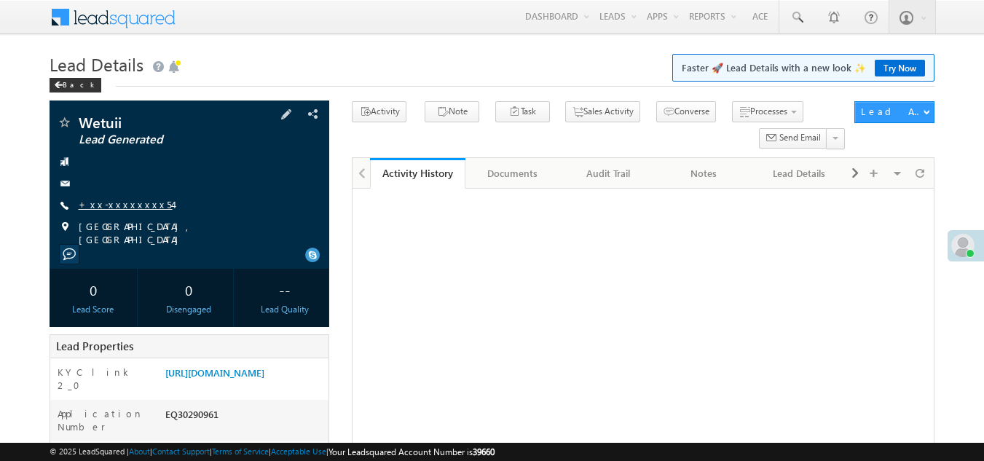
click at [113, 204] on link "+xx-xxxxxxxx54" at bounding box center [126, 204] width 94 height 12
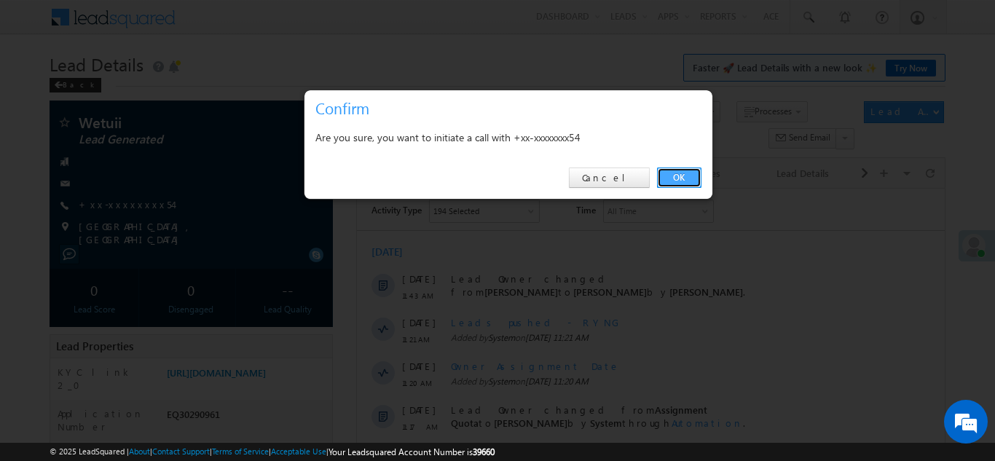
click at [672, 175] on link "OK" at bounding box center [679, 177] width 44 height 20
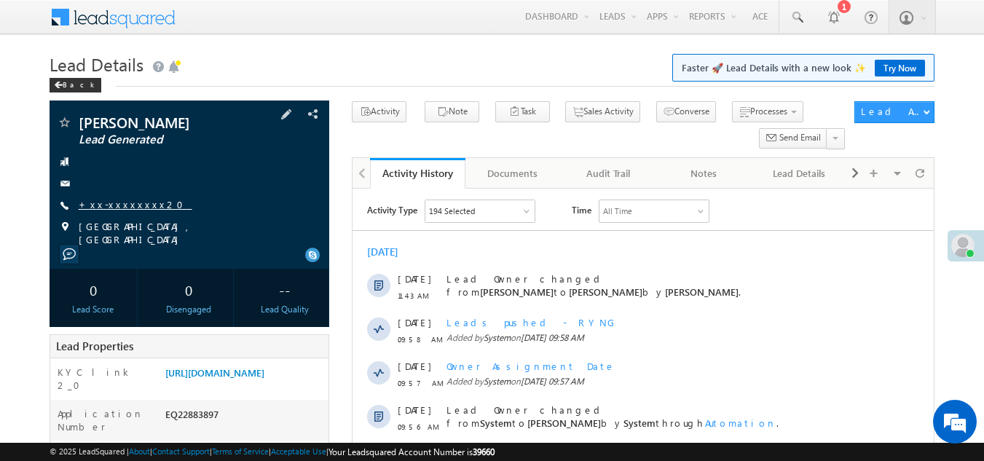
click at [104, 202] on link "+xx-xxxxxxxx20" at bounding box center [136, 204] width 114 height 12
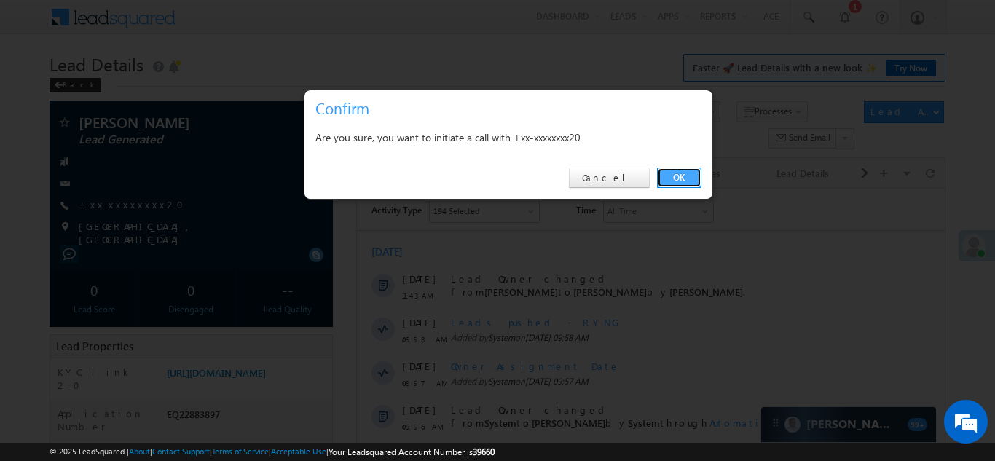
click at [682, 173] on link "OK" at bounding box center [679, 177] width 44 height 20
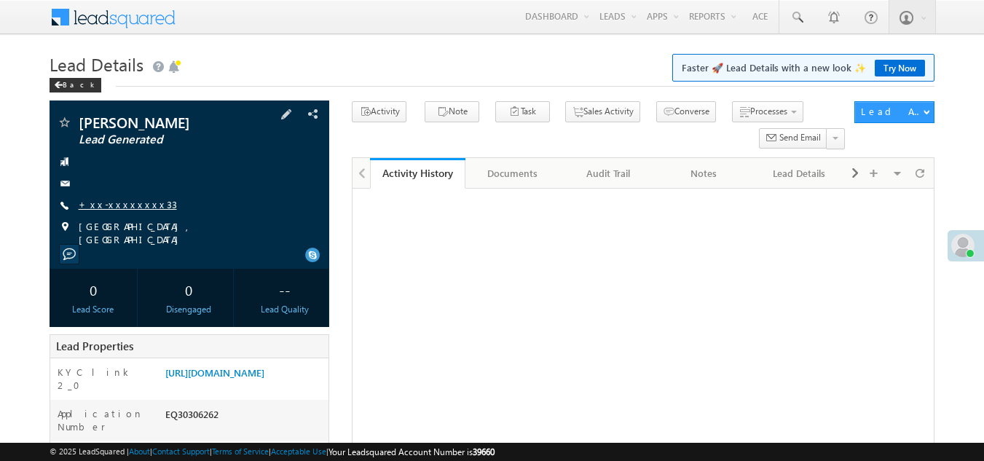
click at [115, 205] on link "+xx-xxxxxxxx33" at bounding box center [128, 204] width 98 height 12
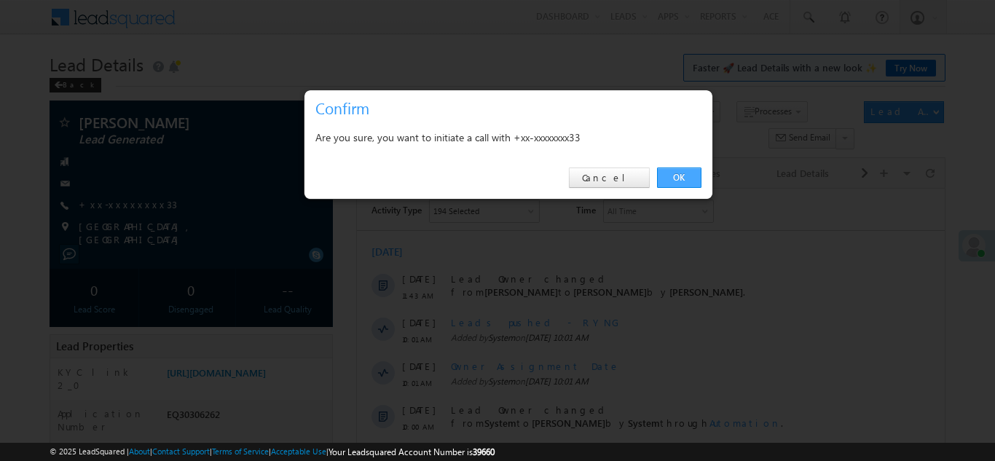
click at [680, 176] on link "OK" at bounding box center [679, 177] width 44 height 20
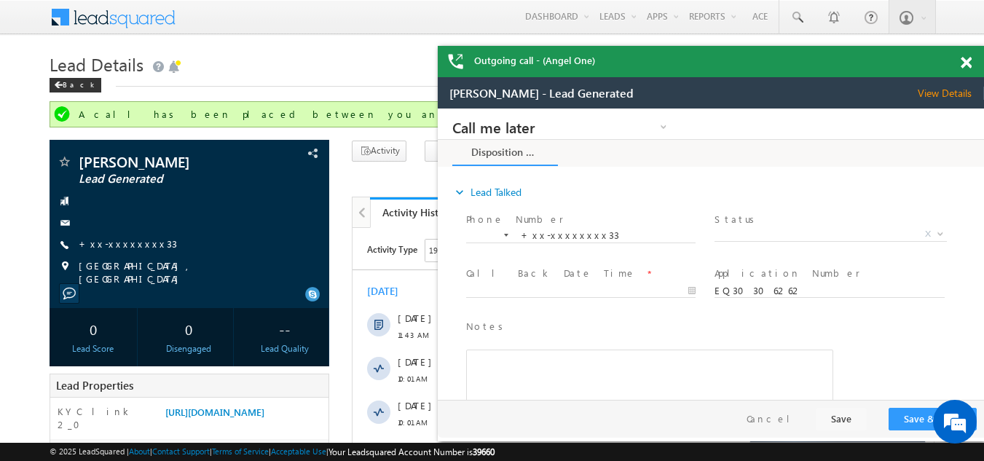
click at [968, 61] on span at bounding box center [965, 63] width 11 height 12
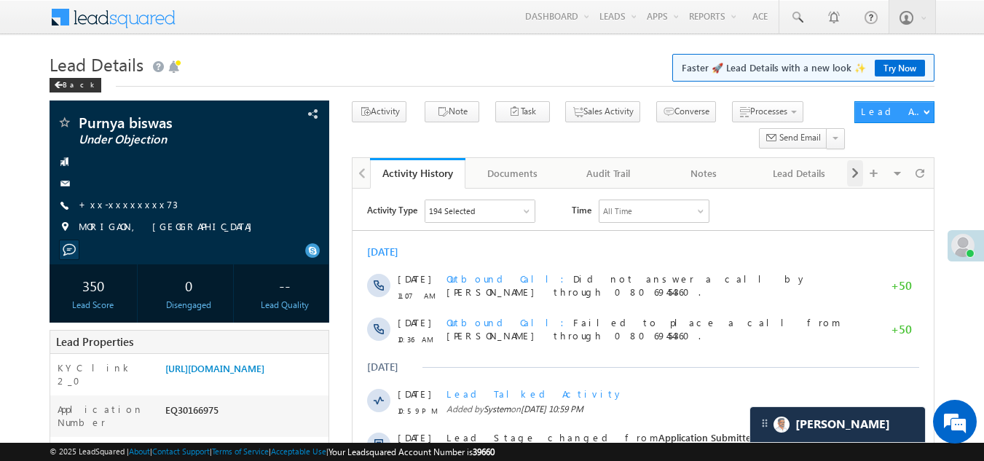
click at [854, 174] on span at bounding box center [855, 173] width 9 height 26
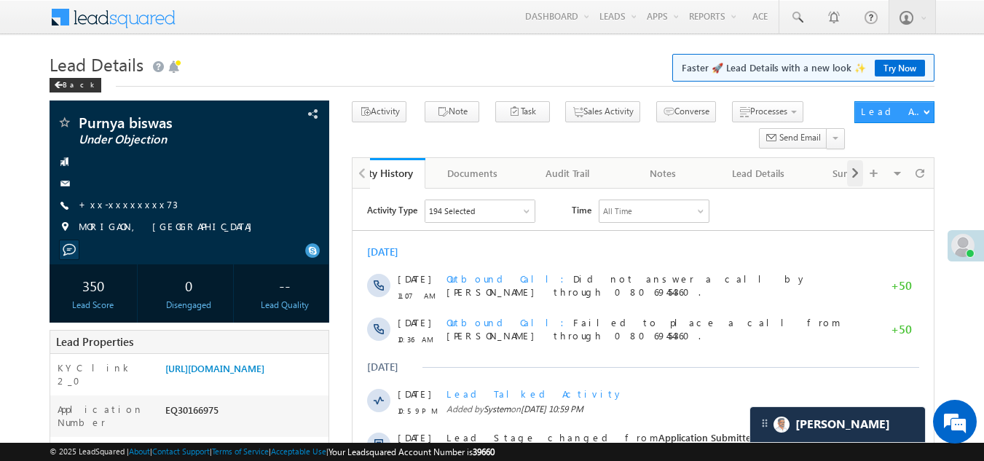
click at [854, 174] on span at bounding box center [855, 173] width 9 height 26
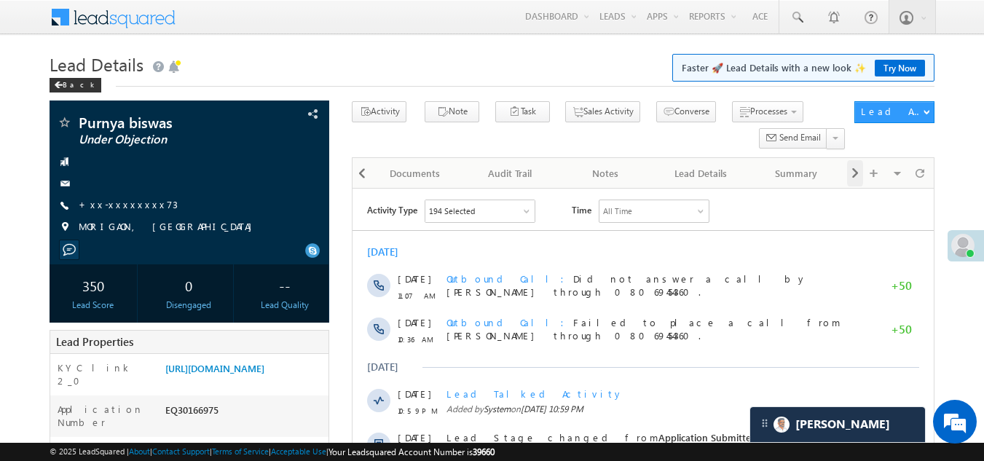
click at [854, 174] on span at bounding box center [855, 173] width 9 height 26
click at [853, 174] on span at bounding box center [855, 173] width 9 height 26
click at [681, 174] on div "New Referral Leads" at bounding box center [703, 173] width 71 height 17
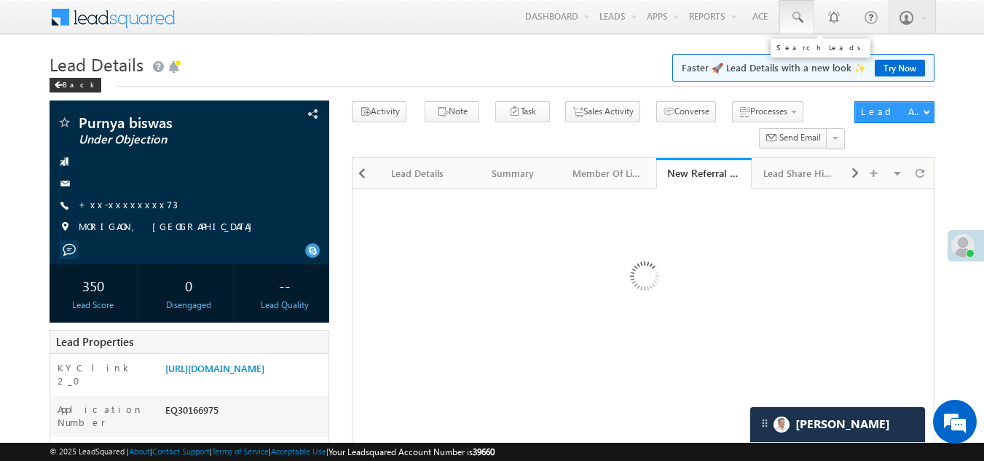
click at [796, 16] on span at bounding box center [796, 17] width 15 height 15
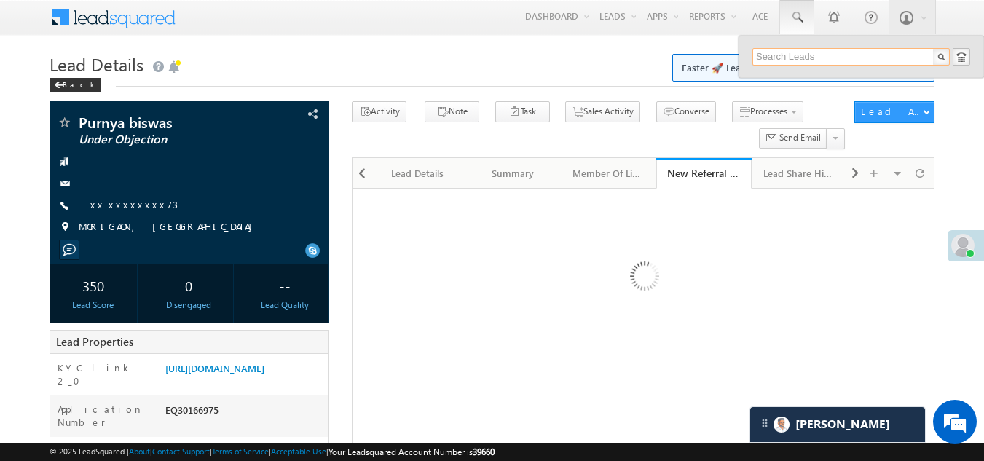
paste input "Hafizur rahman"
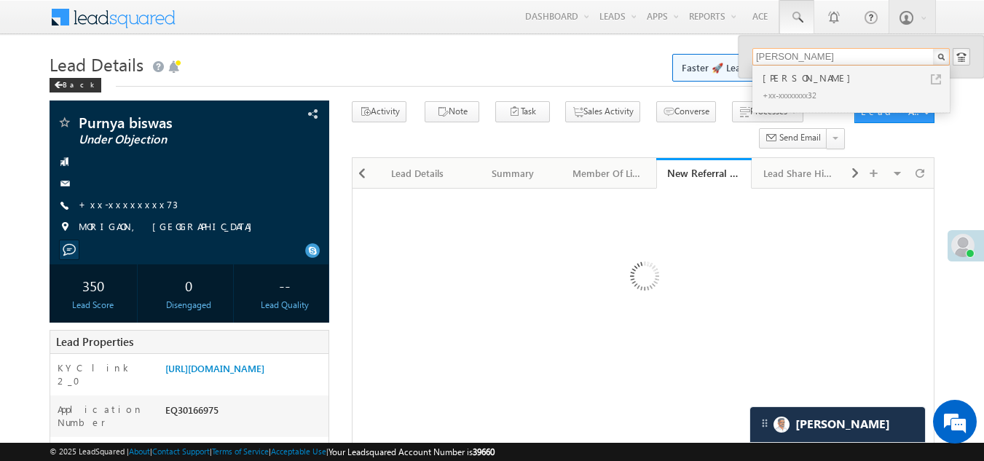
type input "Hafizur rahman"
click at [783, 84] on div "Hafizur rahman" at bounding box center [856, 78] width 195 height 16
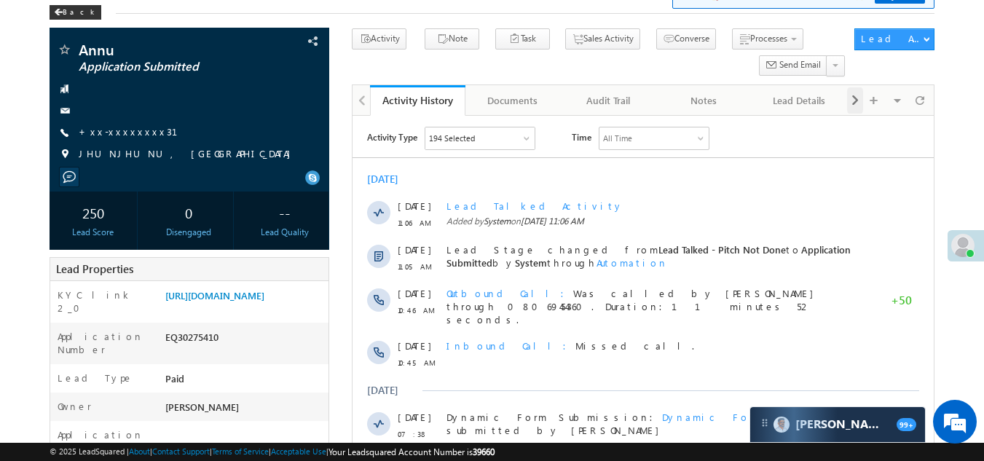
click at [855, 100] on span at bounding box center [855, 100] width 9 height 26
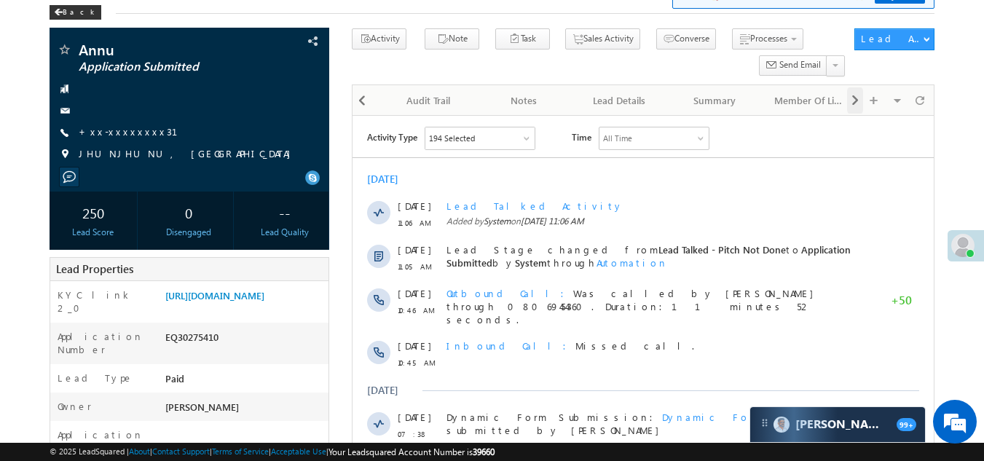
click at [855, 100] on span at bounding box center [855, 100] width 9 height 26
click at [854, 100] on span at bounding box center [855, 100] width 9 height 26
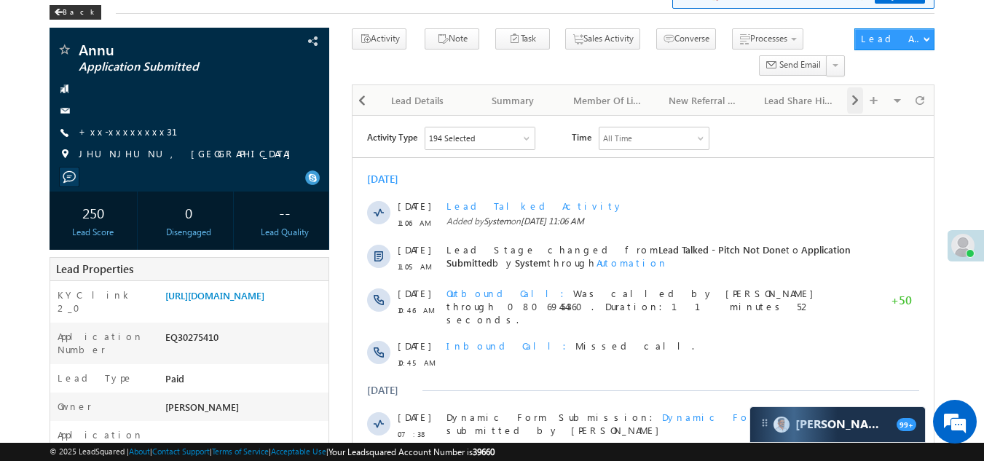
click at [854, 100] on span at bounding box center [855, 100] width 9 height 26
click at [409, 96] on div "New Referral Leads" at bounding box center [417, 100] width 71 height 17
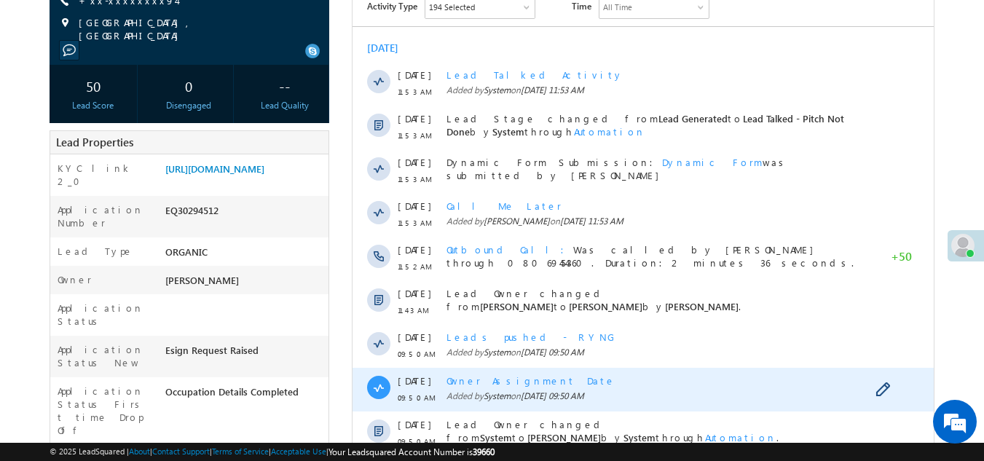
scroll to position [73, 0]
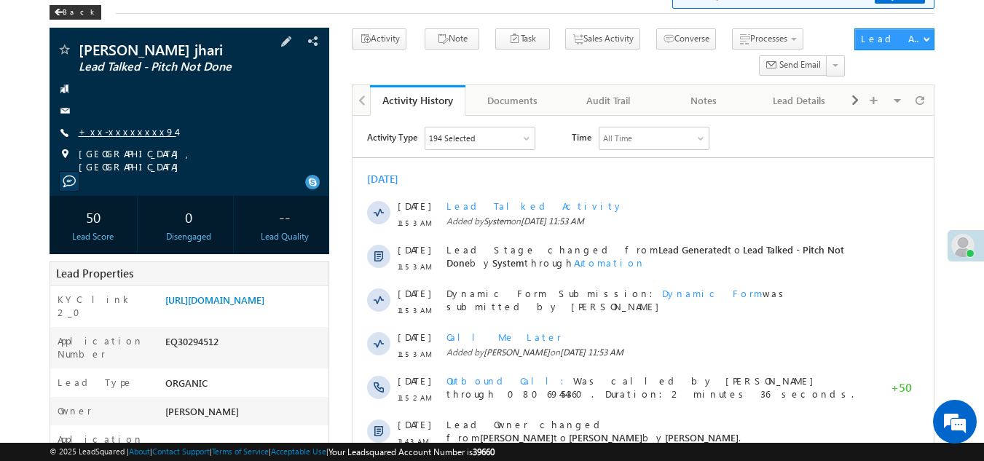
click at [111, 132] on link "+xx-xxxxxxxx94" at bounding box center [128, 131] width 98 height 12
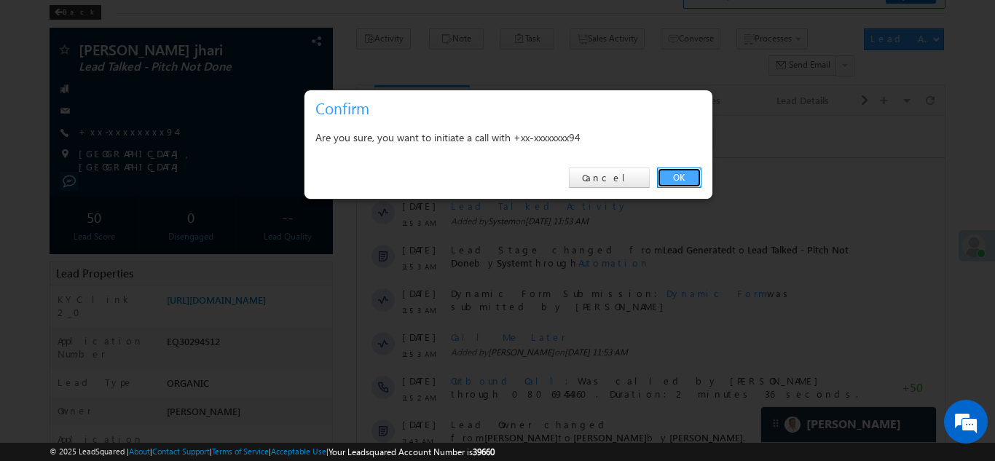
click at [683, 180] on link "OK" at bounding box center [679, 177] width 44 height 20
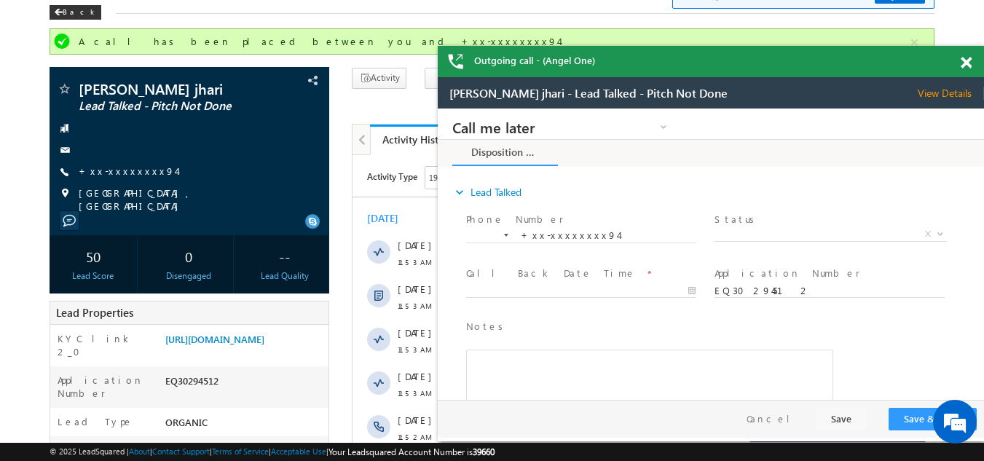
scroll to position [0, 0]
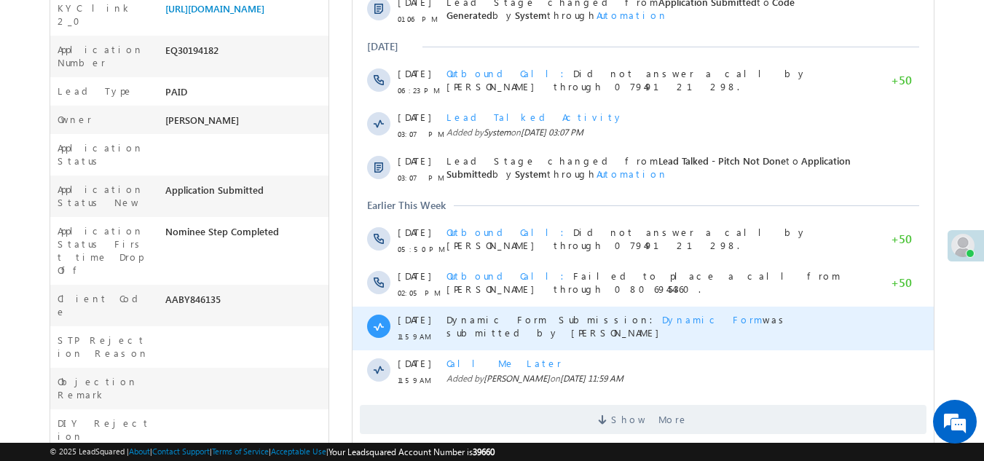
scroll to position [510, 0]
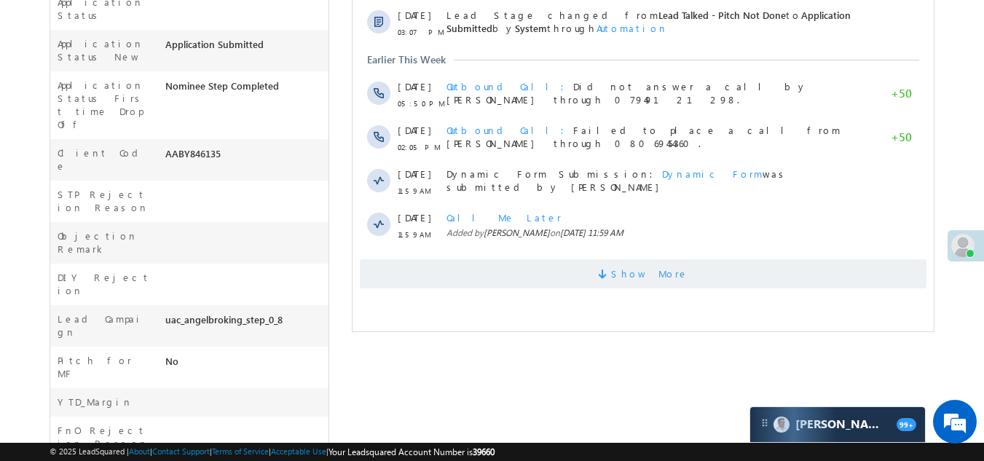
click at [518, 280] on span "Show More" at bounding box center [643, 273] width 567 height 29
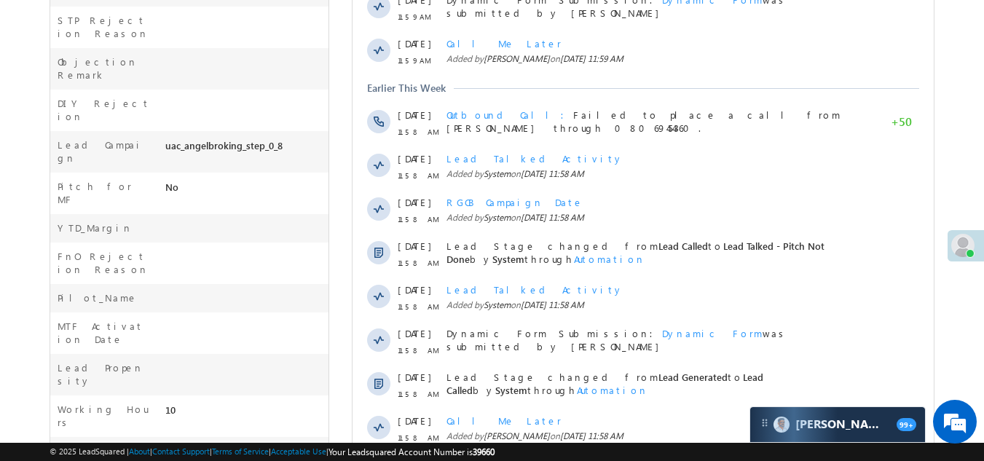
scroll to position [863, 0]
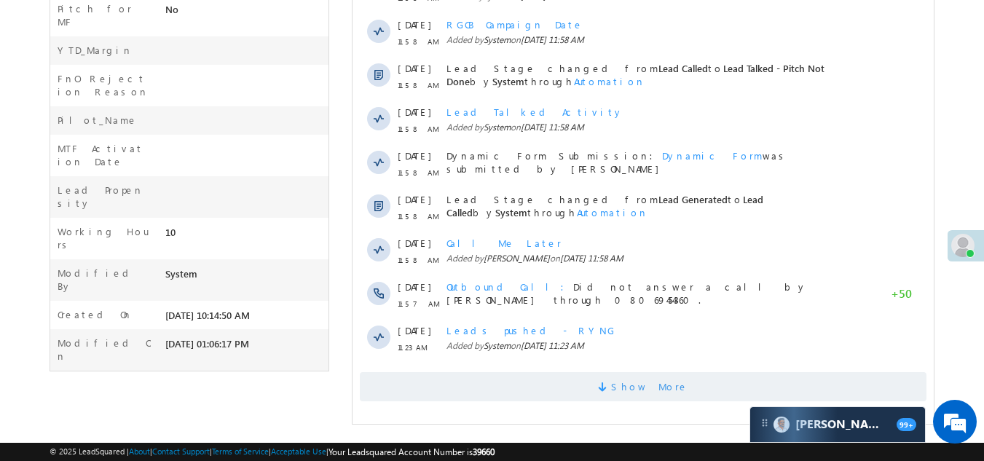
click at [534, 395] on span "Show More" at bounding box center [643, 386] width 567 height 29
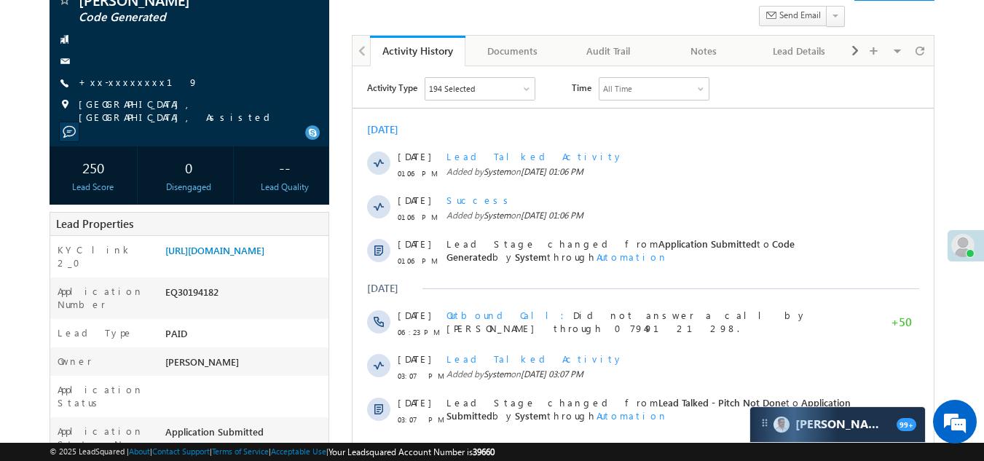
scroll to position [0, 0]
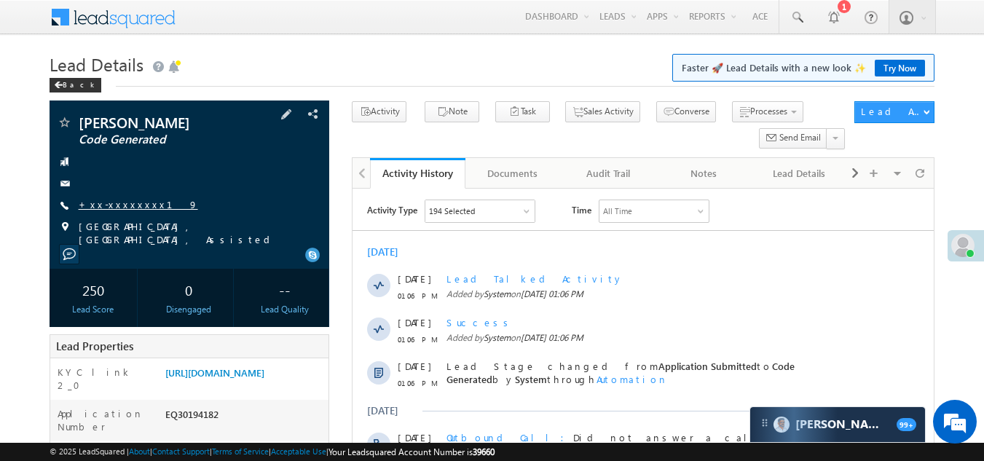
click at [118, 205] on link "+xx-xxxxxxxx19" at bounding box center [138, 204] width 119 height 12
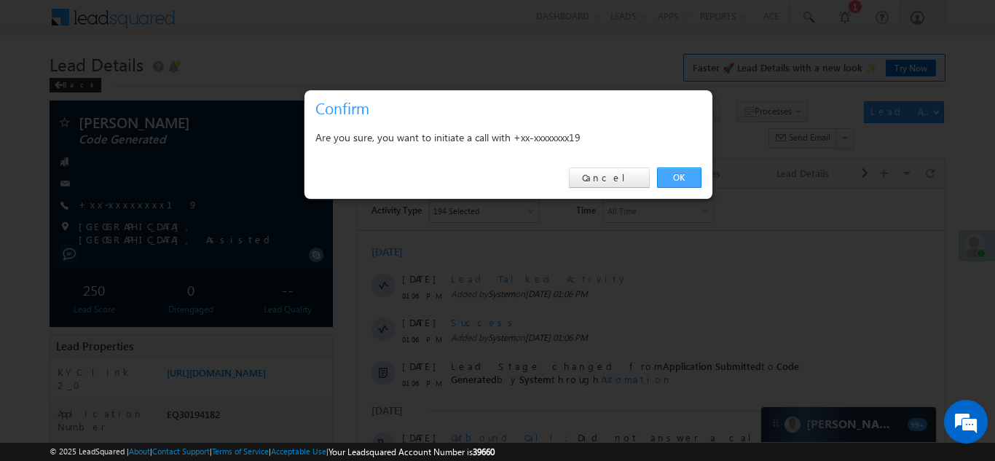
click at [671, 171] on link "OK" at bounding box center [679, 177] width 44 height 20
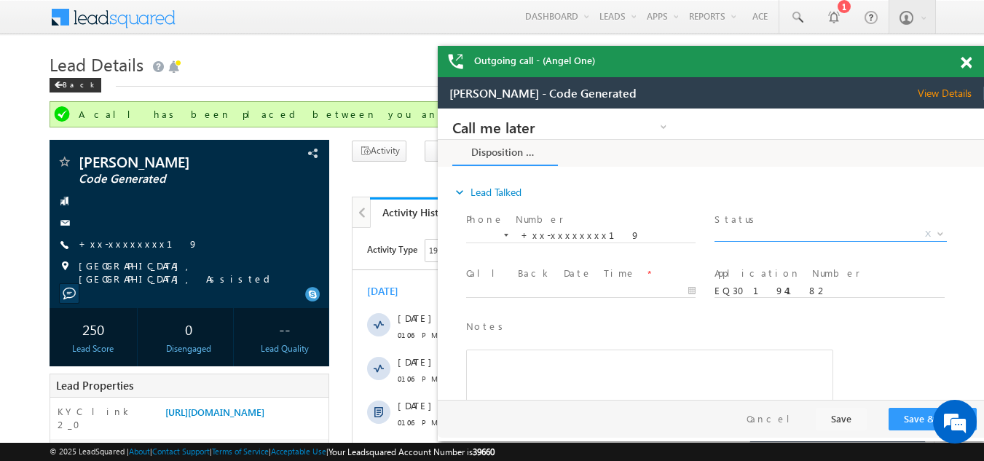
click at [757, 232] on span "X" at bounding box center [830, 234] width 232 height 15
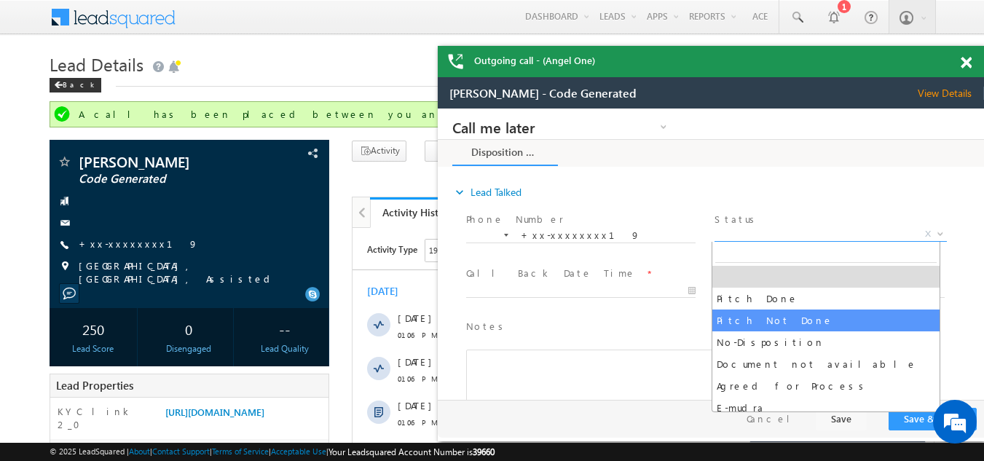
select select "Pitch Not Done"
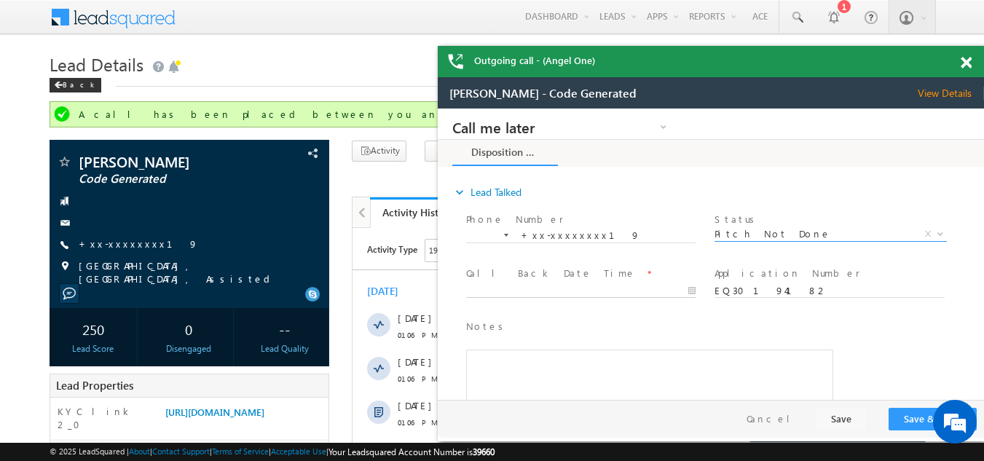
type input "10/10/25 1:15 PM"
click at [526, 286] on input "10/10/25 1:15 PM" at bounding box center [580, 291] width 229 height 15
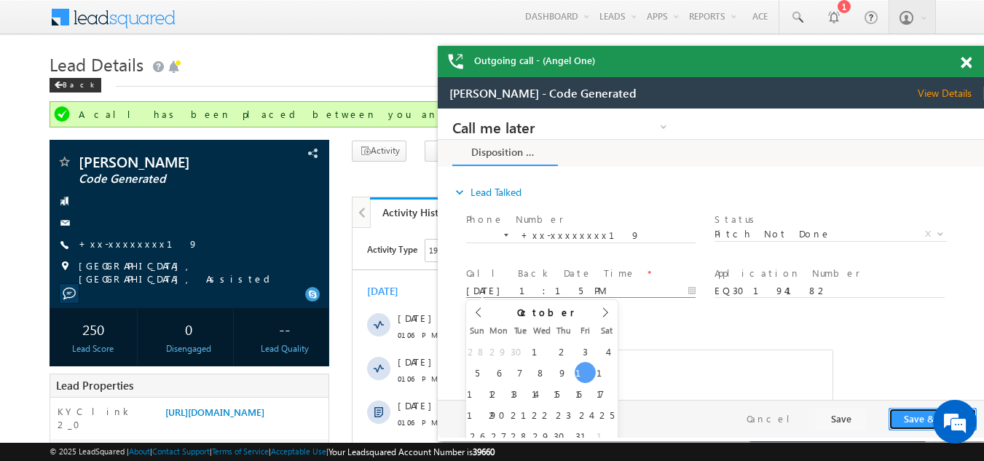
click at [909, 414] on button "Save & Close" at bounding box center [932, 419] width 88 height 23
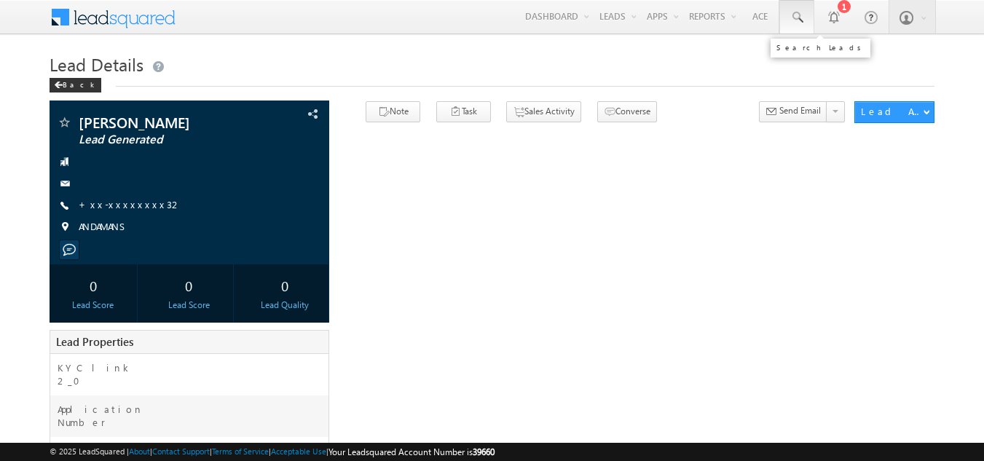
click at [794, 14] on span at bounding box center [796, 17] width 15 height 15
click at [794, 17] on span at bounding box center [796, 17] width 15 height 15
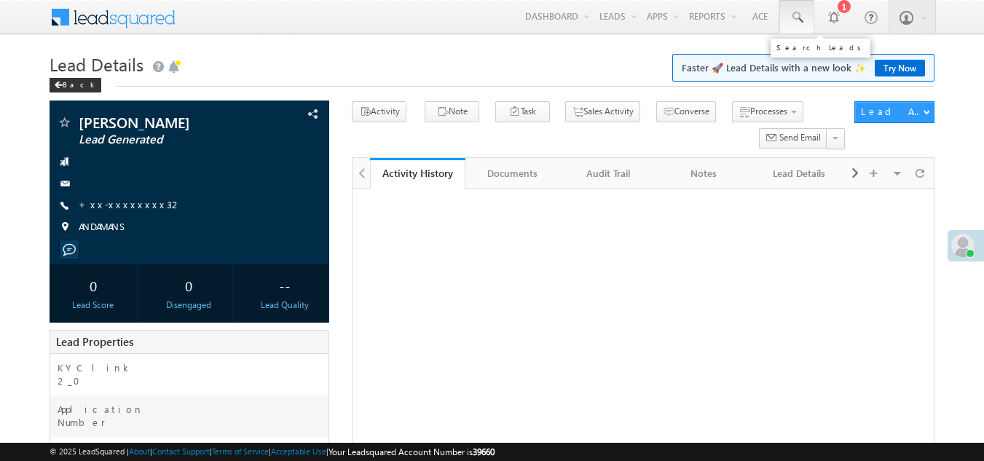
click at [798, 15] on span at bounding box center [796, 17] width 15 height 15
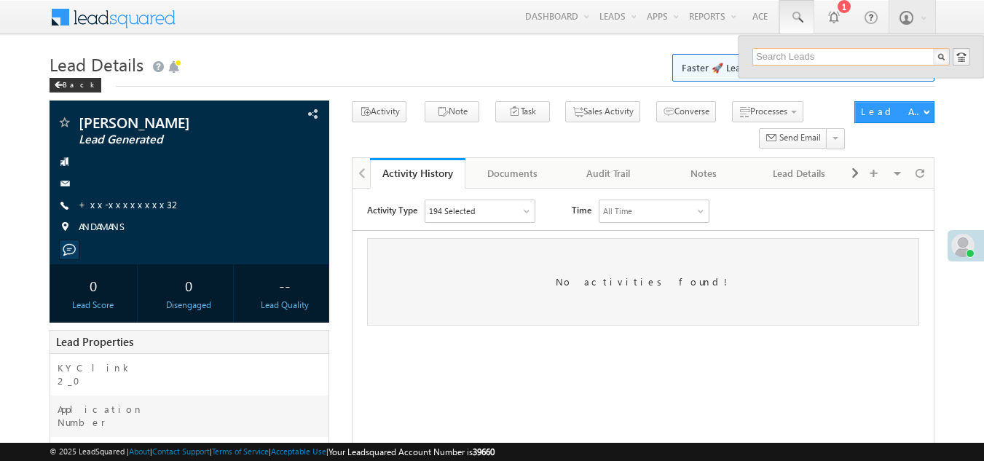
paste input "9954111832"
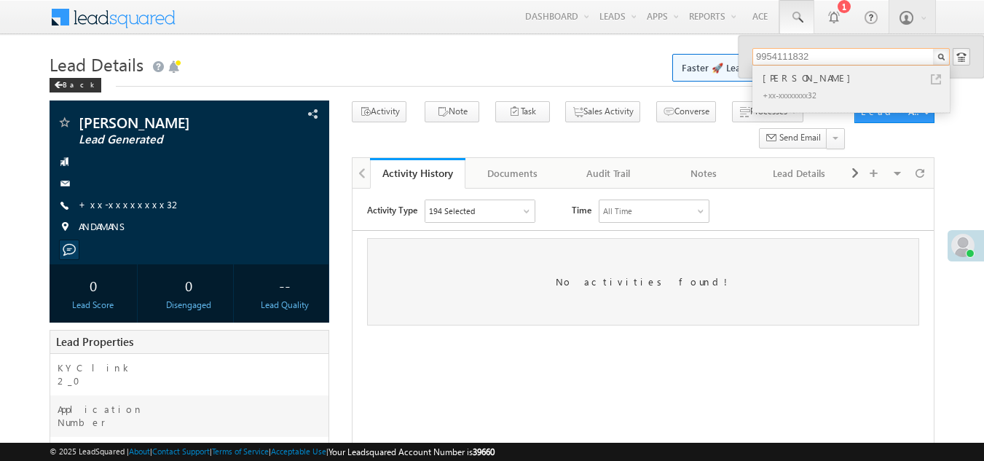
type input "9954111832"
click at [794, 85] on div "Hafizur rahman" at bounding box center [856, 78] width 195 height 16
click at [796, 77] on div "Hafizur rahman" at bounding box center [856, 78] width 195 height 16
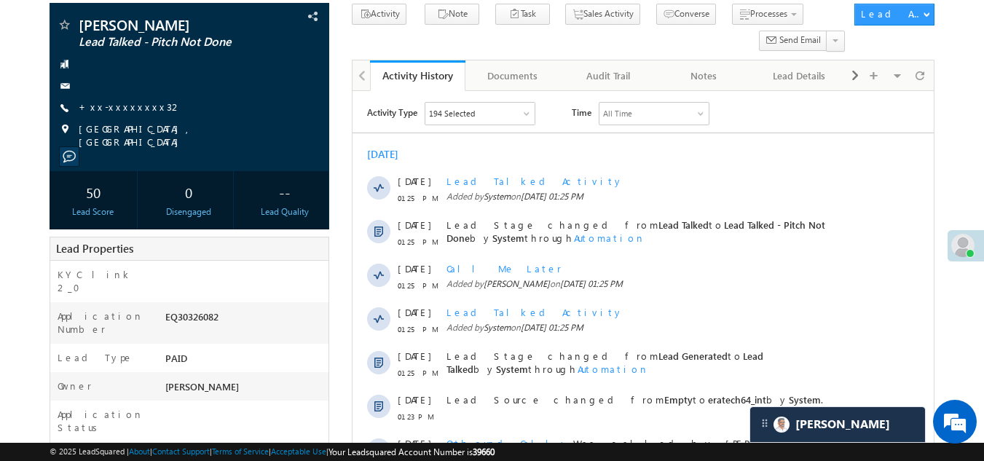
scroll to position [218, 0]
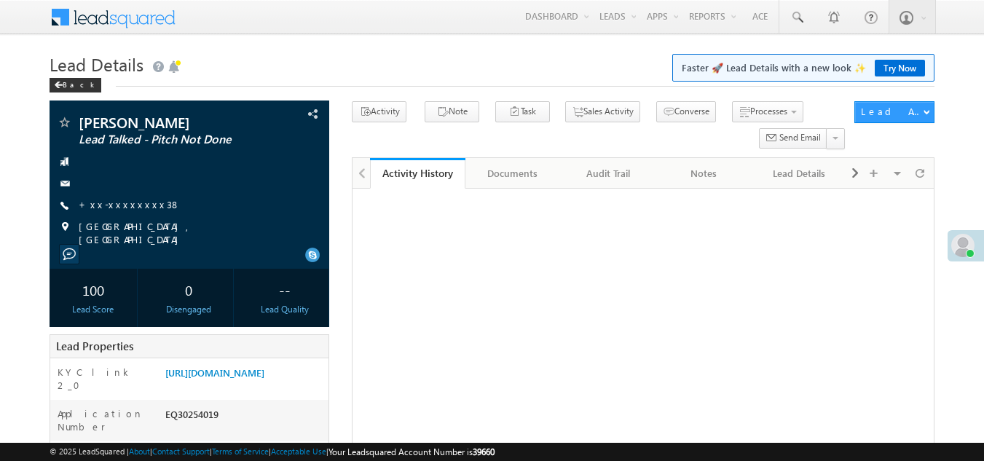
scroll to position [74, 0]
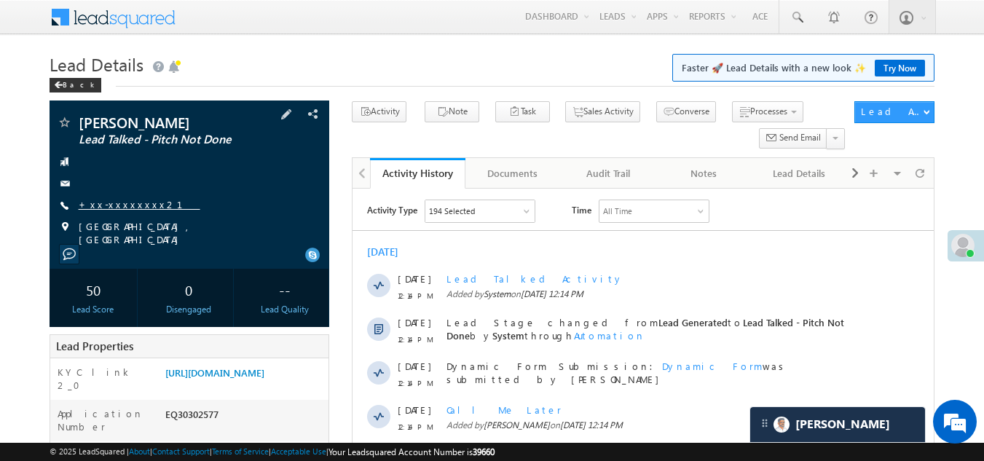
click at [112, 204] on link "+xx-xxxxxxxx21" at bounding box center [140, 204] width 122 height 12
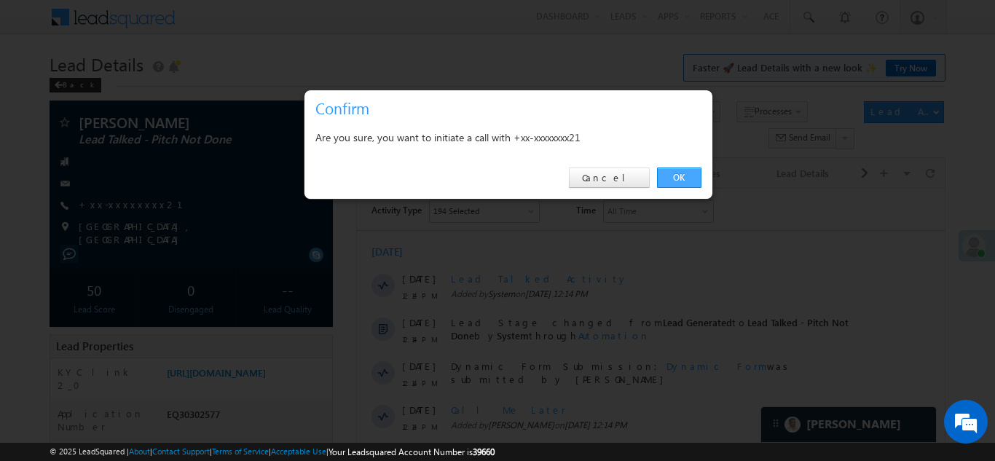
click at [680, 175] on link "OK" at bounding box center [679, 177] width 44 height 20
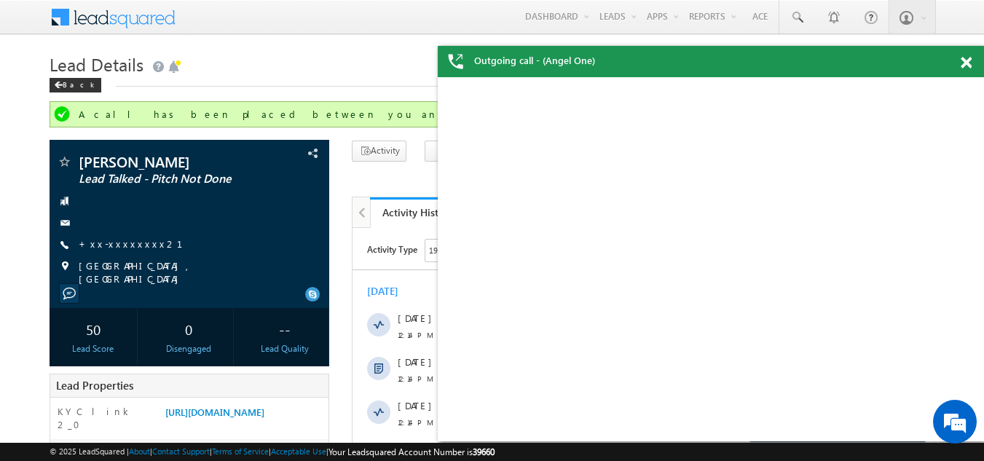
click at [965, 62] on span at bounding box center [965, 63] width 11 height 12
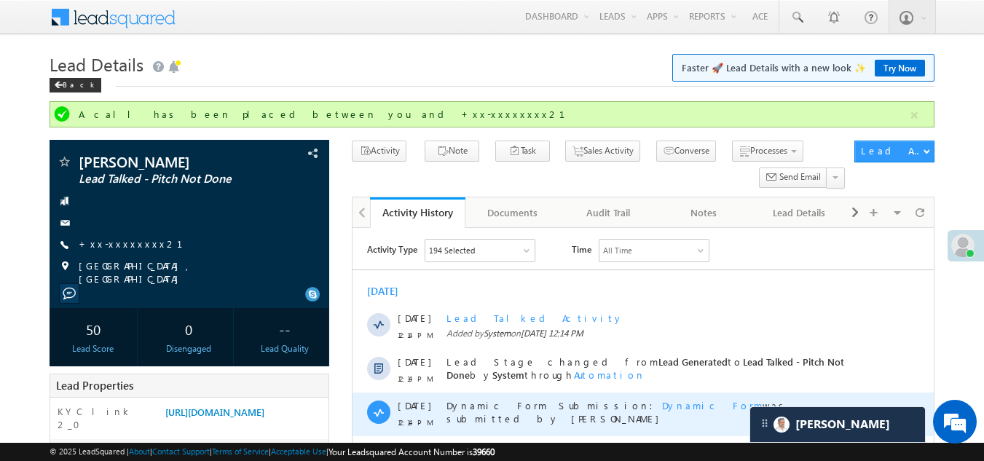
scroll to position [218, 0]
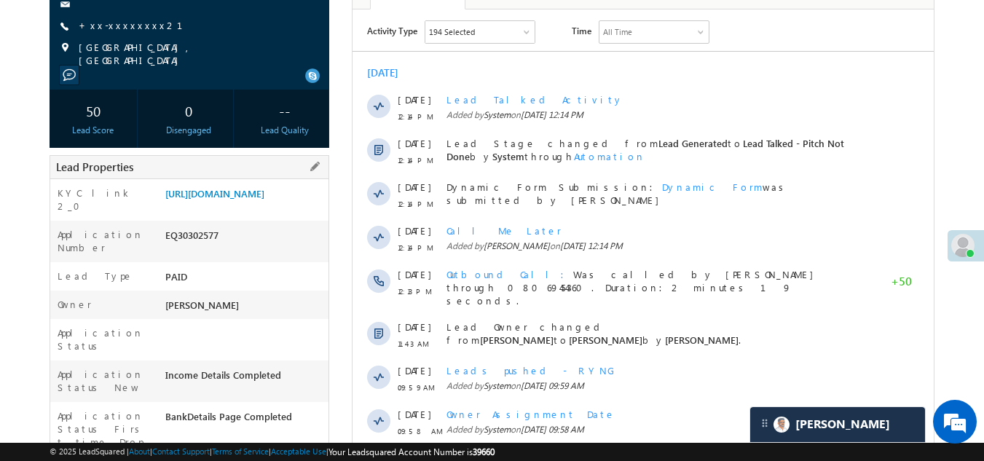
drag, startPoint x: 162, startPoint y: 251, endPoint x: 229, endPoint y: 255, distance: 67.1
click at [229, 248] on div "EQ30302577" at bounding box center [245, 238] width 167 height 20
copy div "EQ30302577"
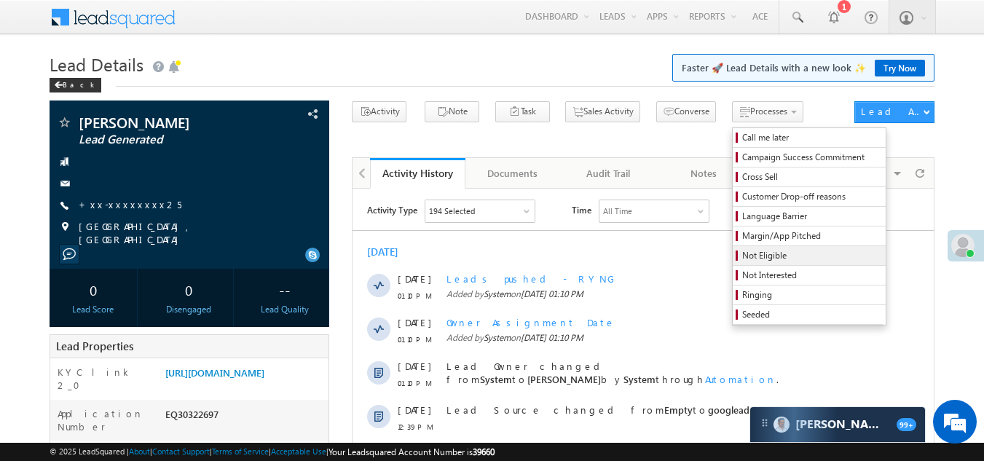
click at [742, 257] on span "Not Eligible" at bounding box center [811, 255] width 138 height 13
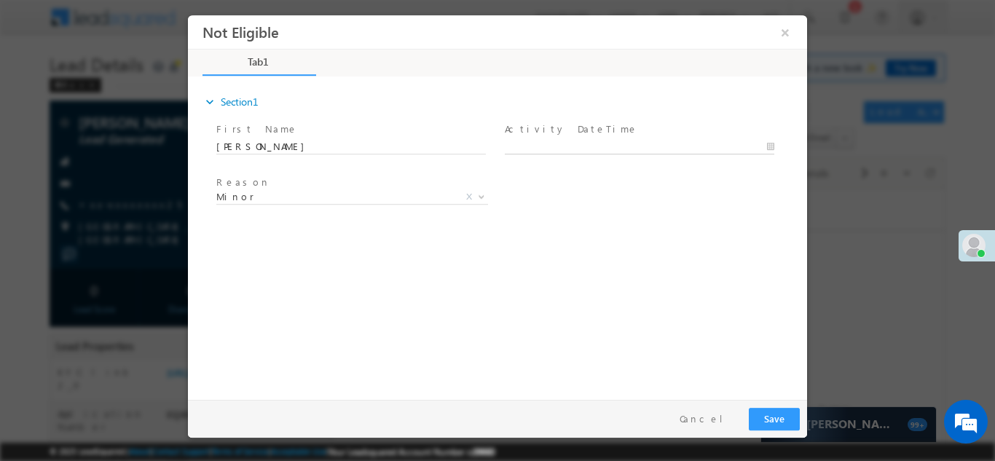
type input "10/10/25 1:45 PM"
click at [592, 144] on input "10/10/25 1:45 PM" at bounding box center [639, 146] width 269 height 15
click at [776, 418] on button "Save" at bounding box center [774, 418] width 51 height 23
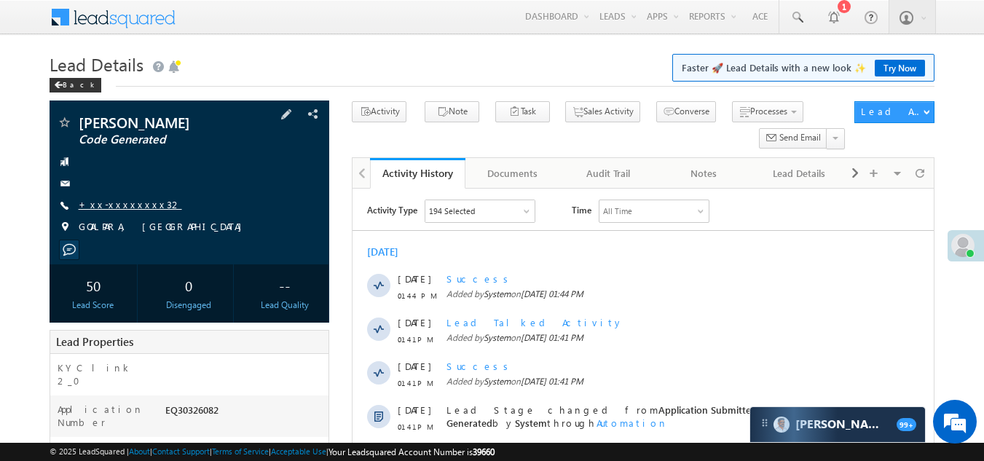
click at [108, 202] on link "+xx-xxxxxxxx32" at bounding box center [130, 204] width 103 height 12
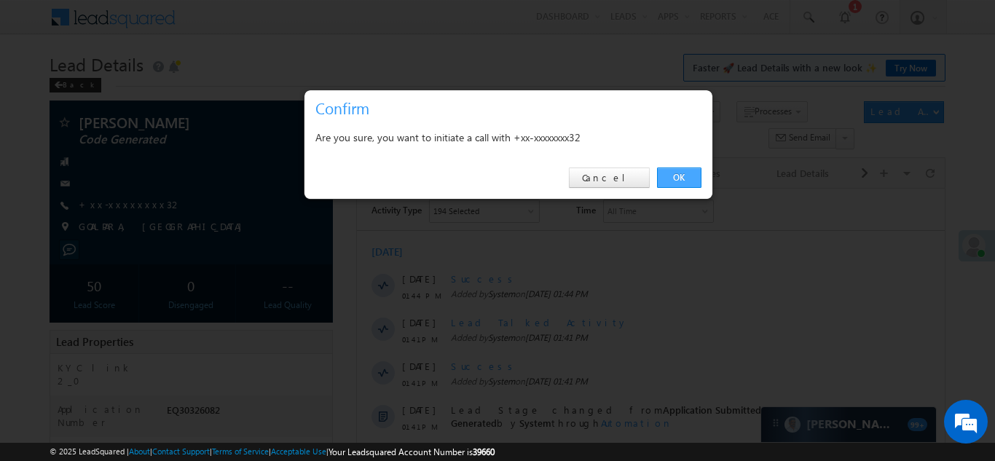
click at [676, 172] on link "OK" at bounding box center [679, 177] width 44 height 20
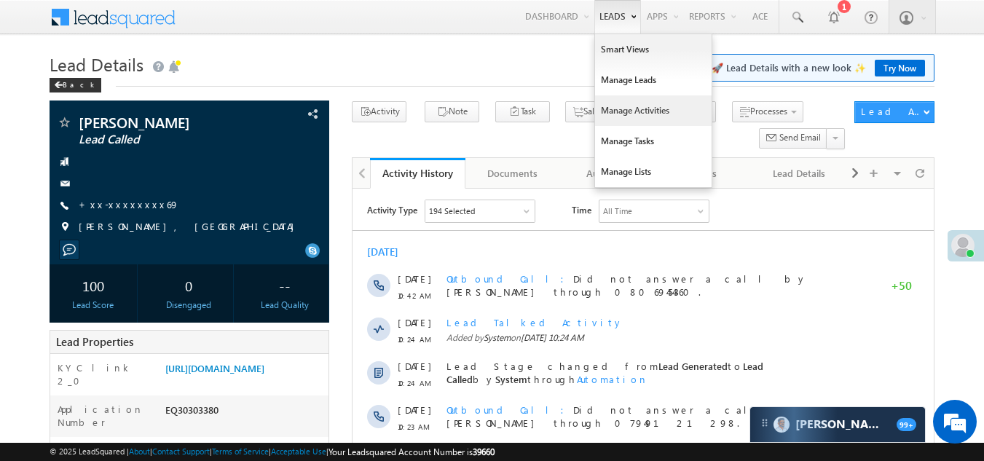
click at [631, 114] on link "Manage Activities" at bounding box center [653, 110] width 117 height 31
click at [631, 112] on link "Manage Activities" at bounding box center [653, 110] width 117 height 31
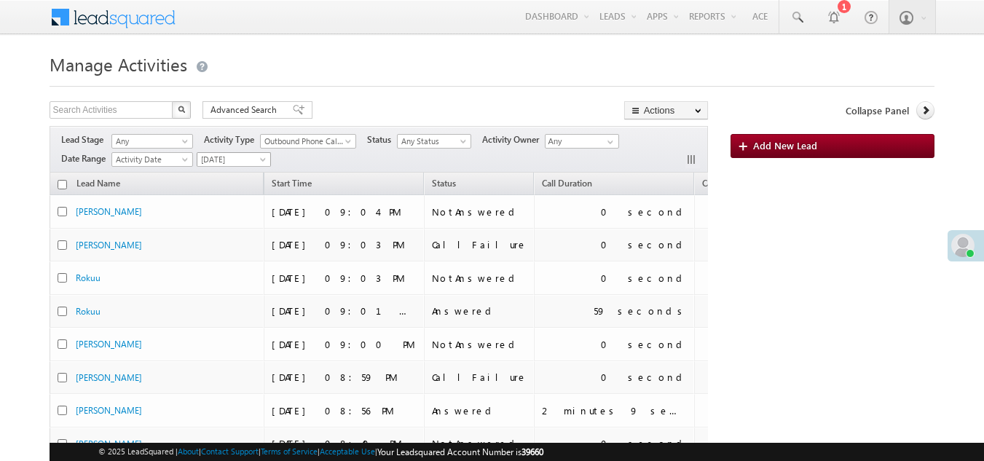
click at [229, 158] on span "[DATE]" at bounding box center [231, 159] width 69 height 13
click at [227, 219] on link "[DATE]" at bounding box center [236, 221] width 74 height 13
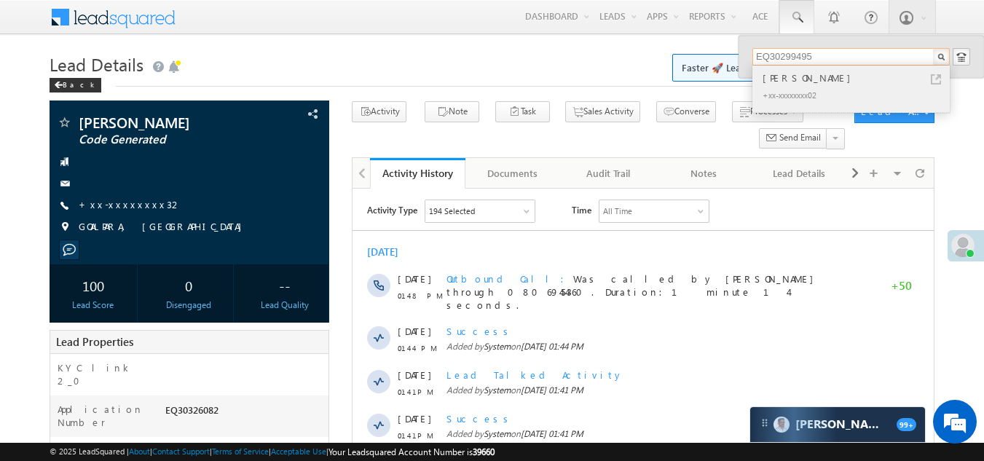
type input "EQ30299495"
click at [791, 84] on div "[PERSON_NAME]" at bounding box center [856, 78] width 195 height 16
